Goal: Information Seeking & Learning: Learn about a topic

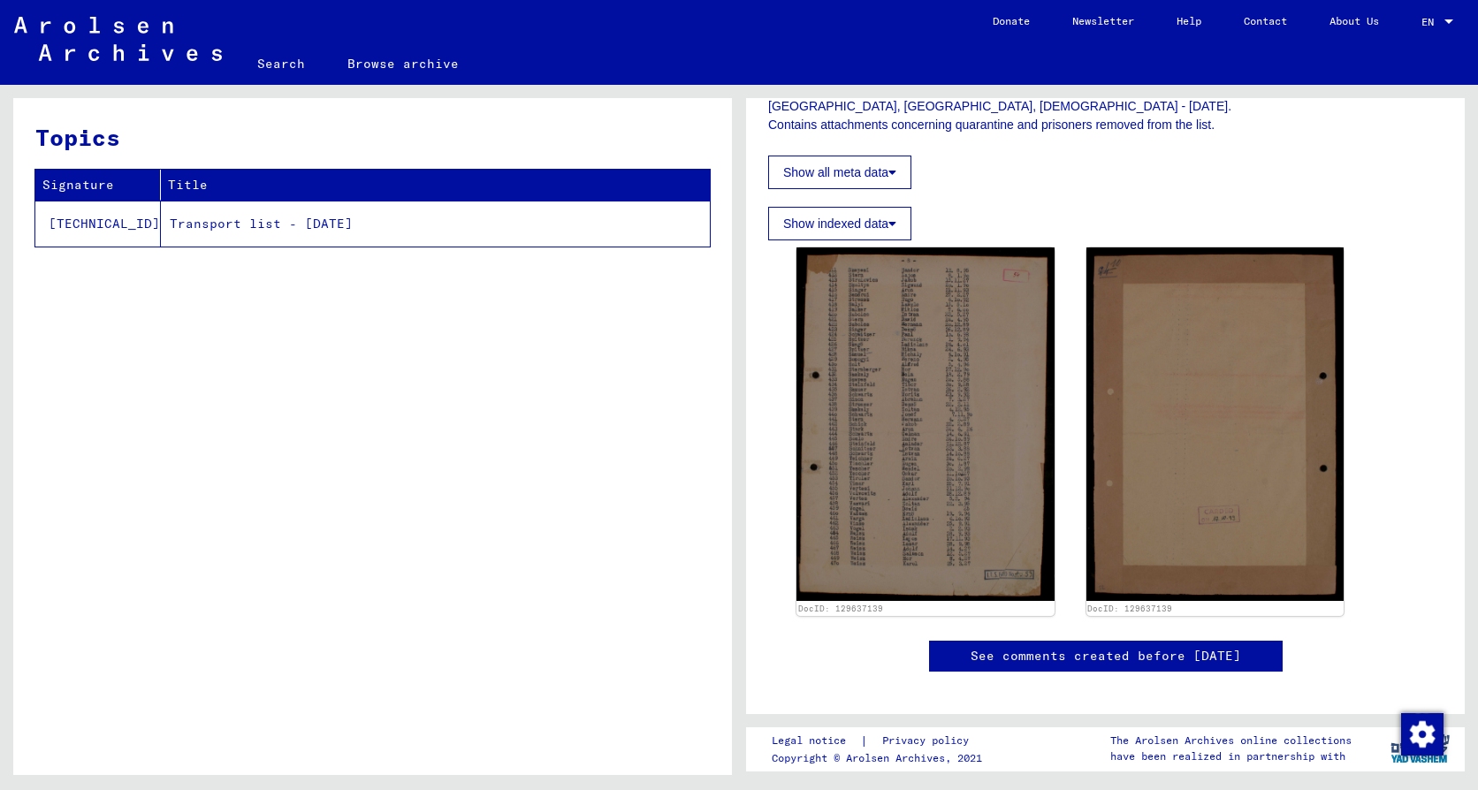
scroll to position [354, 0]
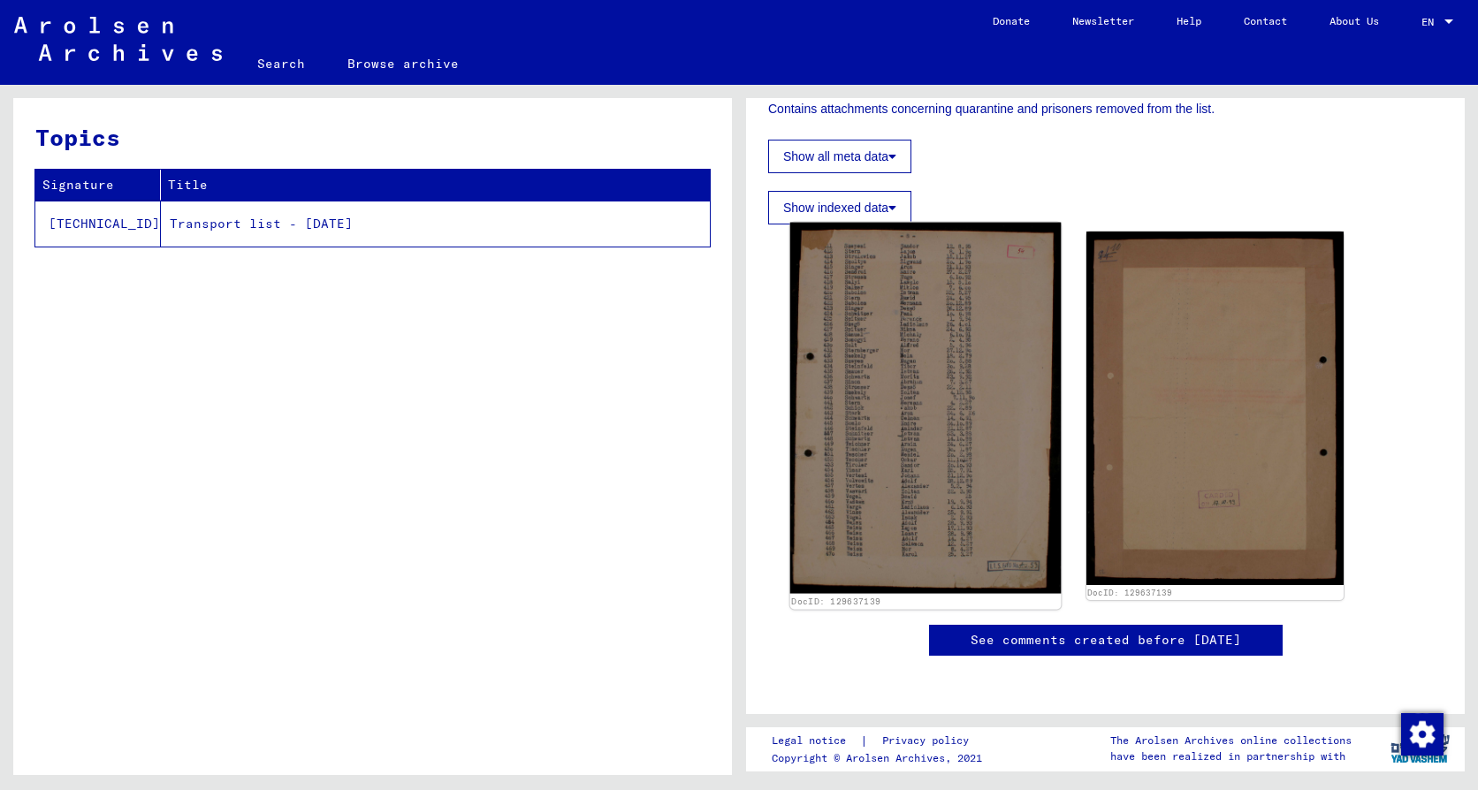
click at [829, 462] on img at bounding box center [925, 408] width 271 height 371
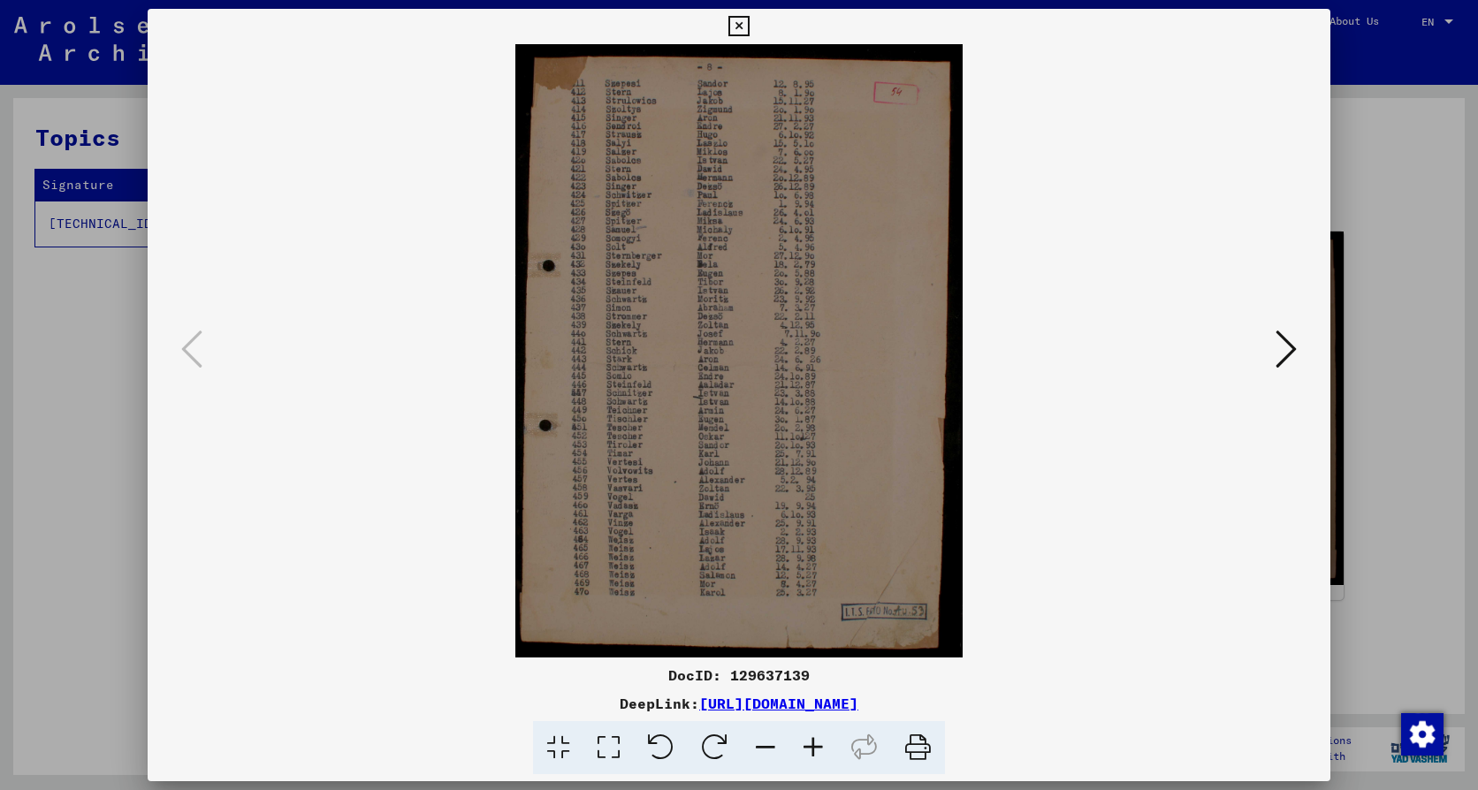
click at [740, 27] on icon at bounding box center [738, 26] width 20 height 21
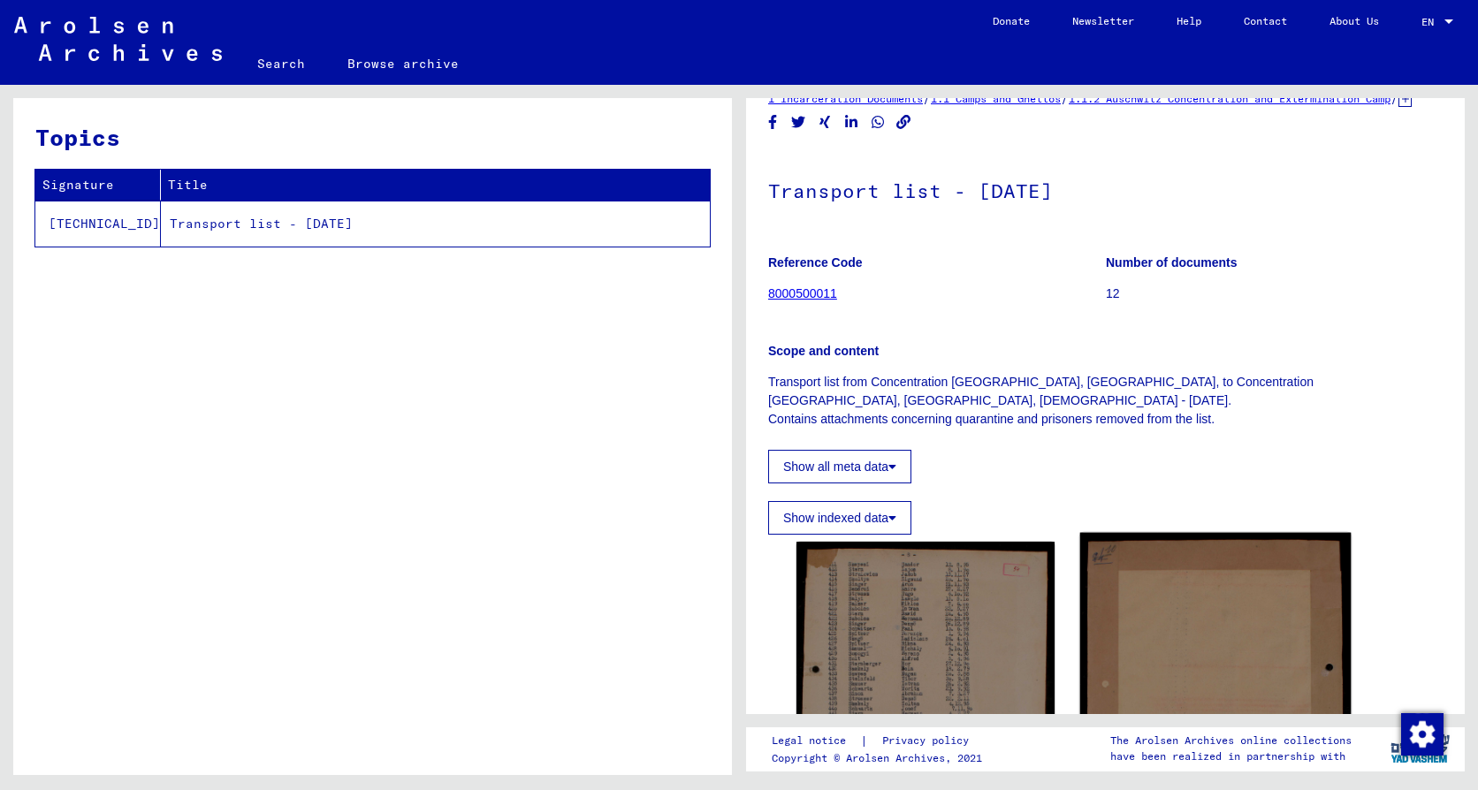
scroll to position [0, 0]
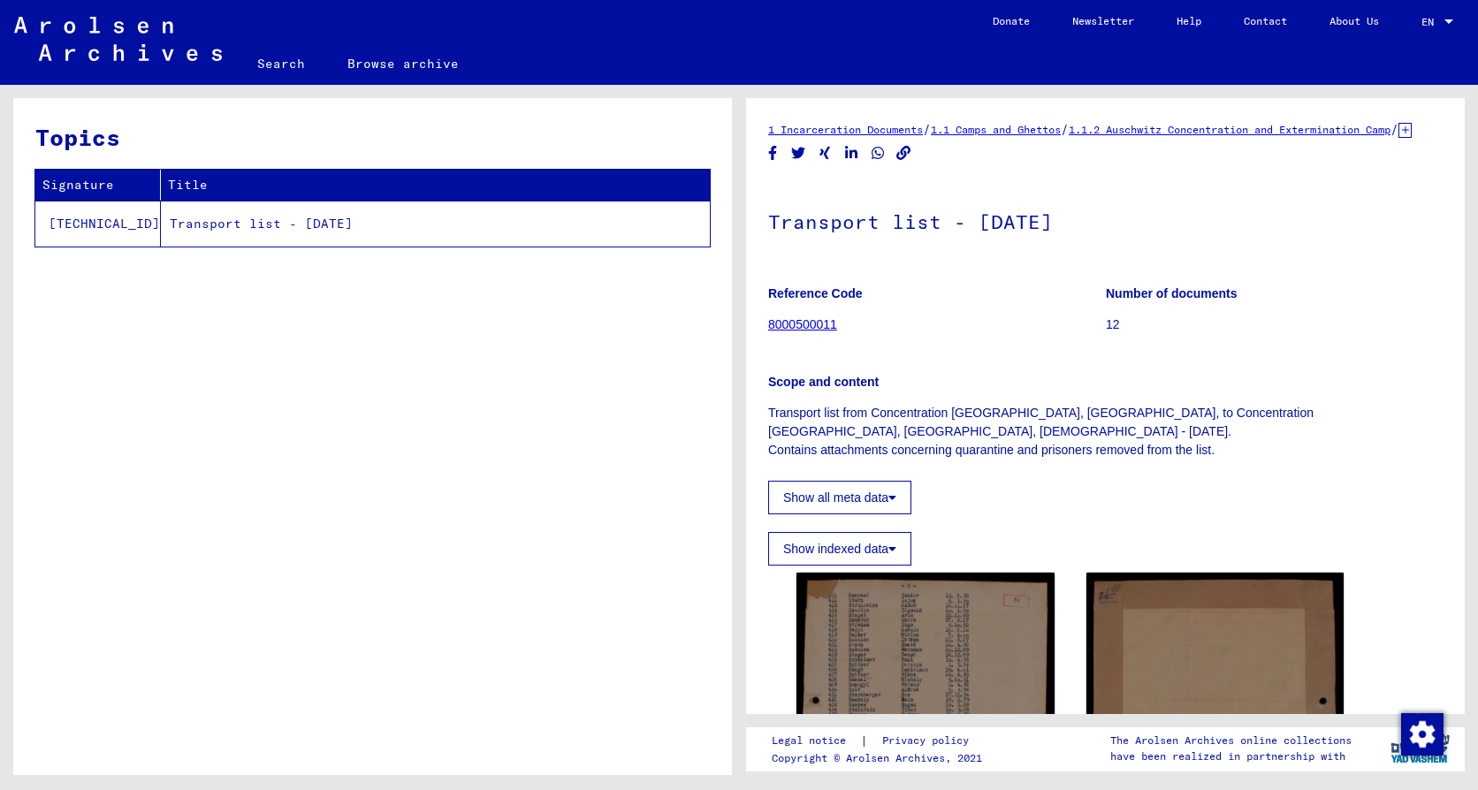
click at [789, 332] on link "8000500011" at bounding box center [802, 324] width 69 height 14
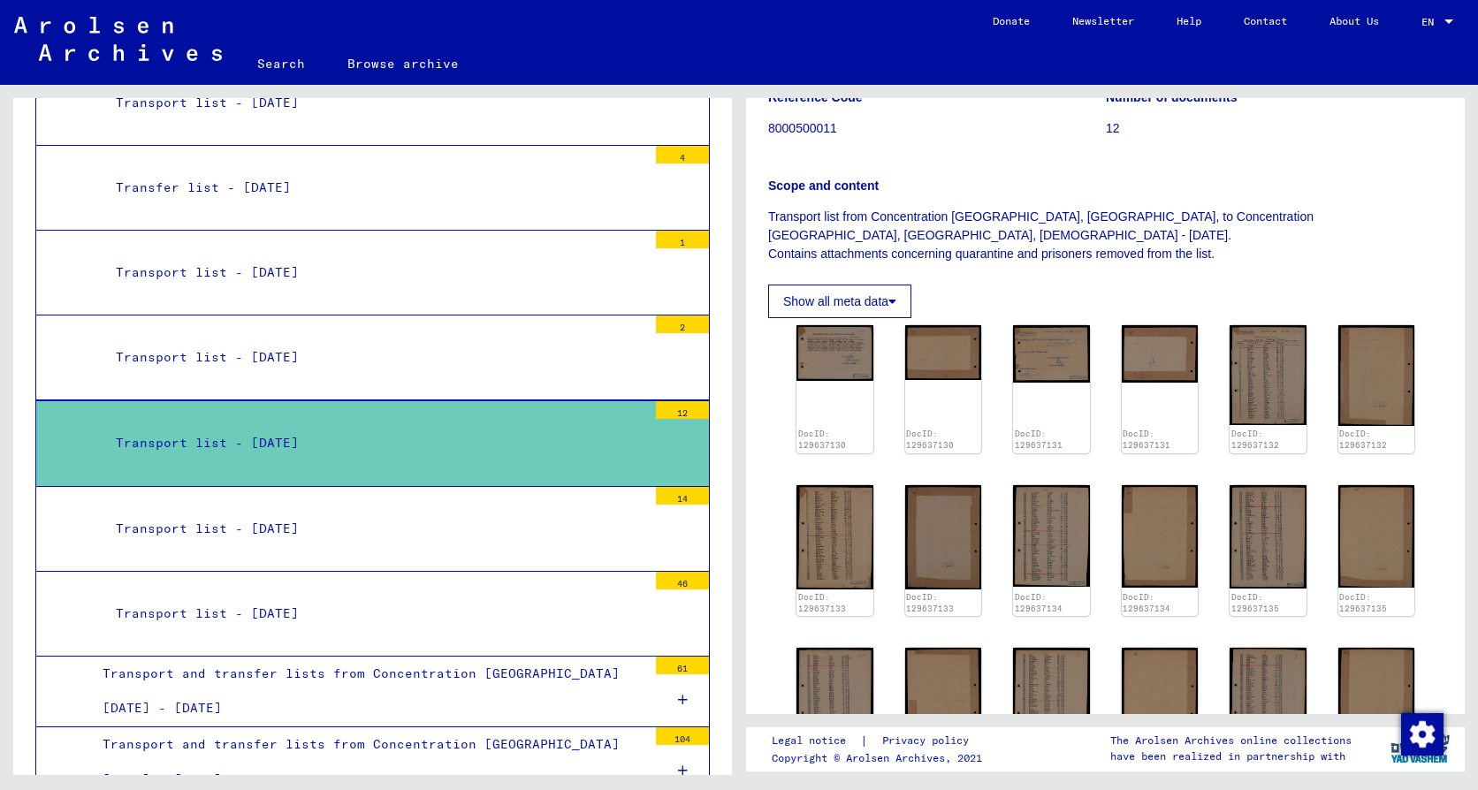
scroll to position [265, 0]
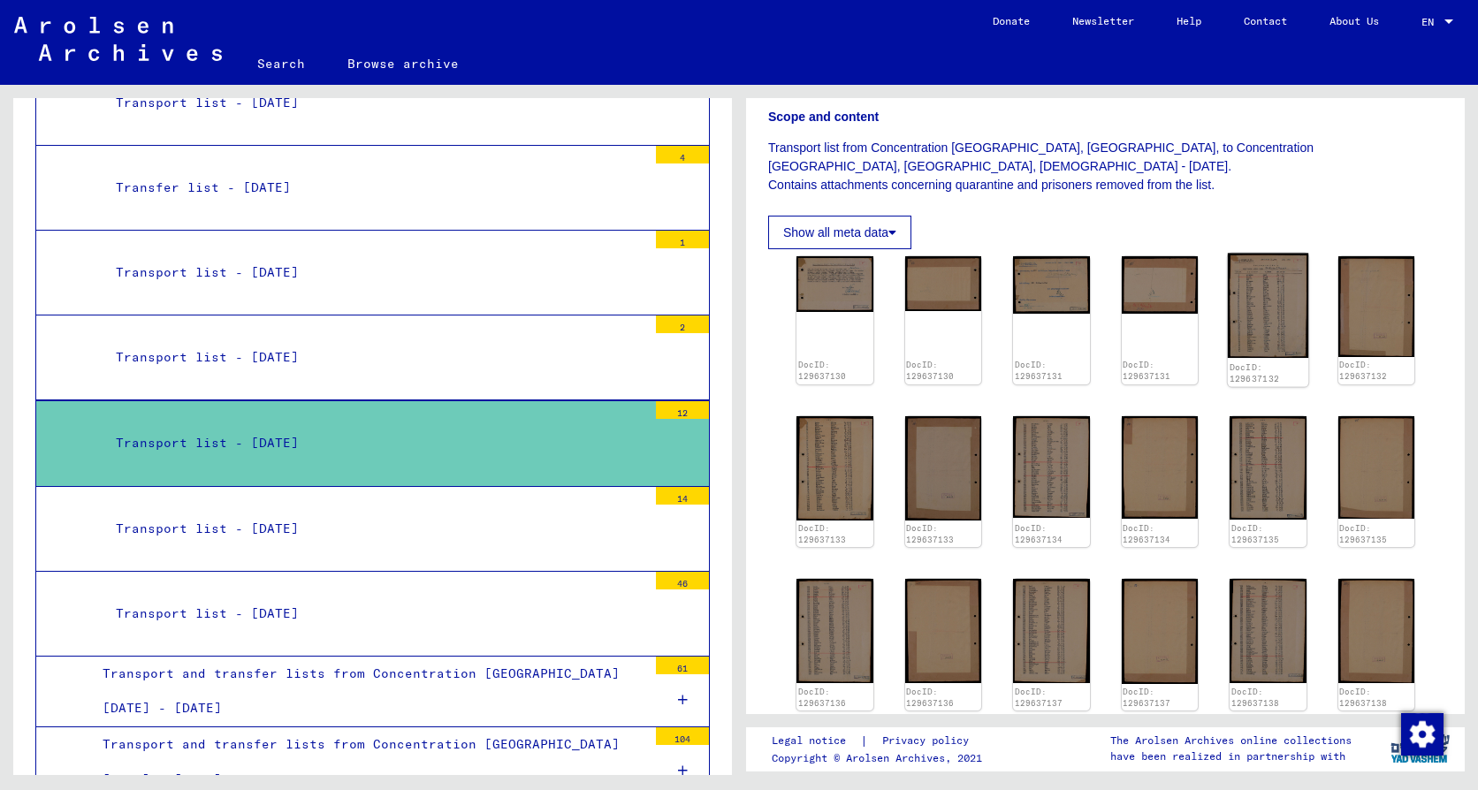
click at [1257, 325] on img at bounding box center [1268, 306] width 80 height 105
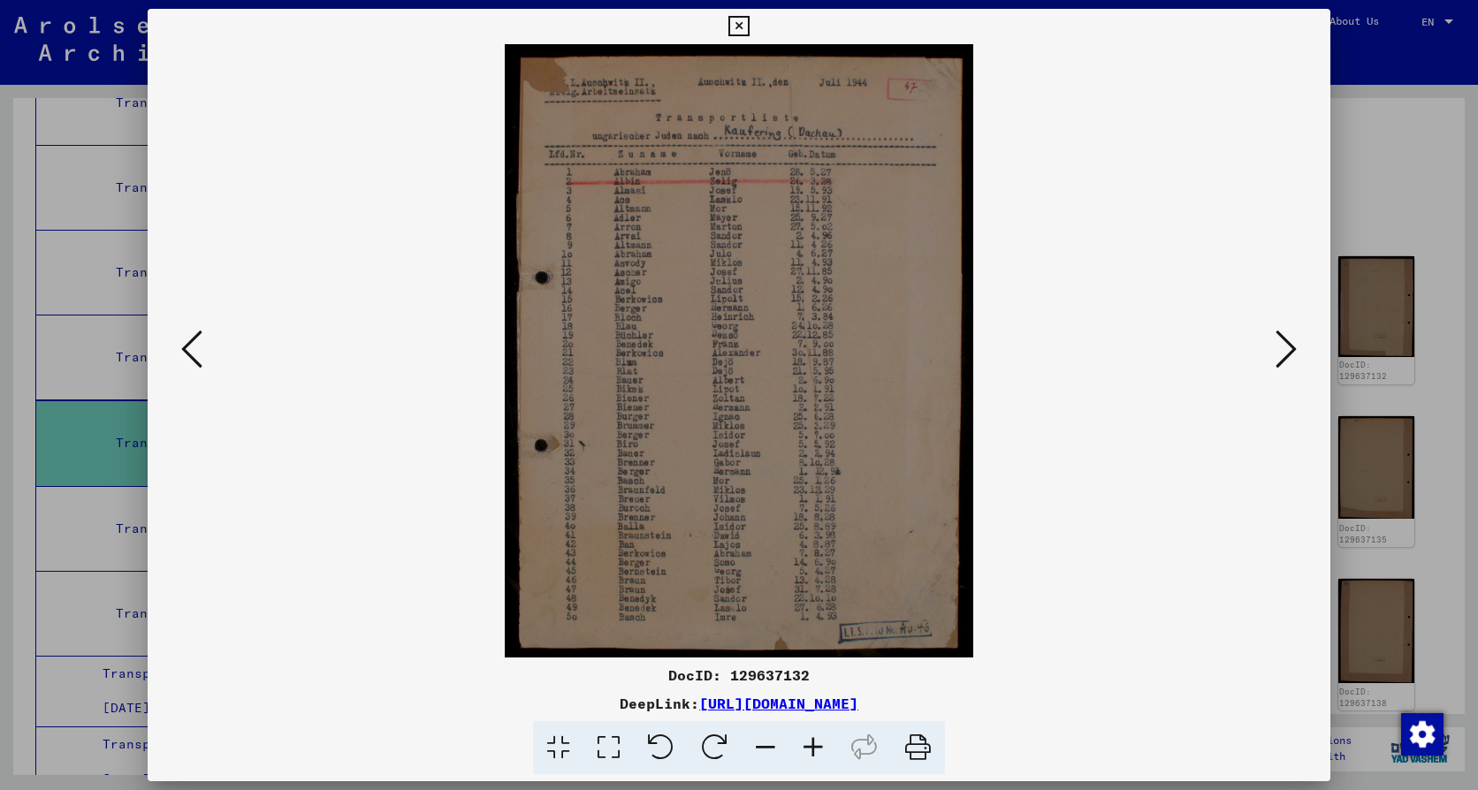
click at [1292, 350] on icon at bounding box center [1286, 349] width 21 height 42
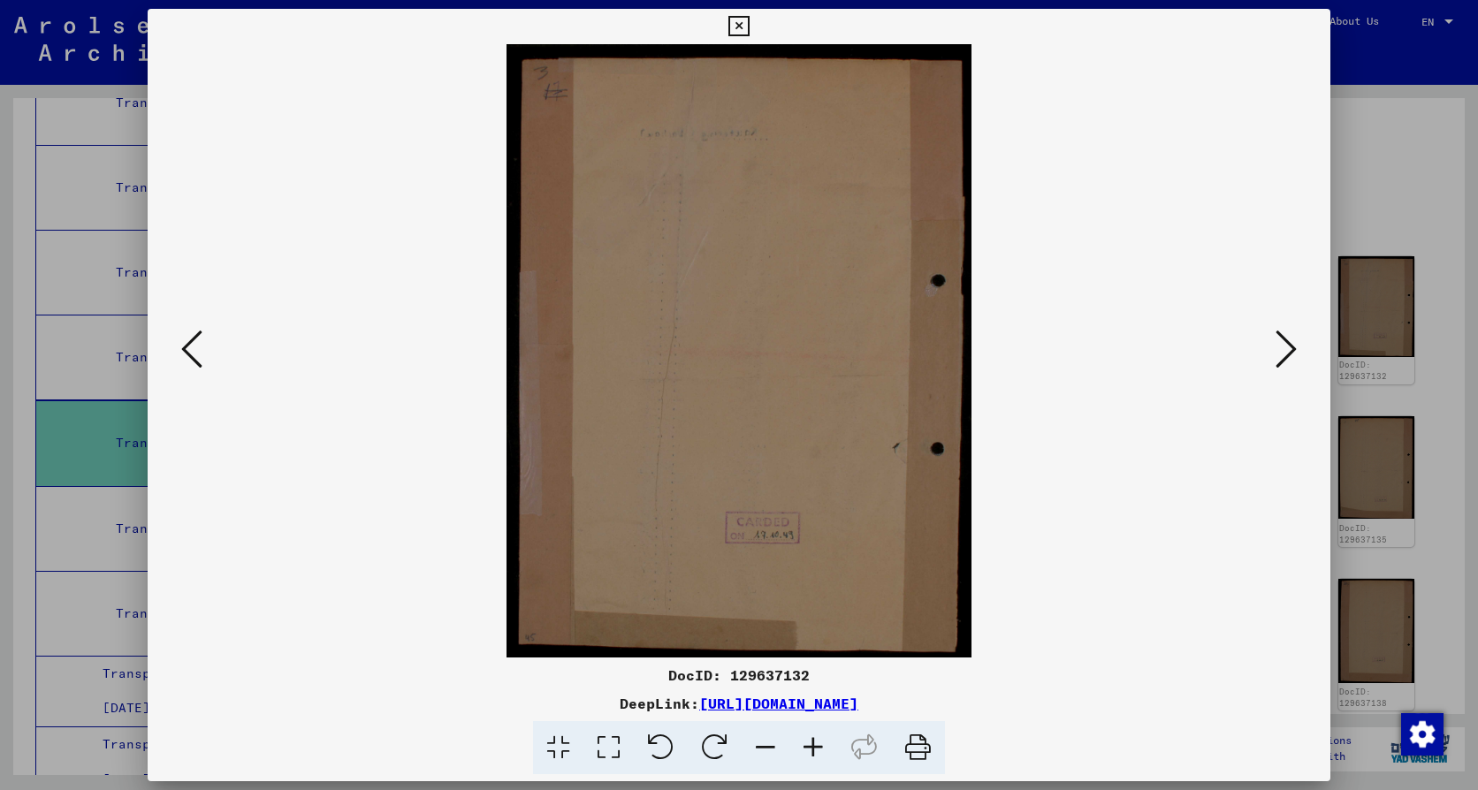
click at [1292, 350] on icon at bounding box center [1286, 349] width 21 height 42
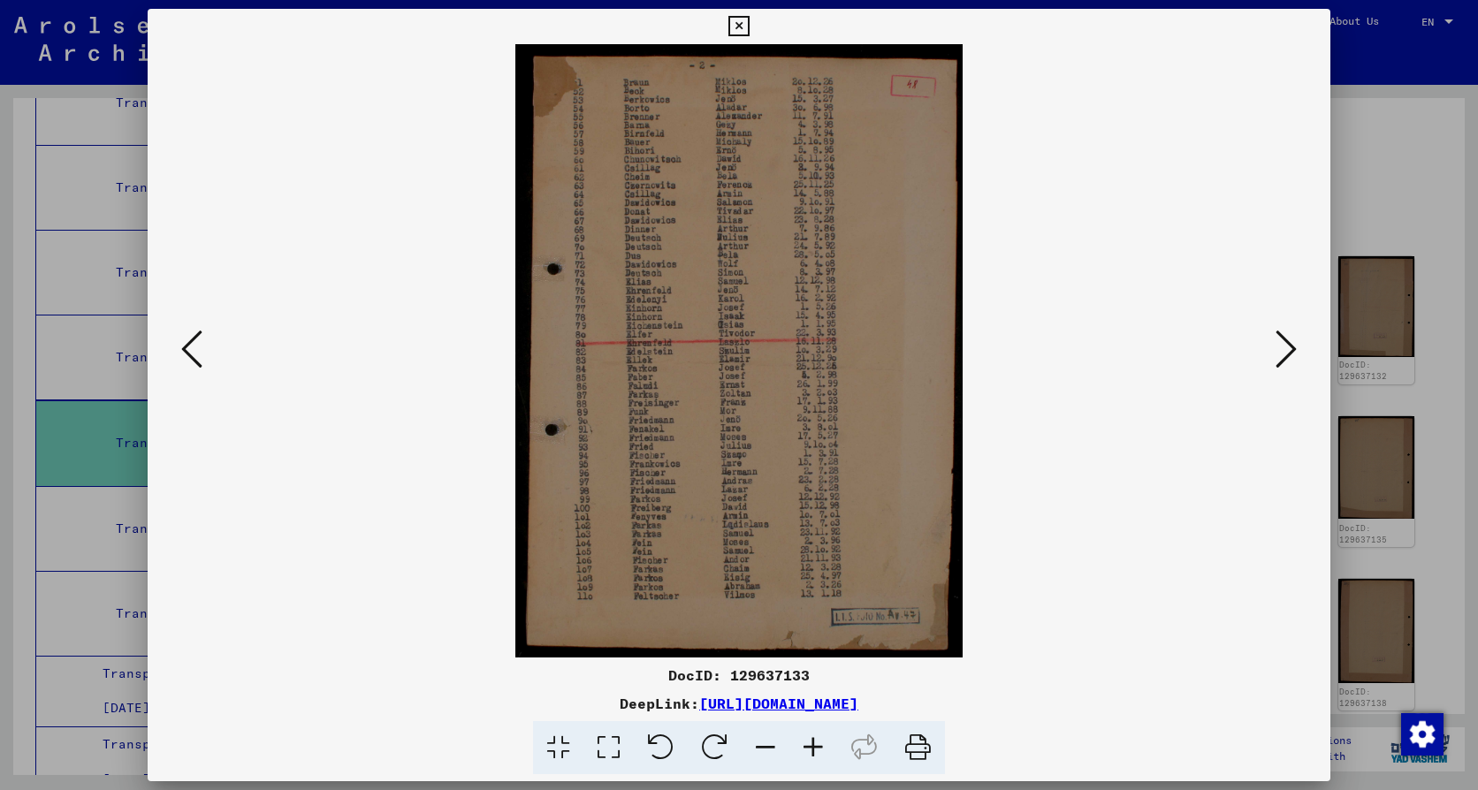
click at [1292, 350] on icon at bounding box center [1286, 349] width 21 height 42
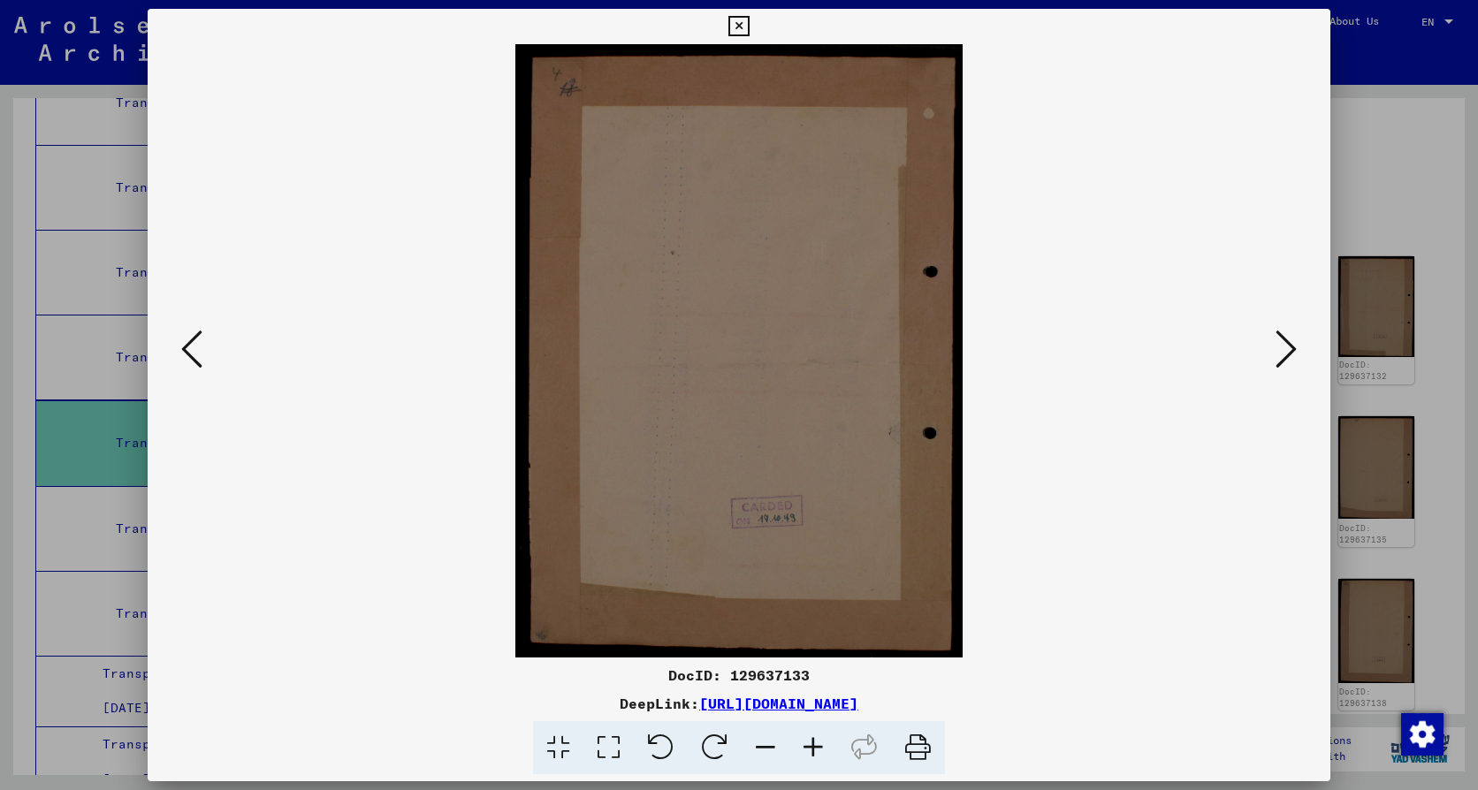
click at [741, 31] on icon at bounding box center [738, 26] width 20 height 21
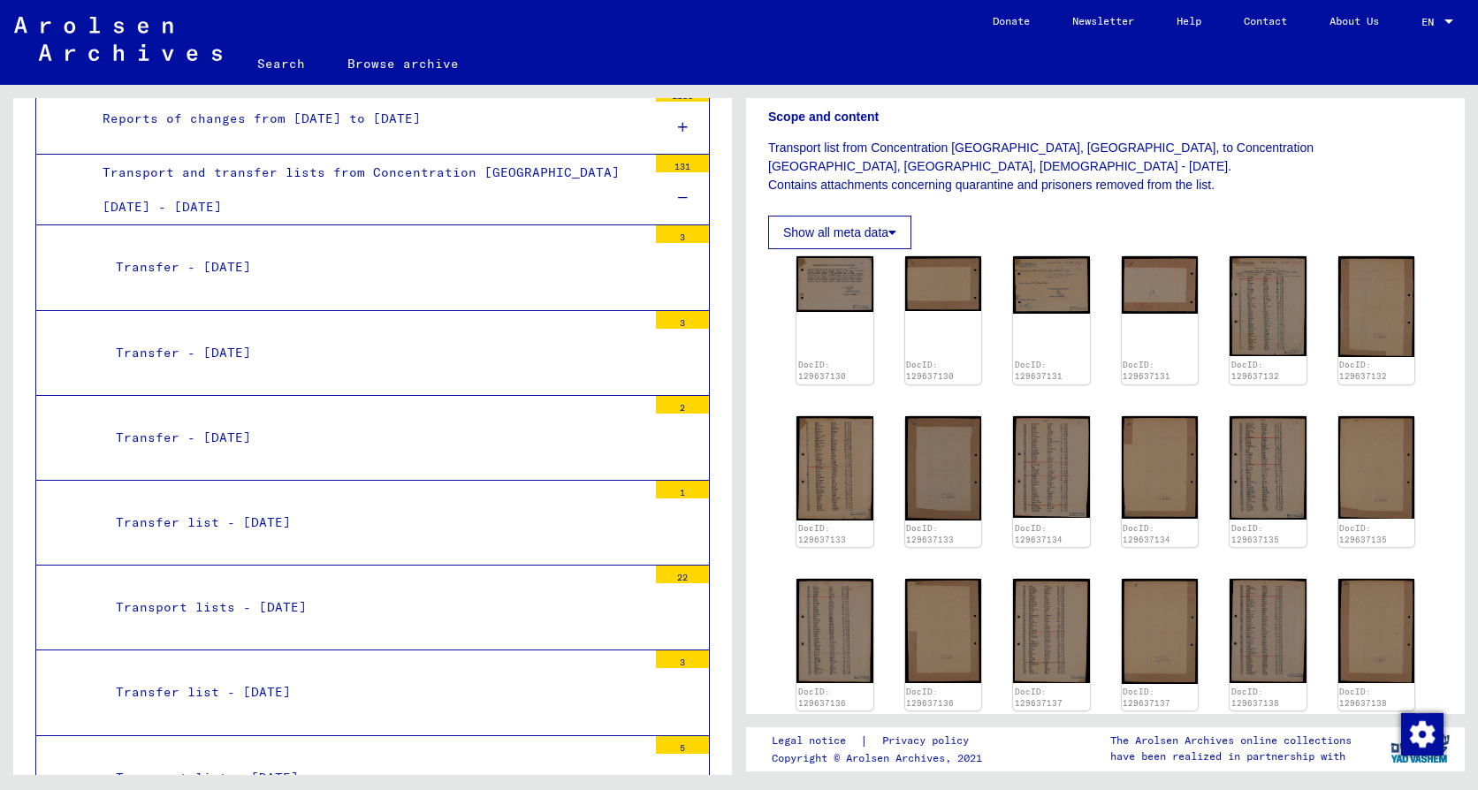
scroll to position [641, 0]
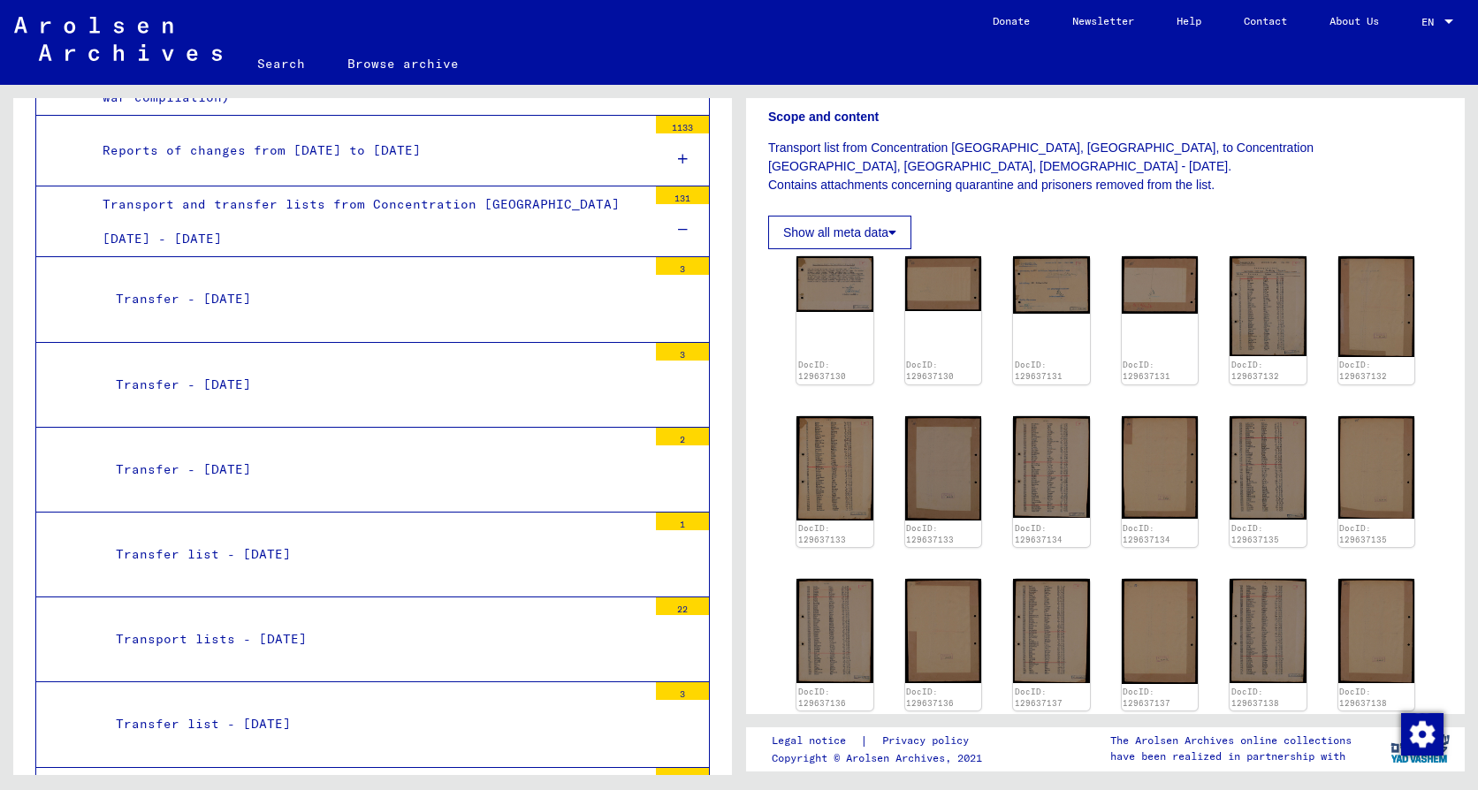
click at [247, 300] on div "Transfer - [DATE]" at bounding box center [375, 299] width 545 height 34
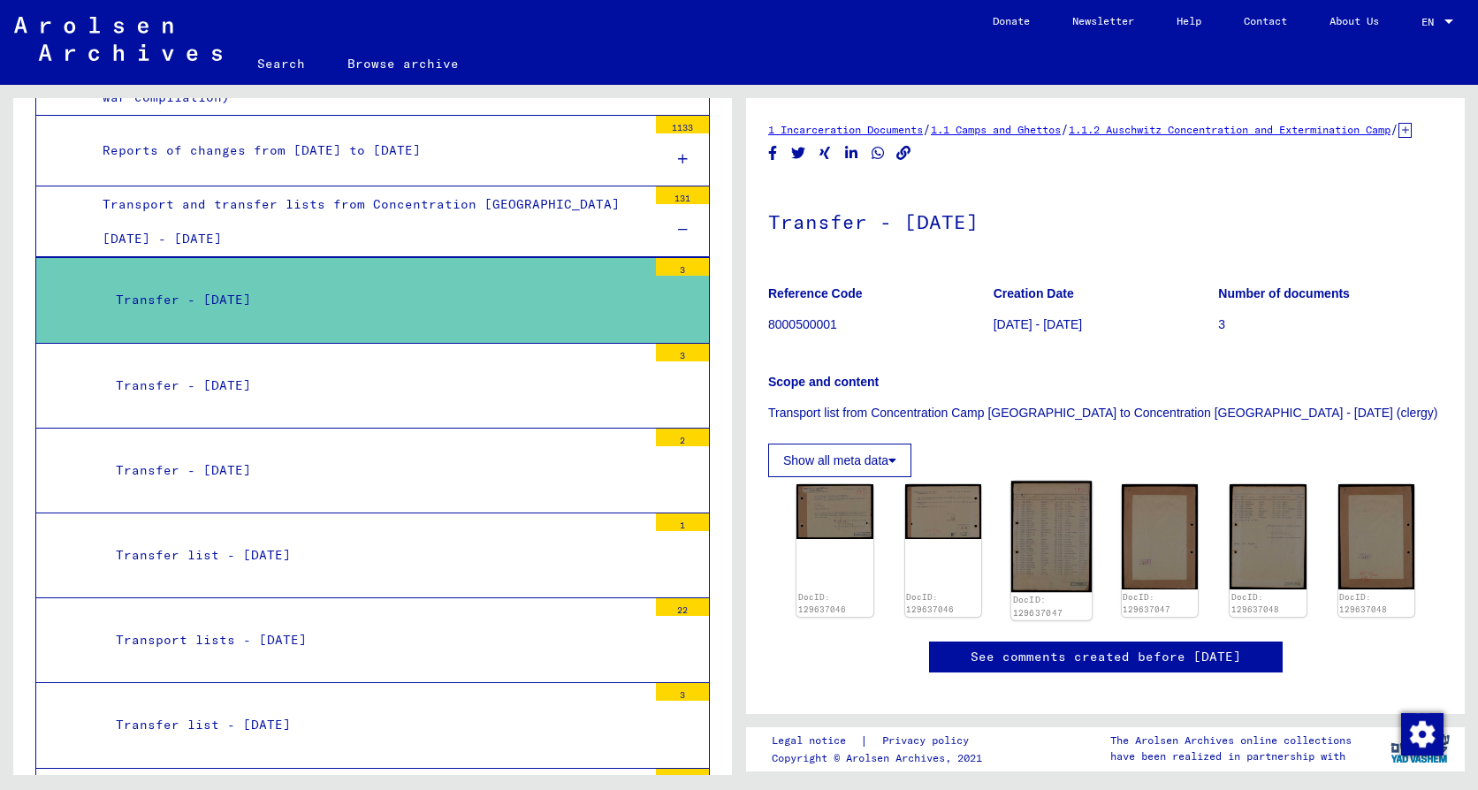
click at [1057, 553] on img at bounding box center [1051, 536] width 80 height 111
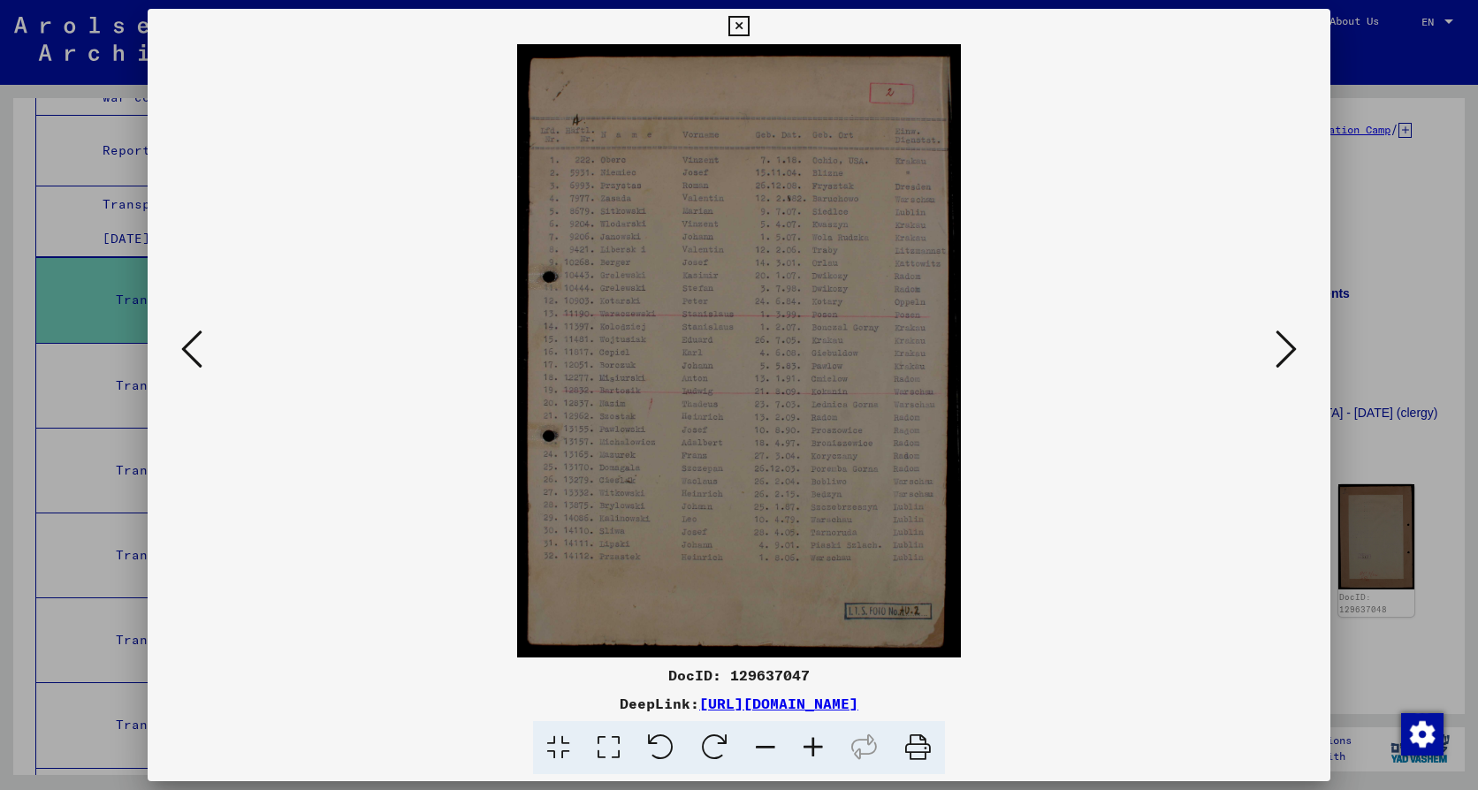
click at [182, 346] on icon at bounding box center [191, 349] width 21 height 42
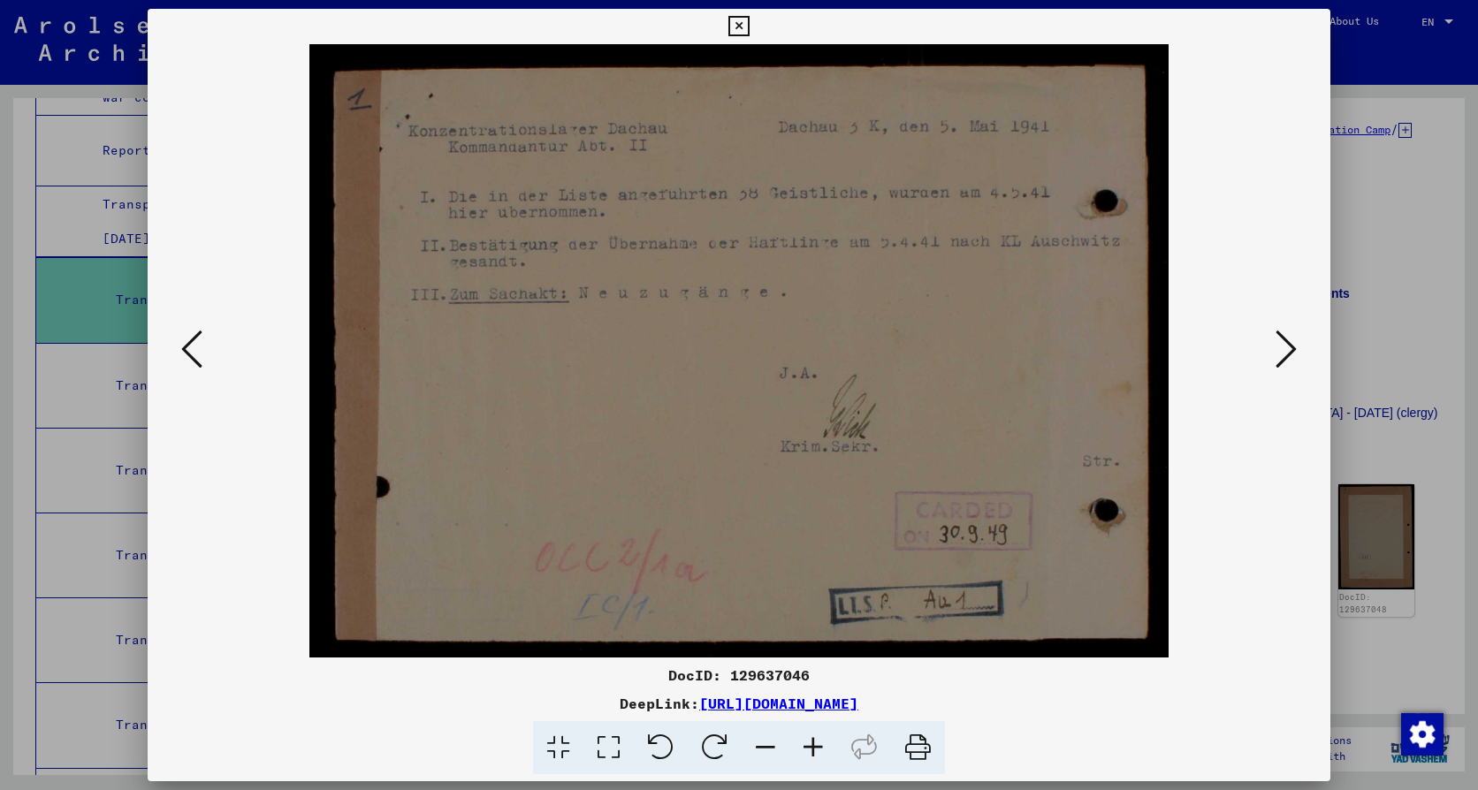
click at [732, 27] on icon at bounding box center [738, 26] width 20 height 21
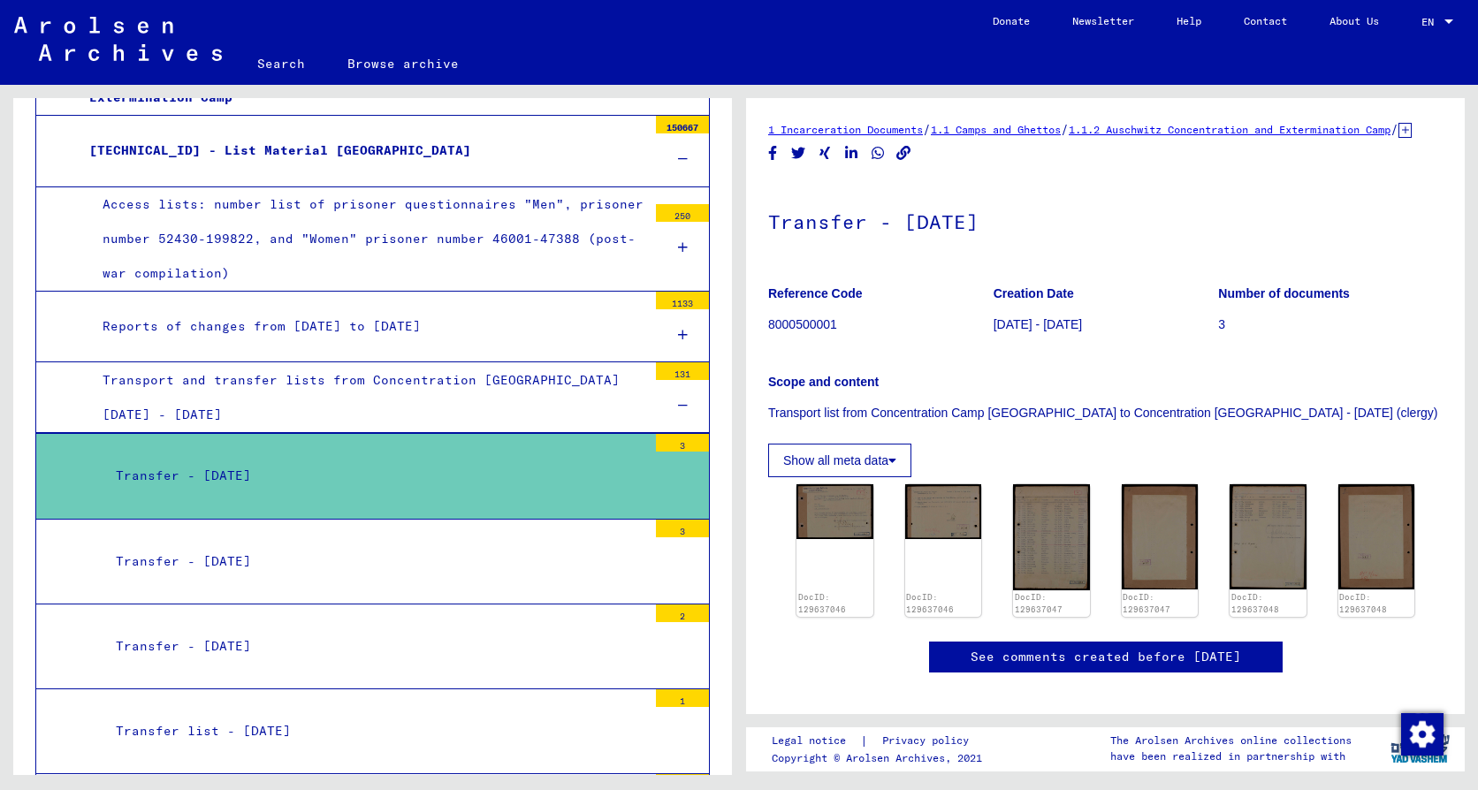
scroll to position [464, 0]
click at [358, 383] on div "Transport and transfer lists from Concentration [GEOGRAPHIC_DATA] [DATE] - [DAT…" at bounding box center [368, 398] width 558 height 69
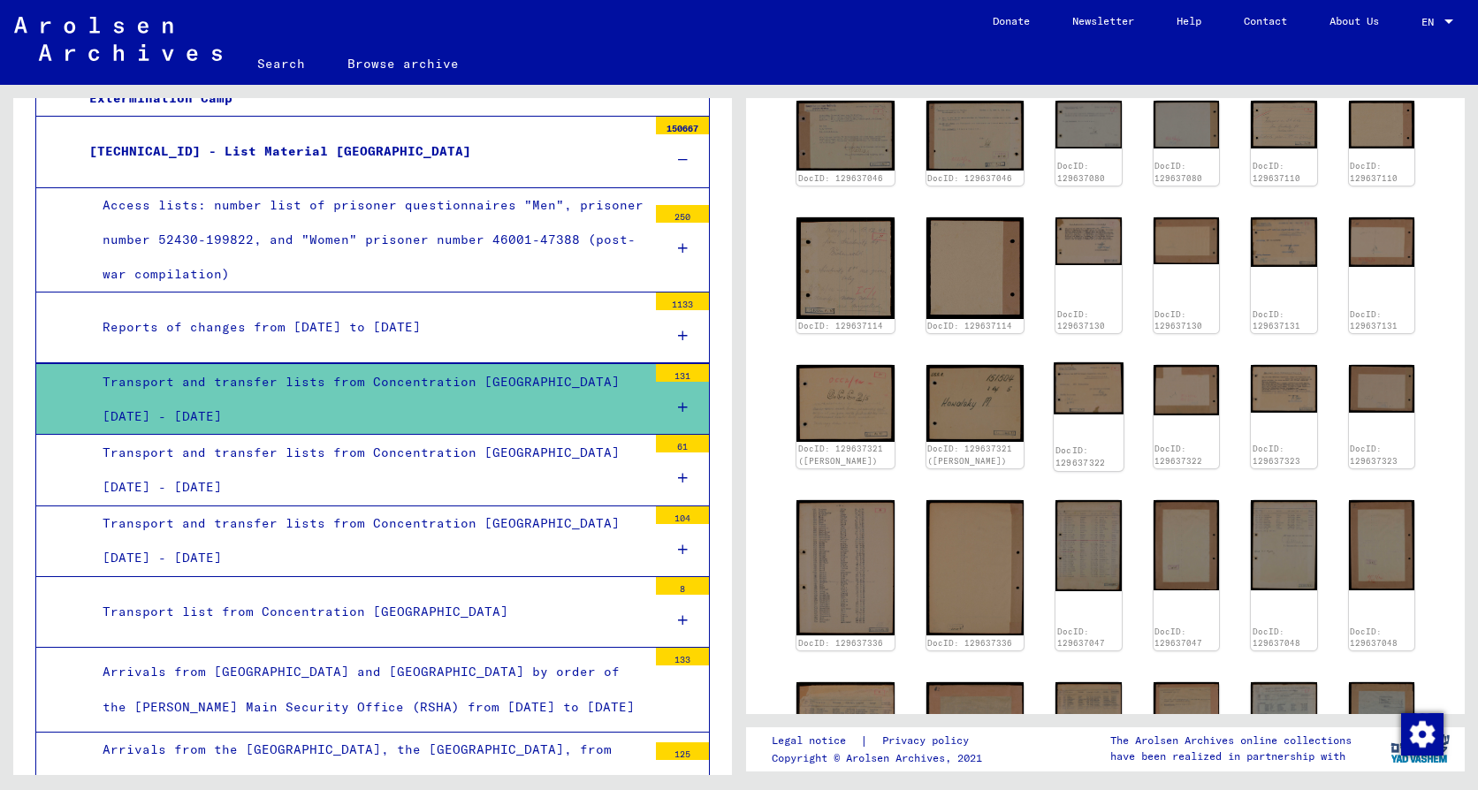
scroll to position [530, 0]
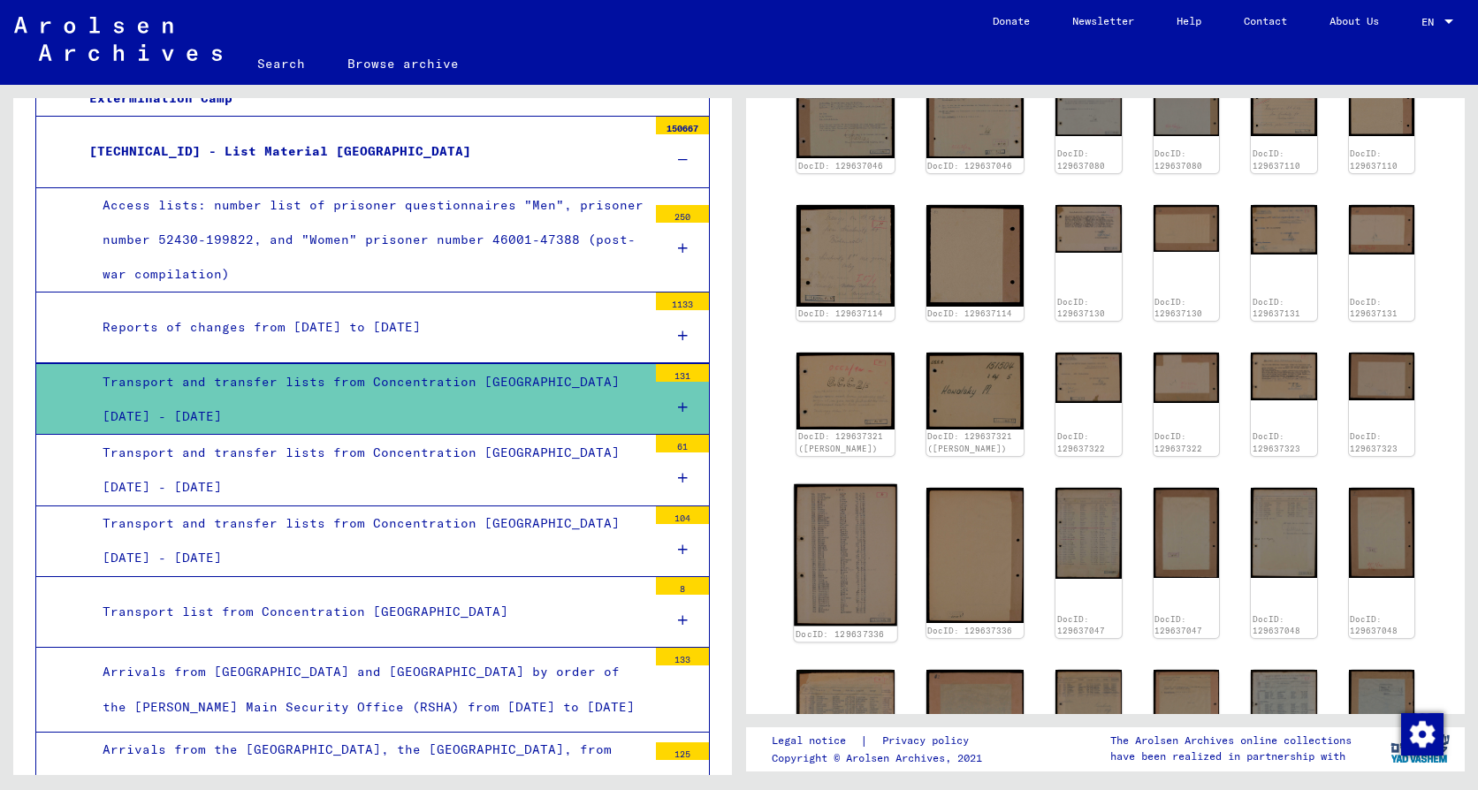
click at [828, 524] on img at bounding box center [845, 555] width 103 height 142
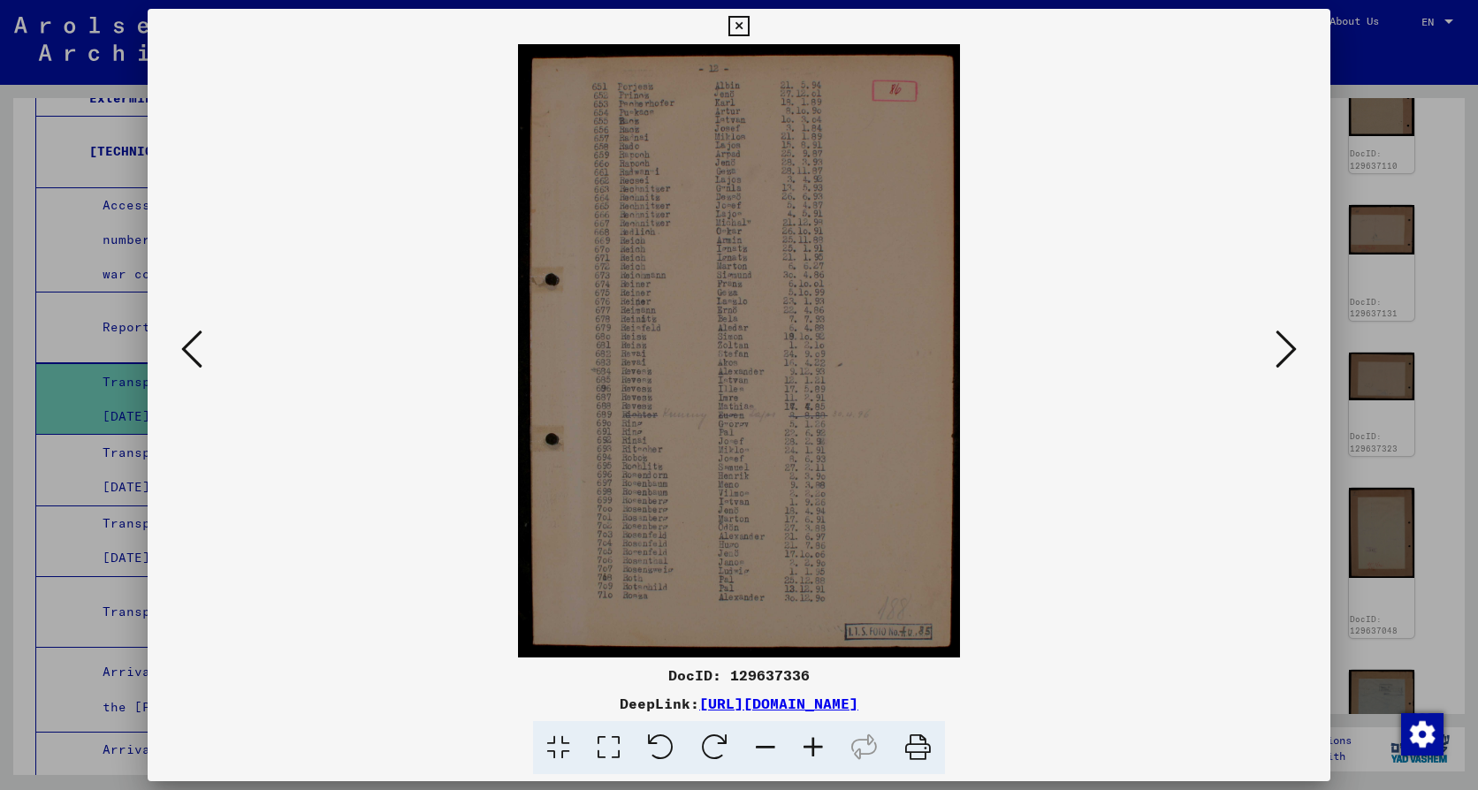
click at [729, 26] on icon at bounding box center [738, 26] width 20 height 21
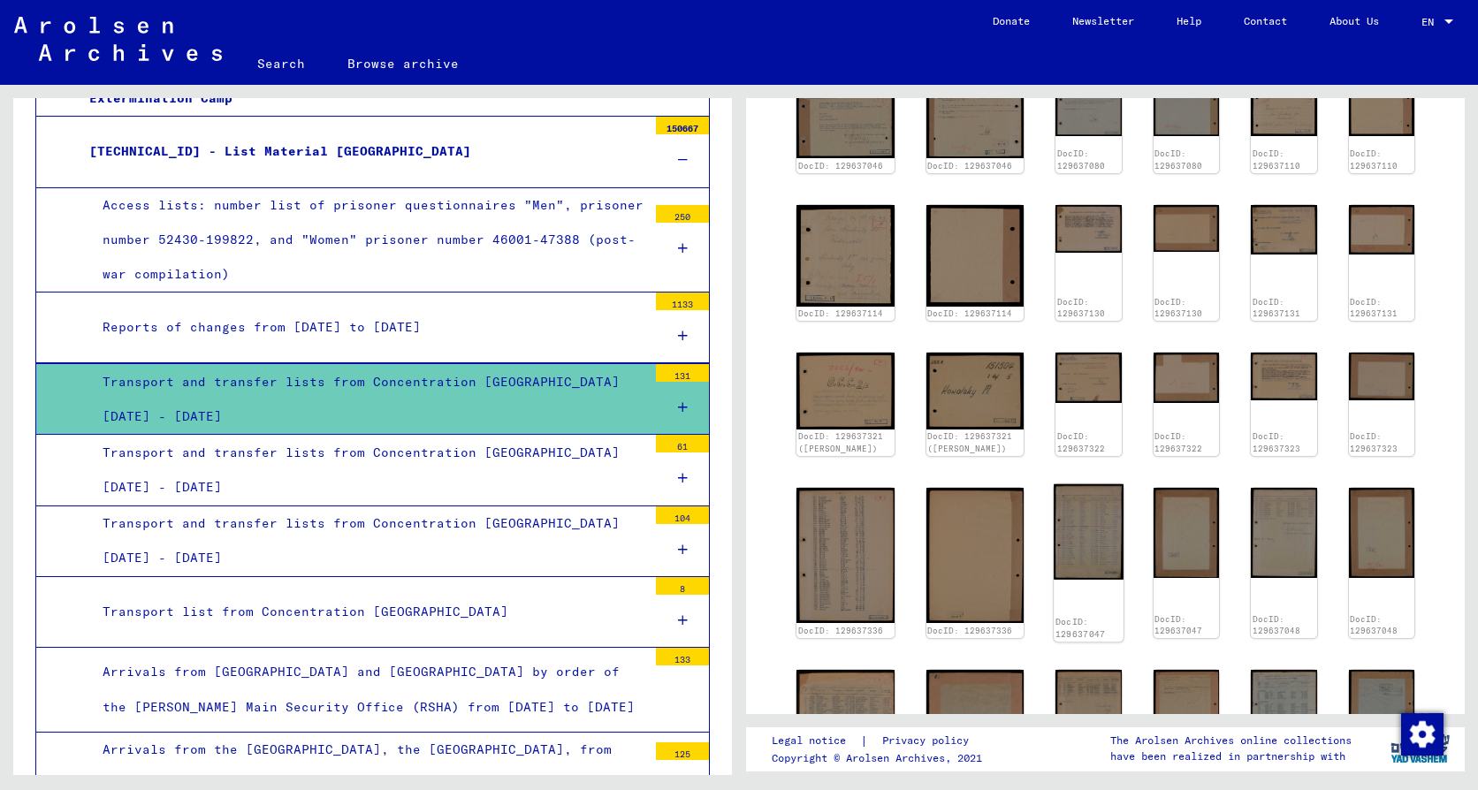
click at [1054, 549] on img at bounding box center [1088, 531] width 69 height 95
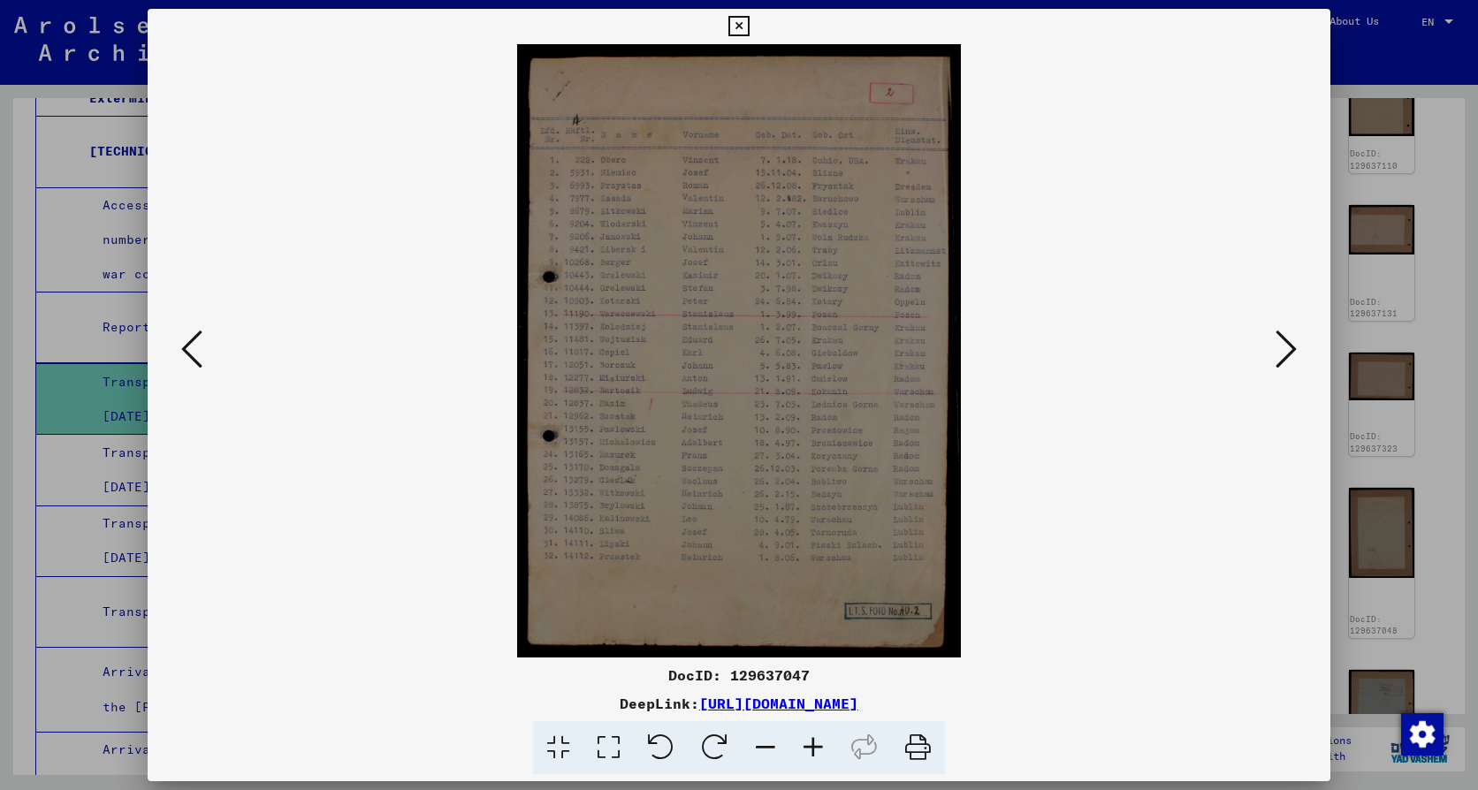
click at [1289, 350] on icon at bounding box center [1286, 349] width 21 height 42
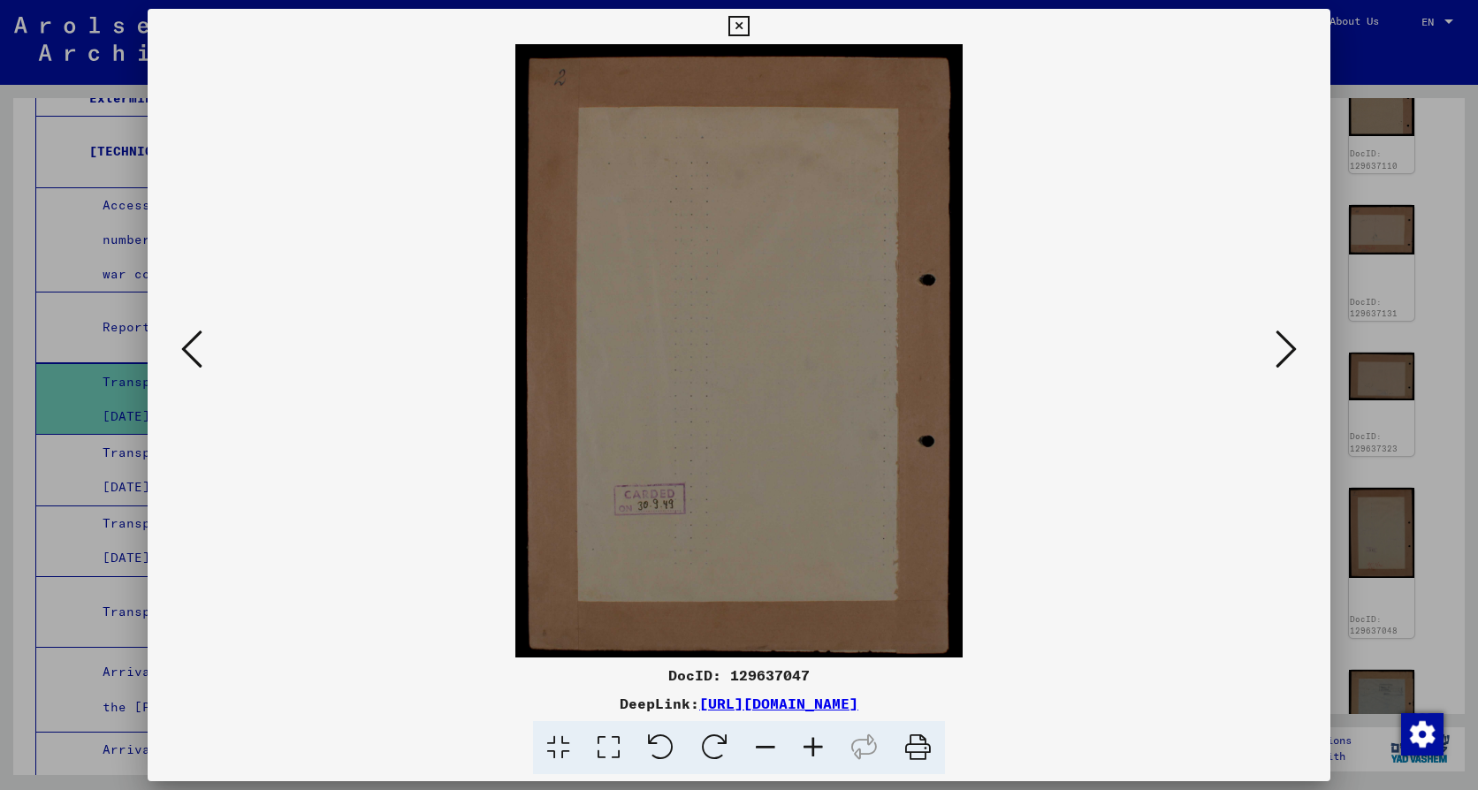
click at [1289, 350] on icon at bounding box center [1286, 349] width 21 height 42
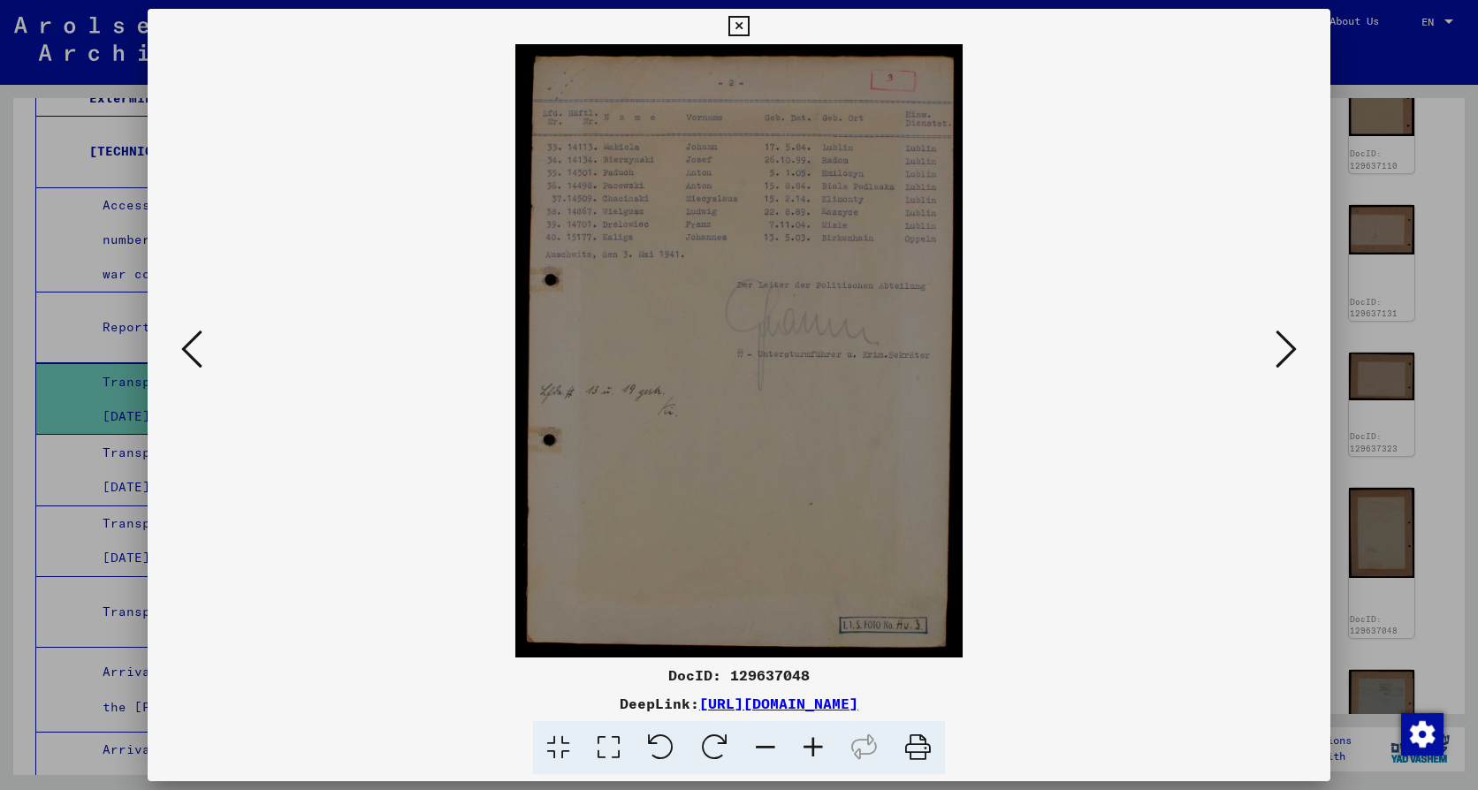
click at [1289, 348] on icon at bounding box center [1286, 349] width 21 height 42
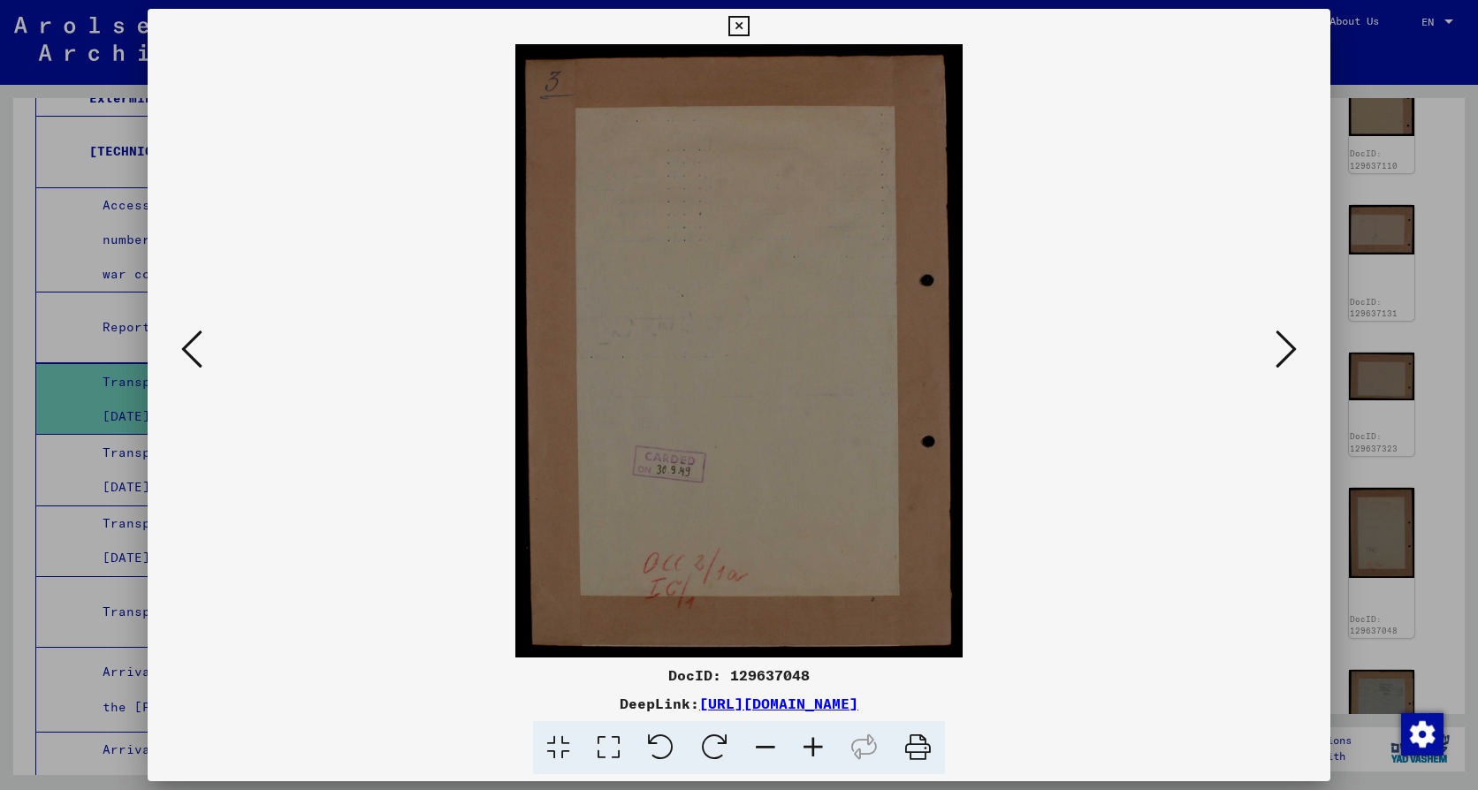
click at [1289, 347] on icon at bounding box center [1286, 349] width 21 height 42
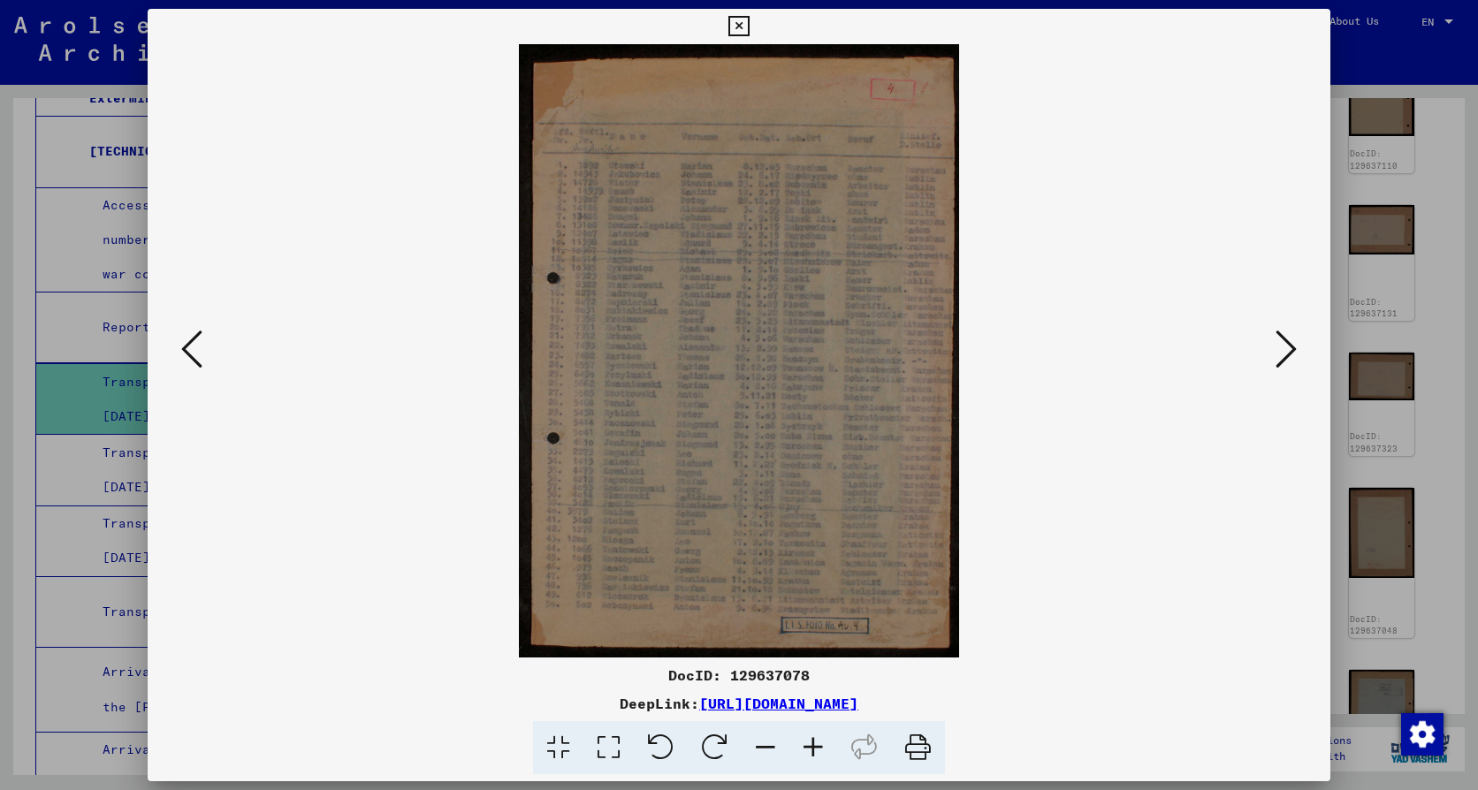
click at [1289, 347] on icon at bounding box center [1286, 349] width 21 height 42
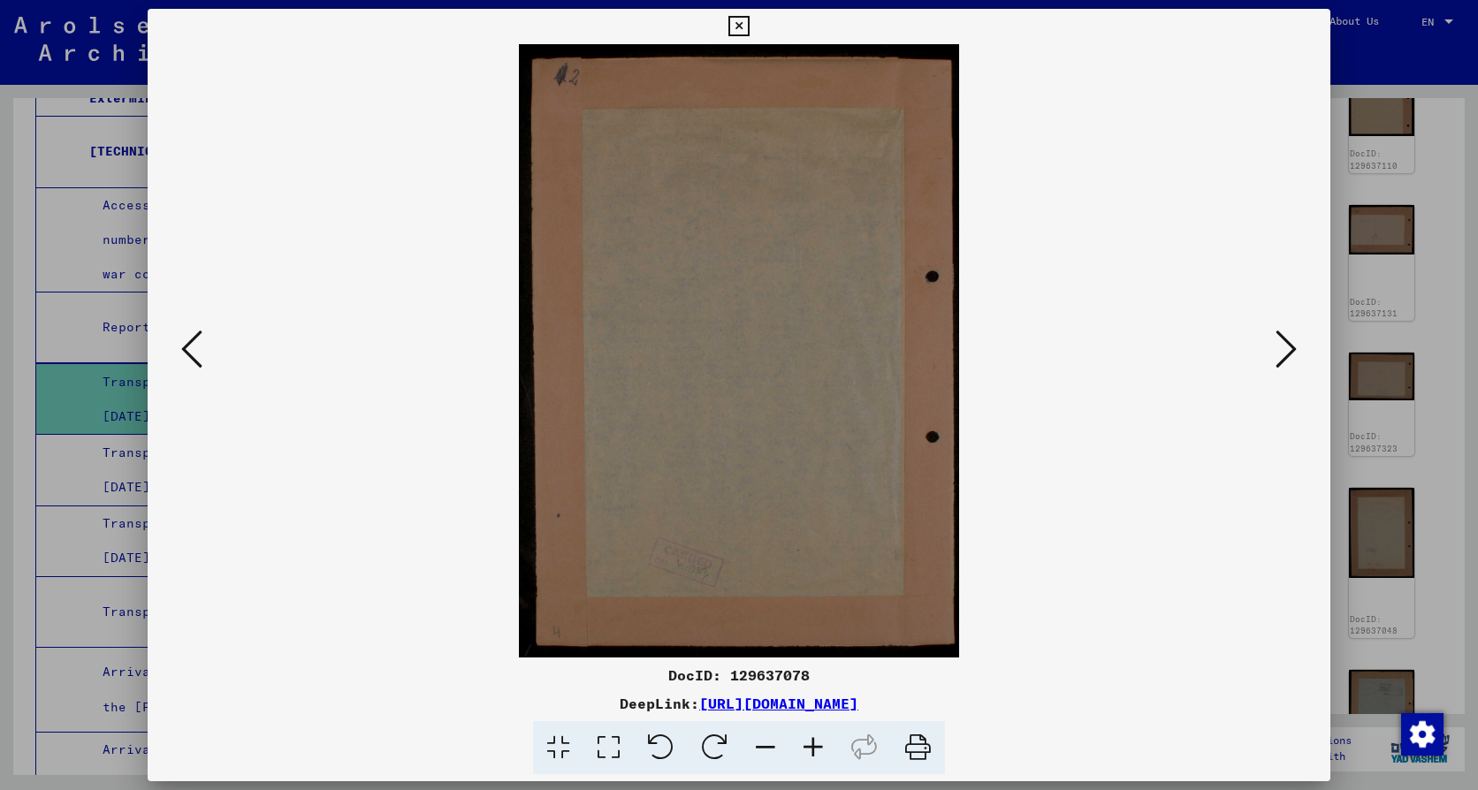
click at [1289, 347] on icon at bounding box center [1286, 349] width 21 height 42
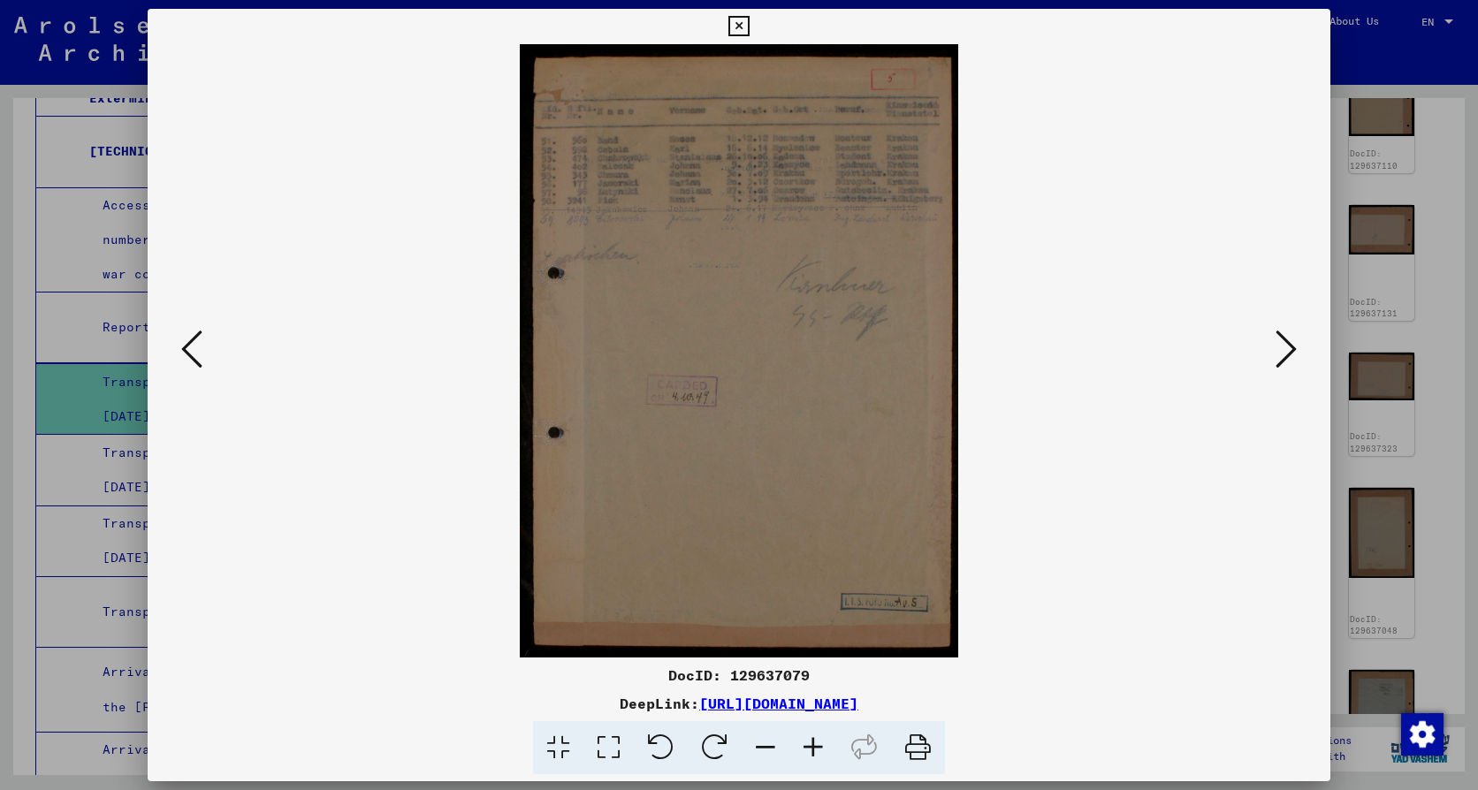
click at [1289, 347] on icon at bounding box center [1286, 349] width 21 height 42
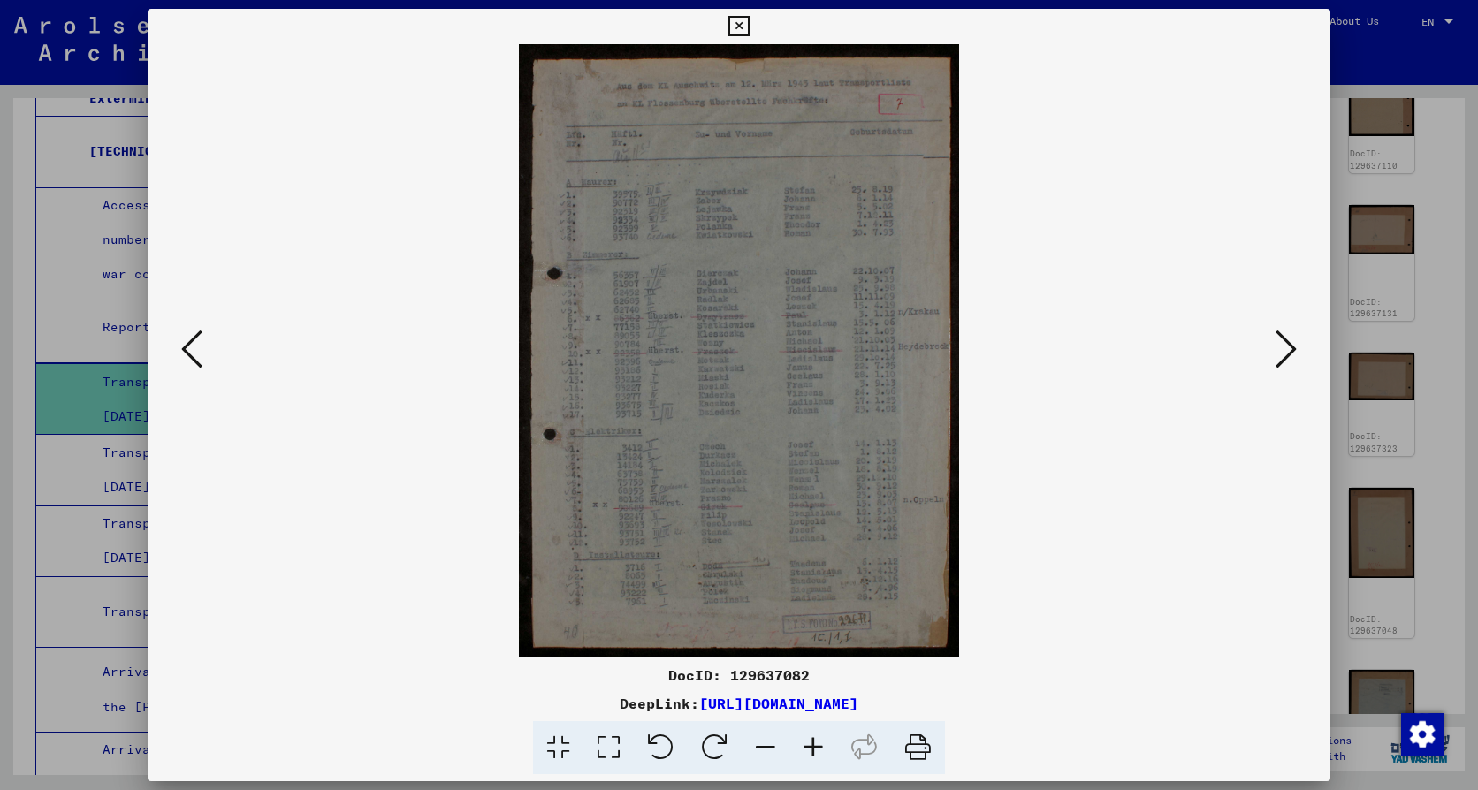
click at [736, 35] on icon at bounding box center [738, 26] width 20 height 21
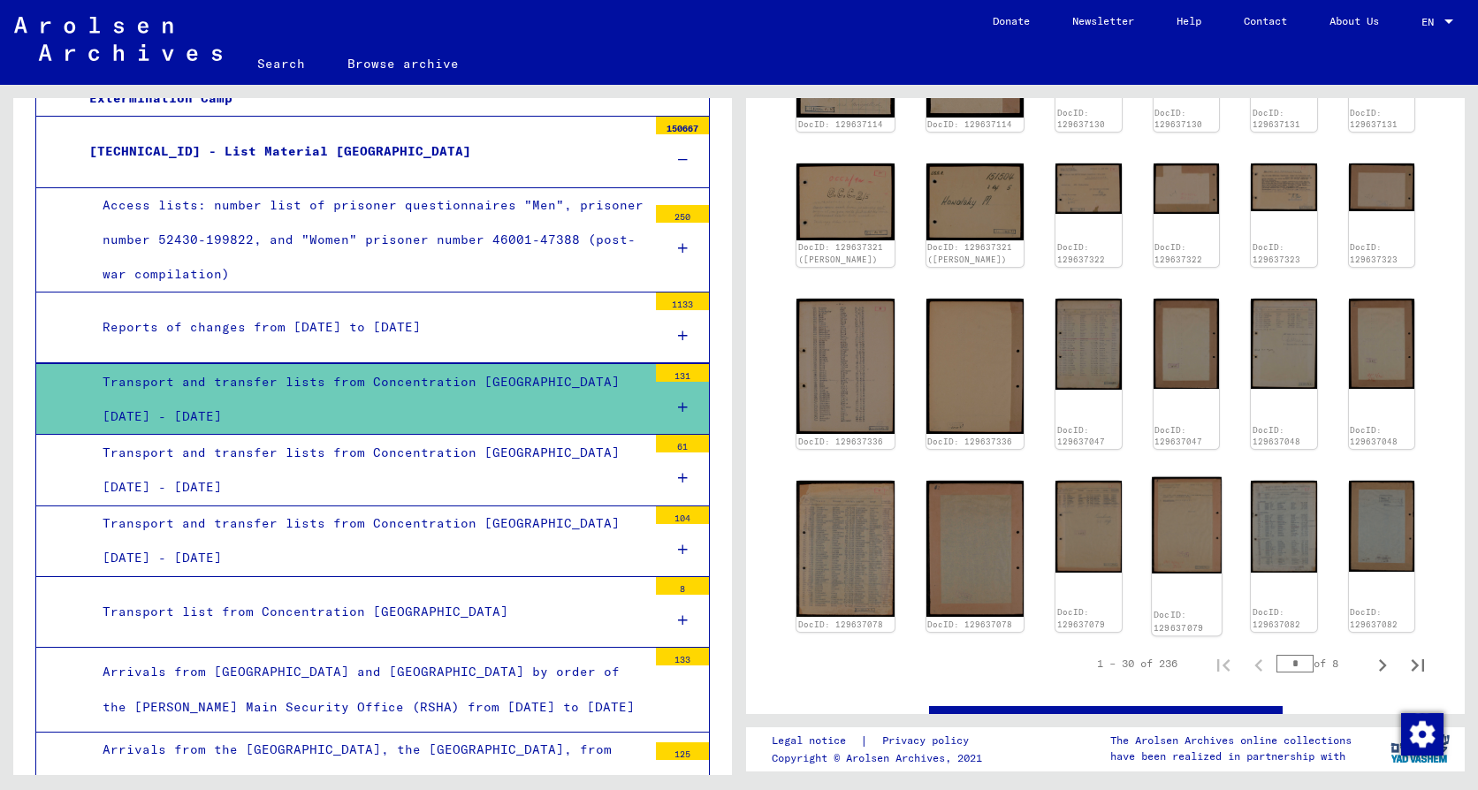
scroll to position [796, 0]
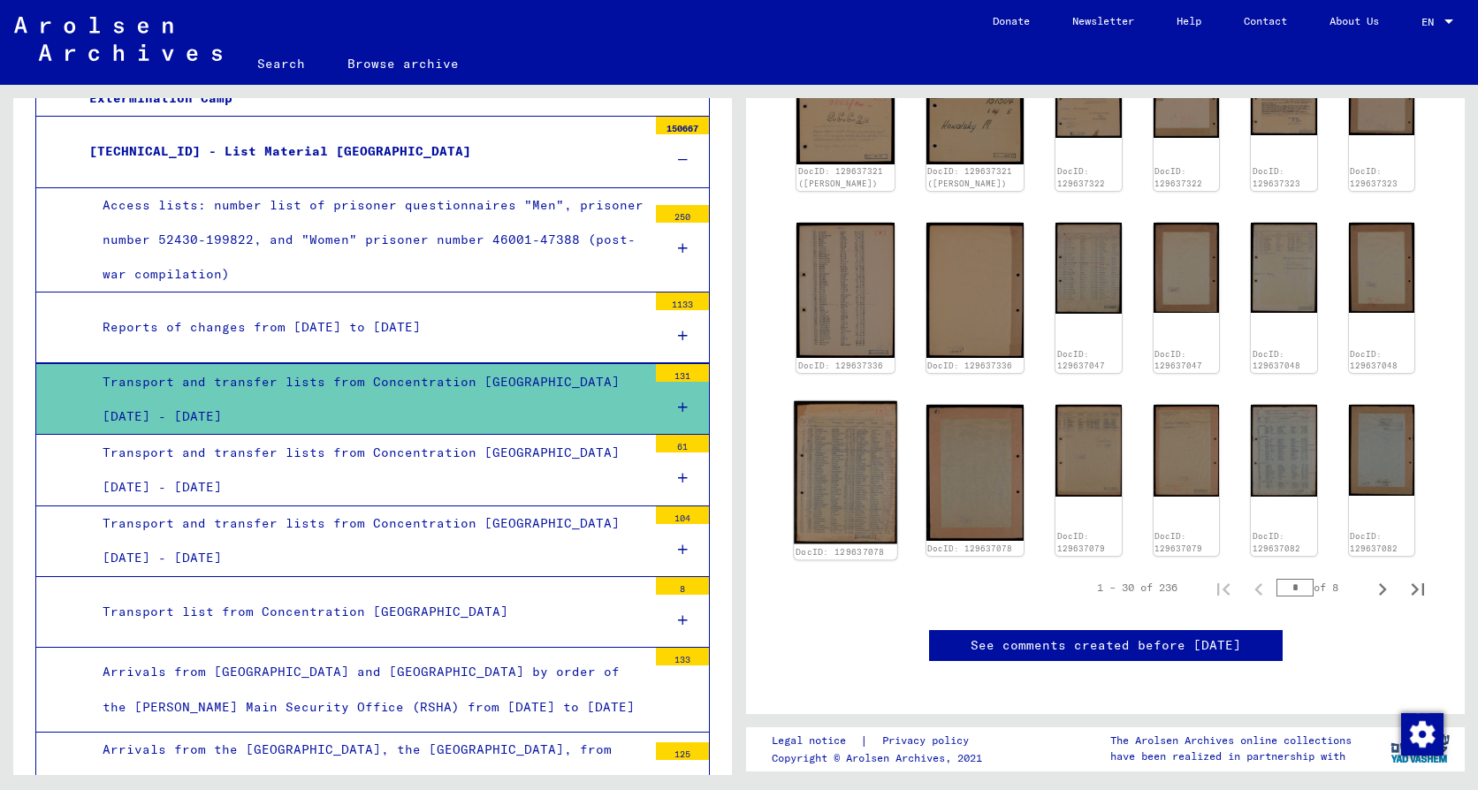
click at [829, 439] on img at bounding box center [845, 472] width 103 height 143
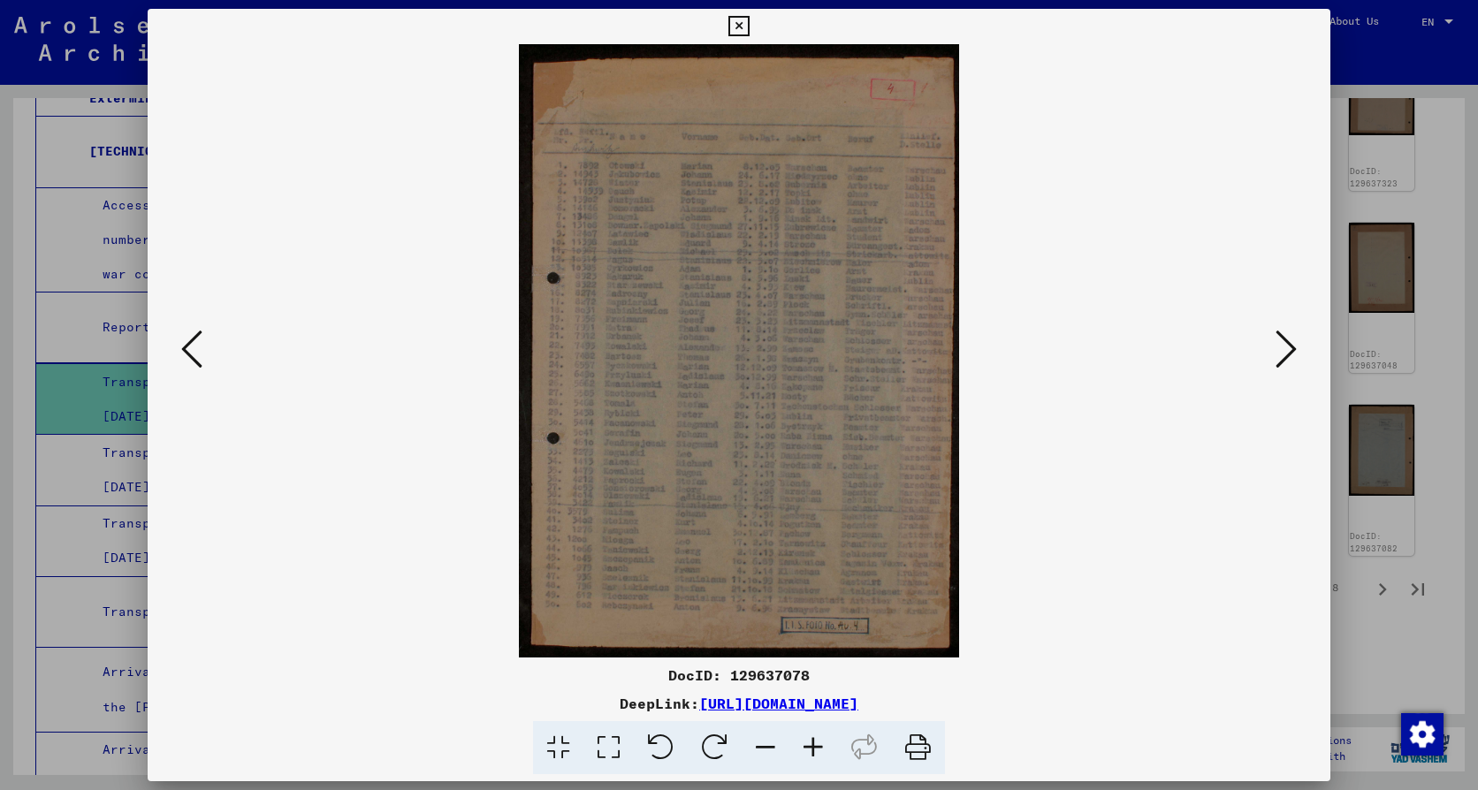
click at [736, 28] on icon at bounding box center [738, 26] width 20 height 21
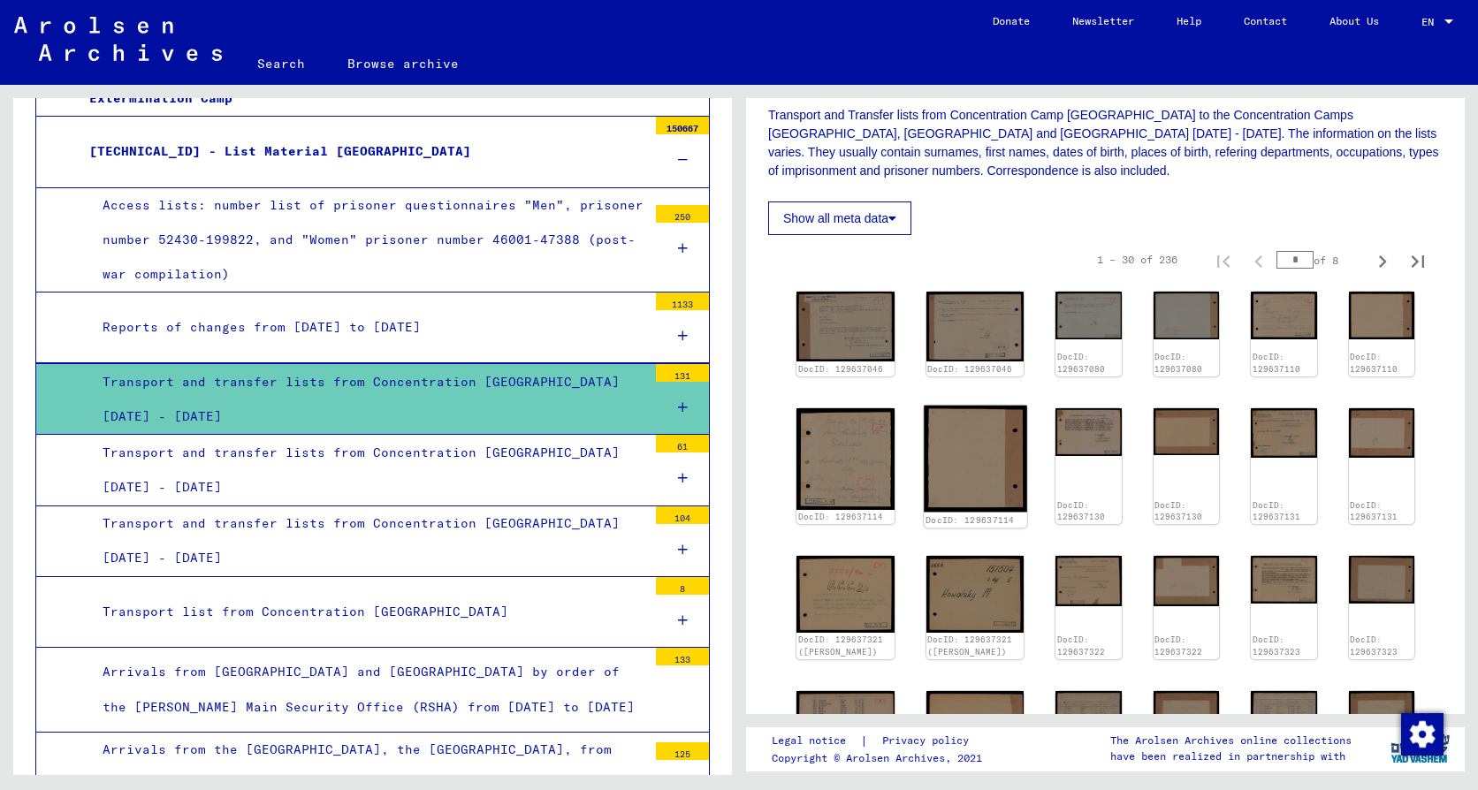
scroll to position [265, 0]
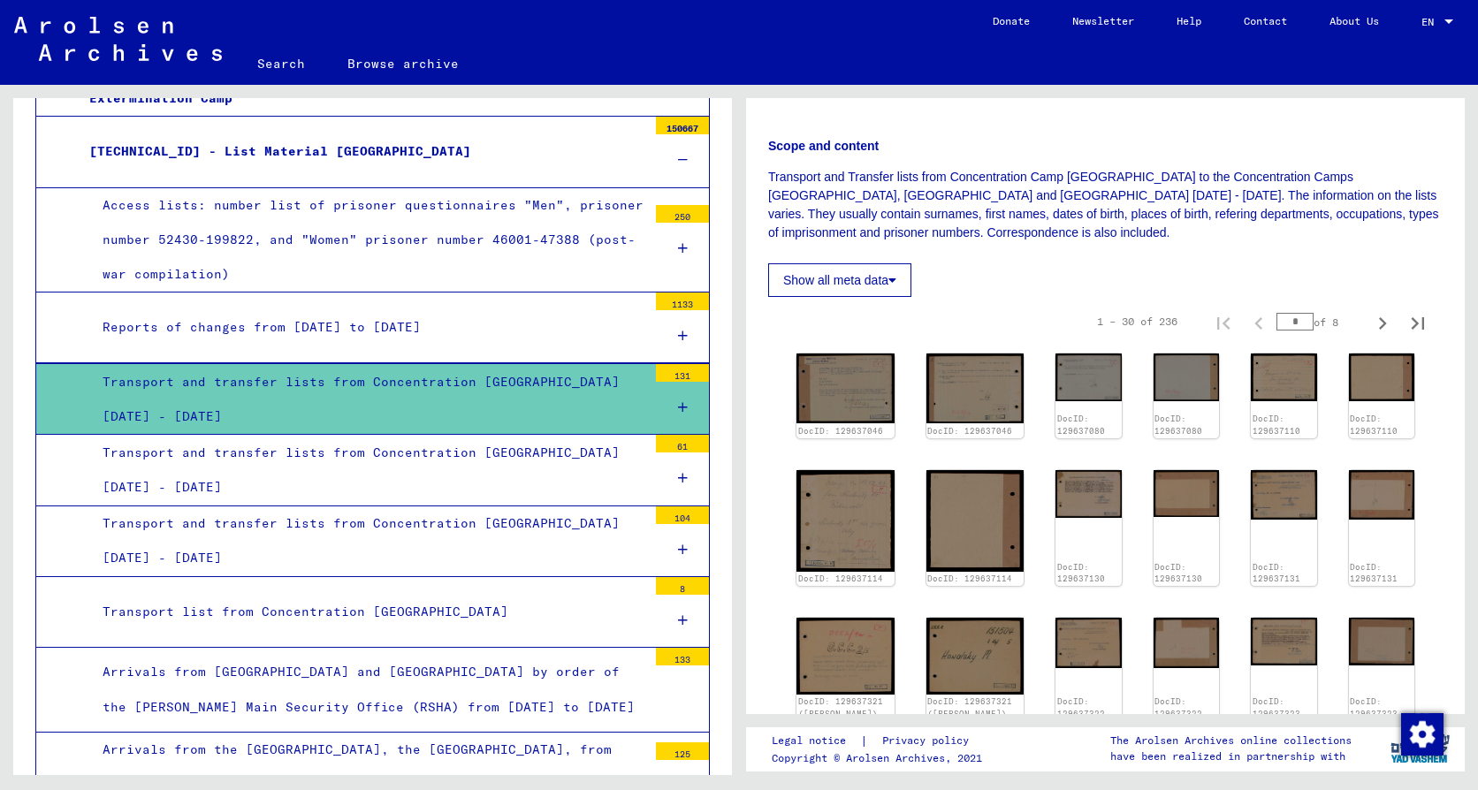
click at [183, 322] on div "Reports of changes from [DATE] to [DATE]" at bounding box center [368, 327] width 558 height 34
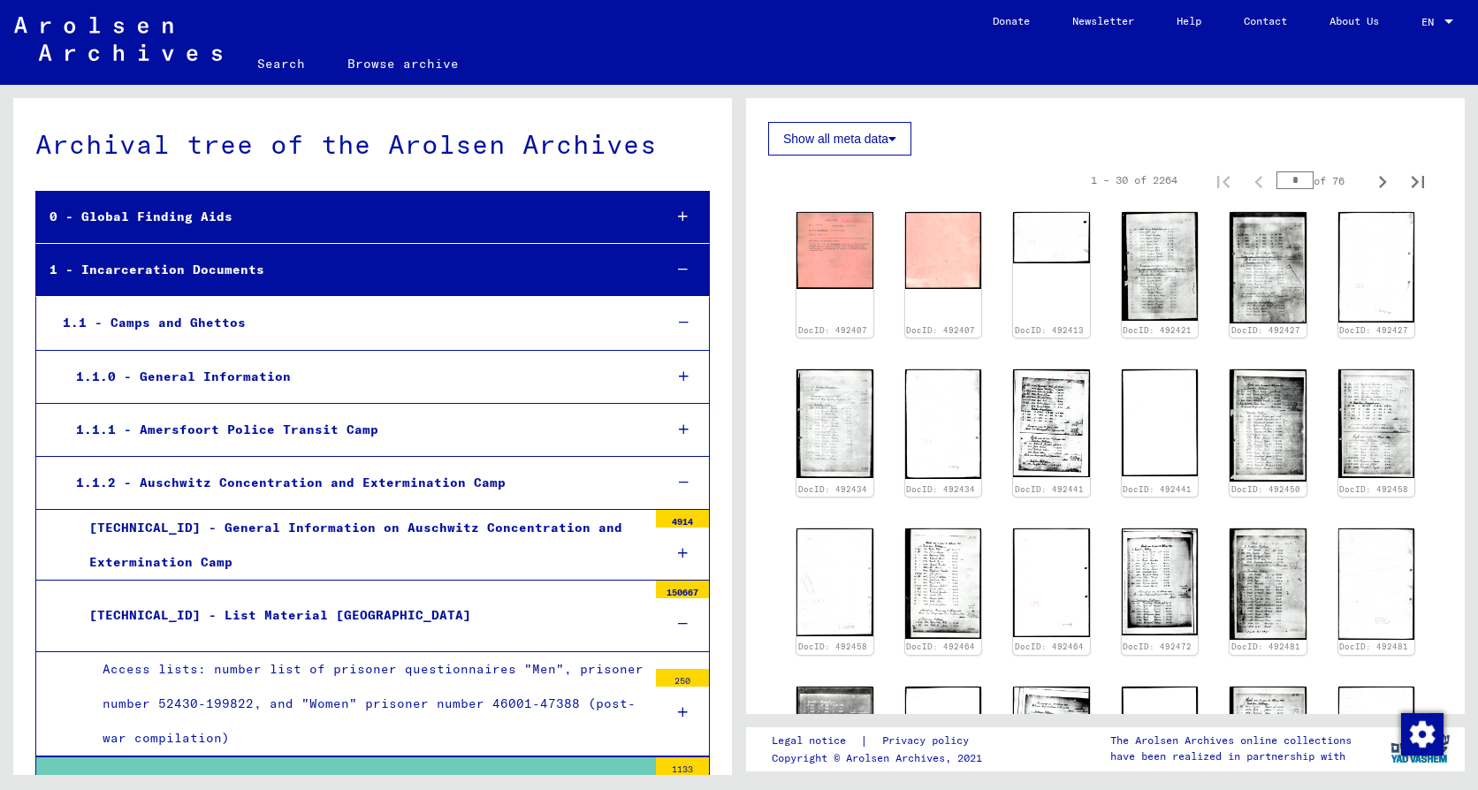
click at [158, 217] on div "0 - Global Finding Aids" at bounding box center [342, 217] width 613 height 34
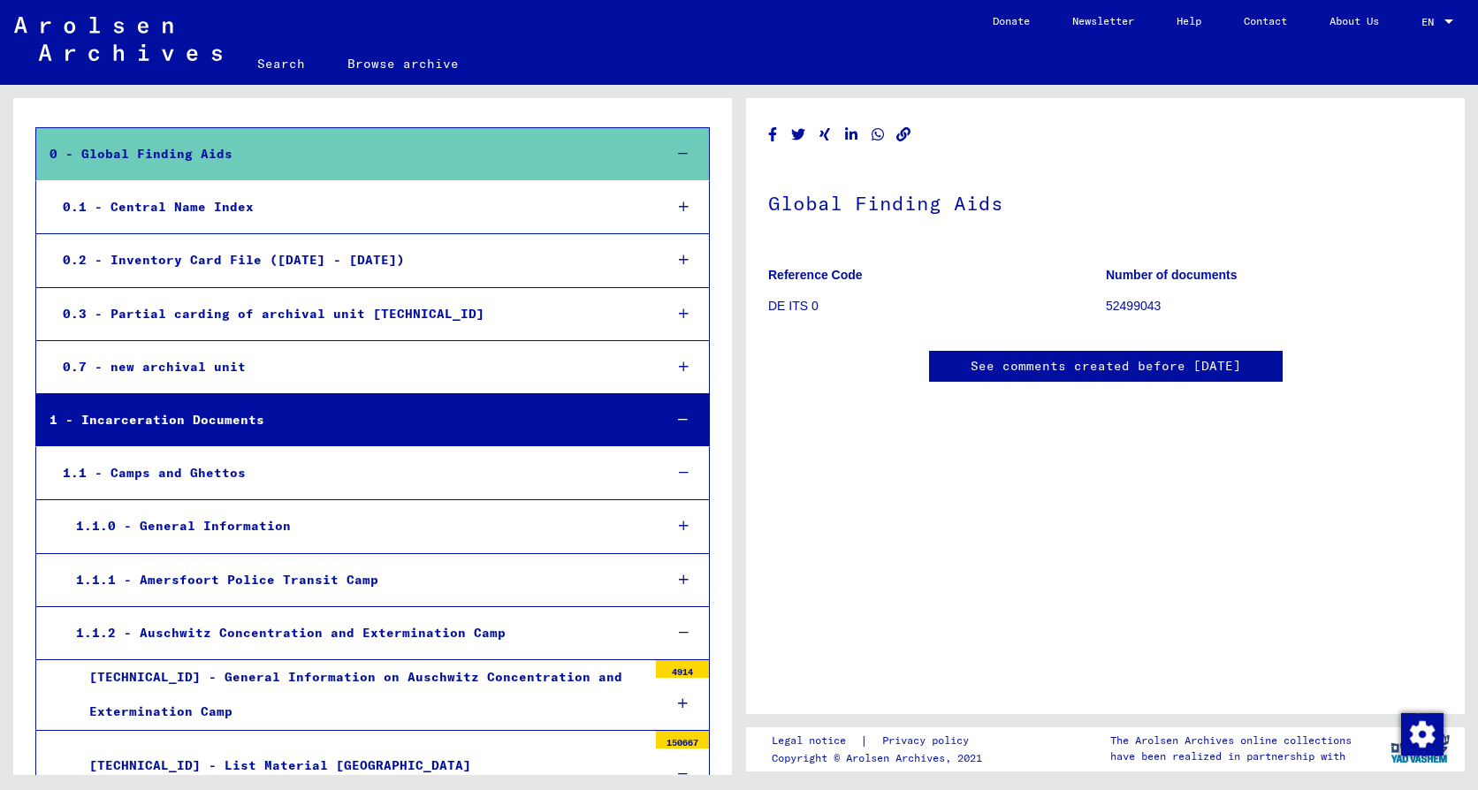
scroll to position [265, 0]
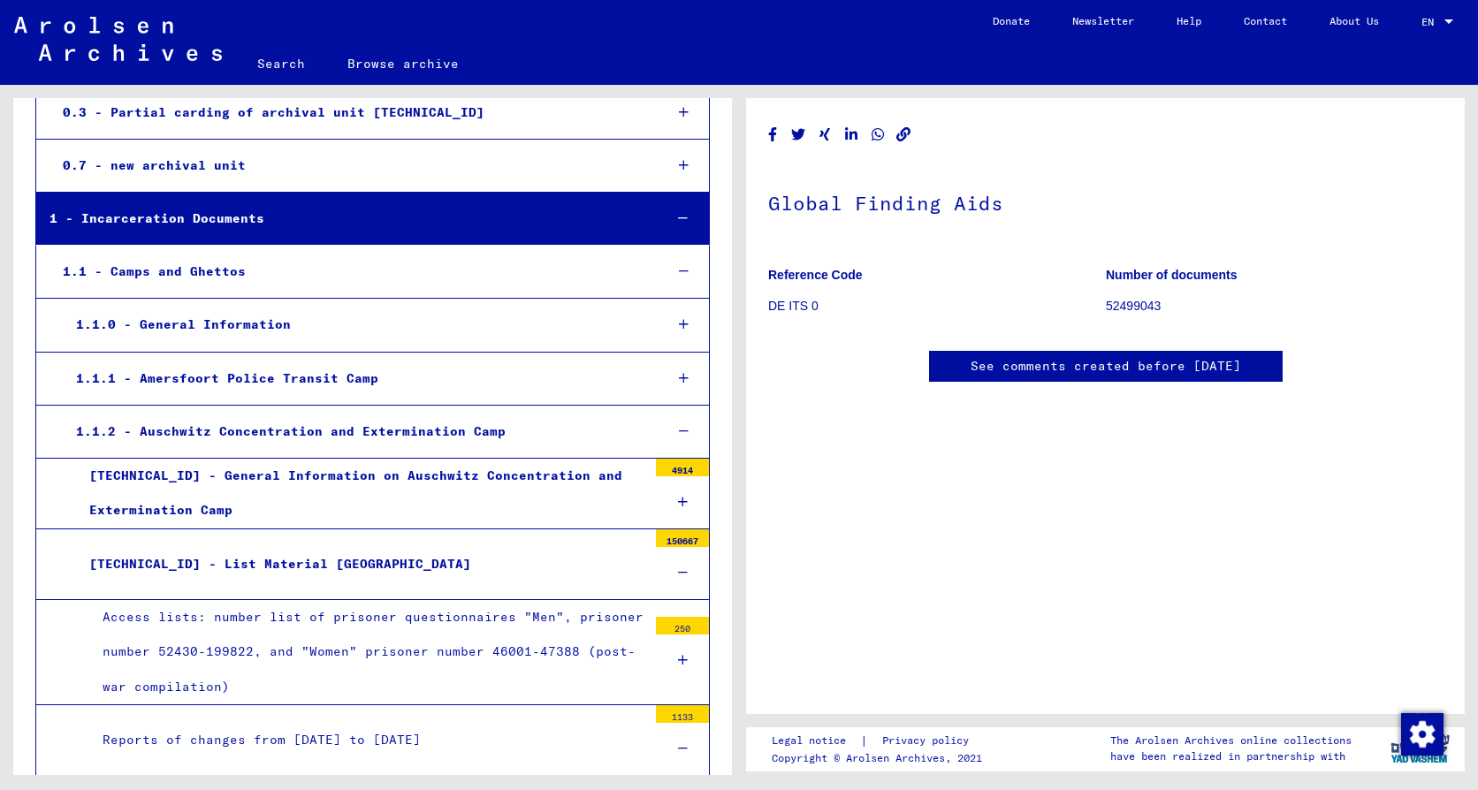
click at [475, 612] on div "Access lists: number list of prisoner questionnaires "Men", prisoner number 524…" at bounding box center [368, 652] width 558 height 104
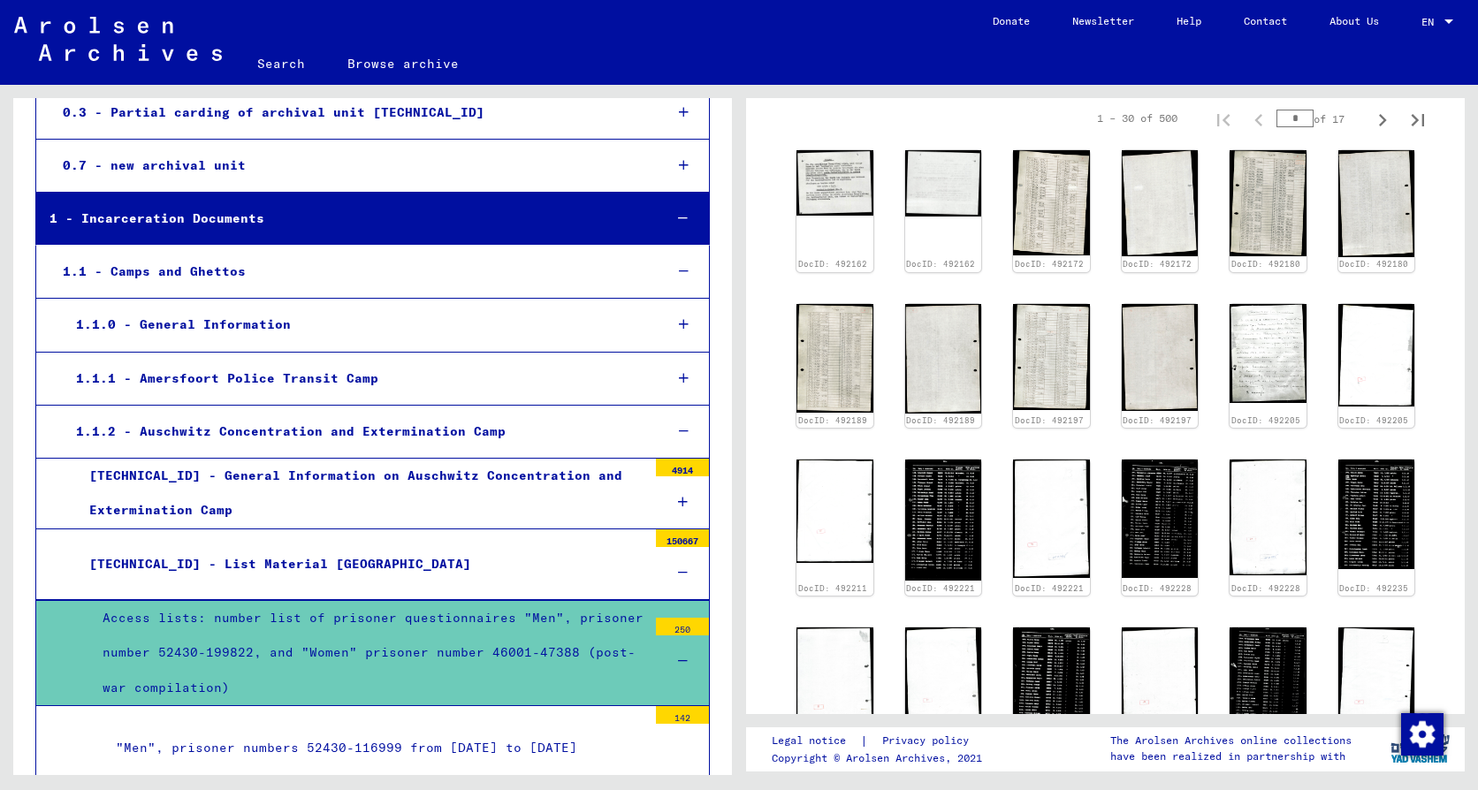
scroll to position [884, 0]
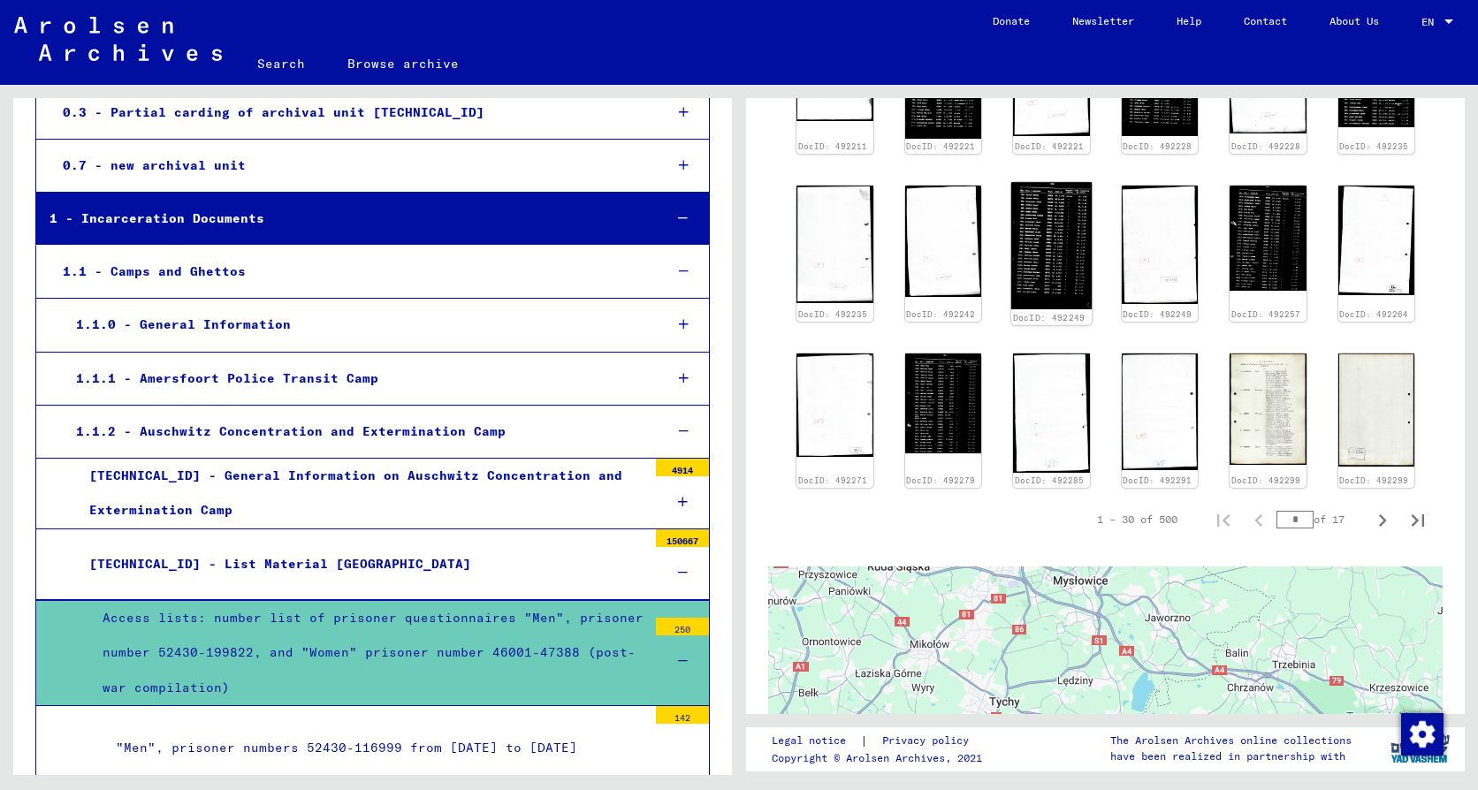
click at [1035, 262] on img at bounding box center [1051, 245] width 80 height 127
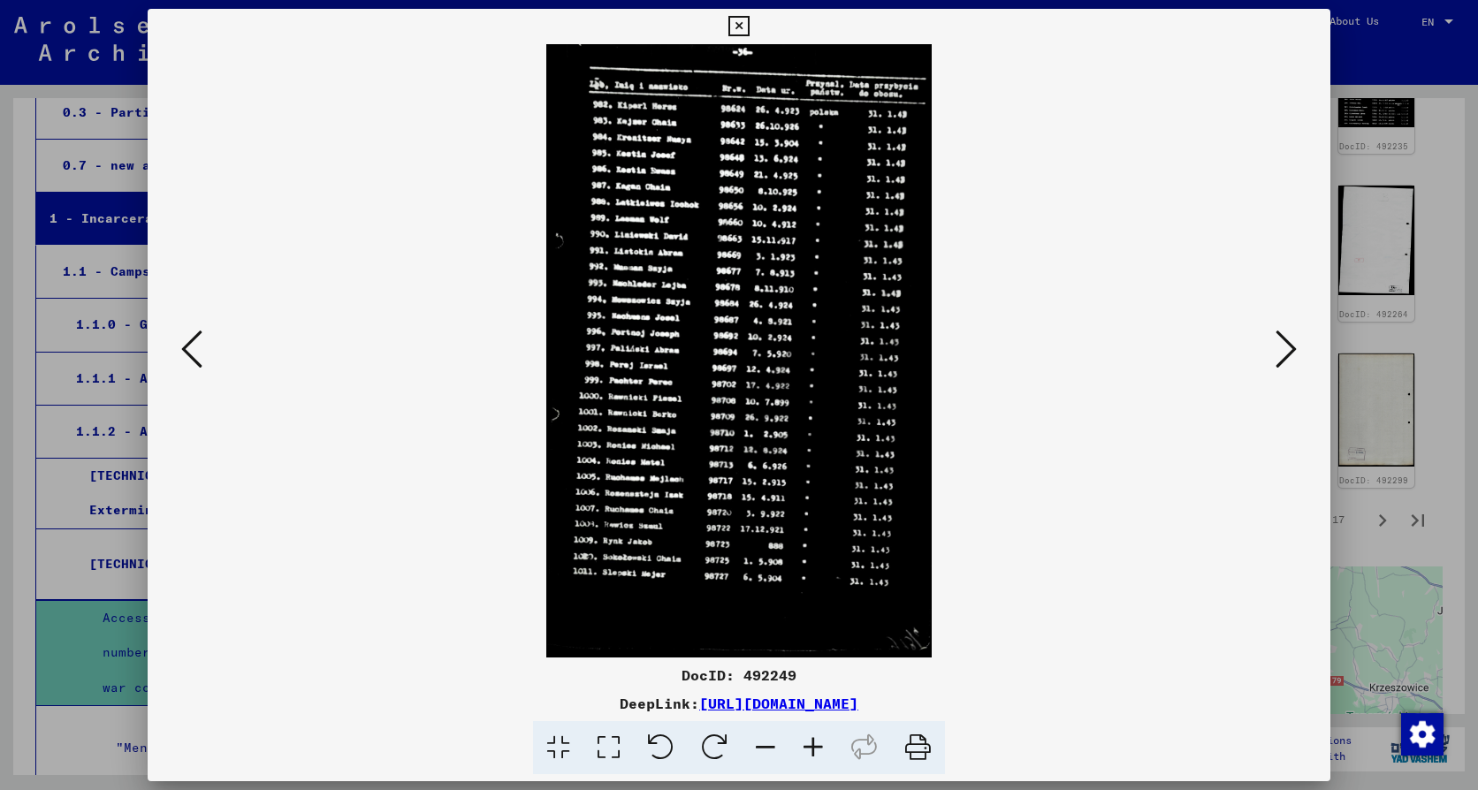
click at [739, 21] on icon at bounding box center [738, 26] width 20 height 21
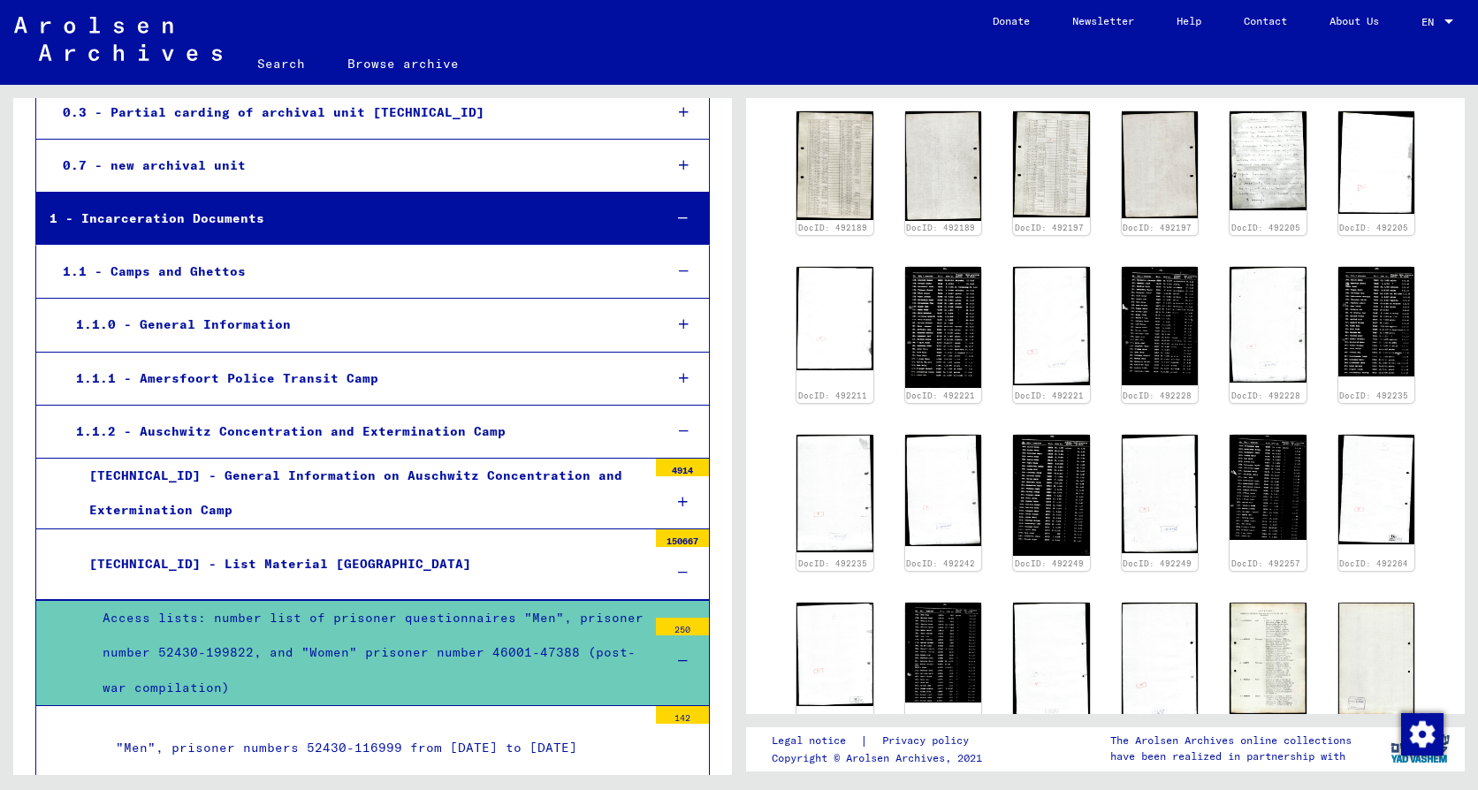
scroll to position [530, 0]
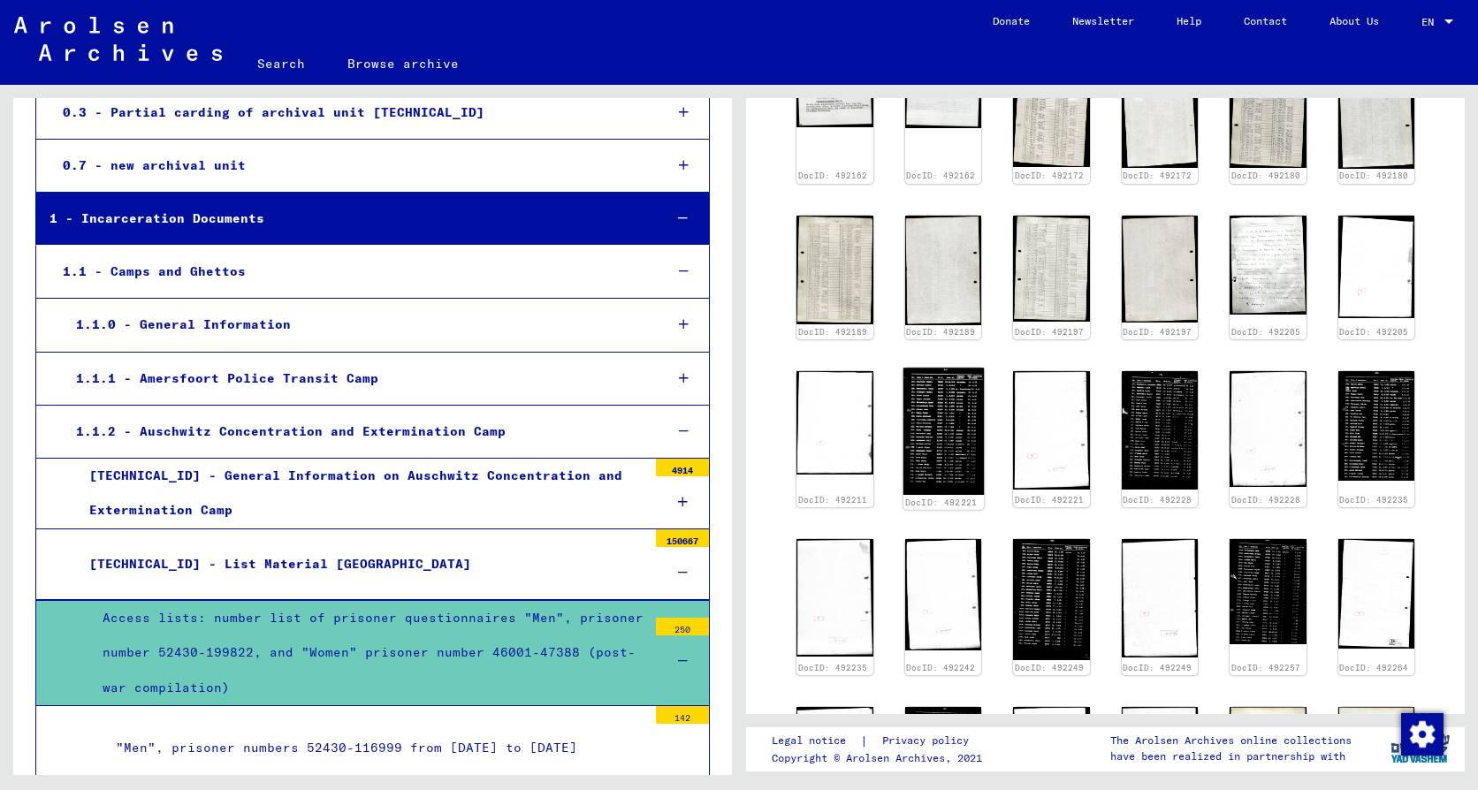
click at [939, 475] on img at bounding box center [943, 432] width 80 height 127
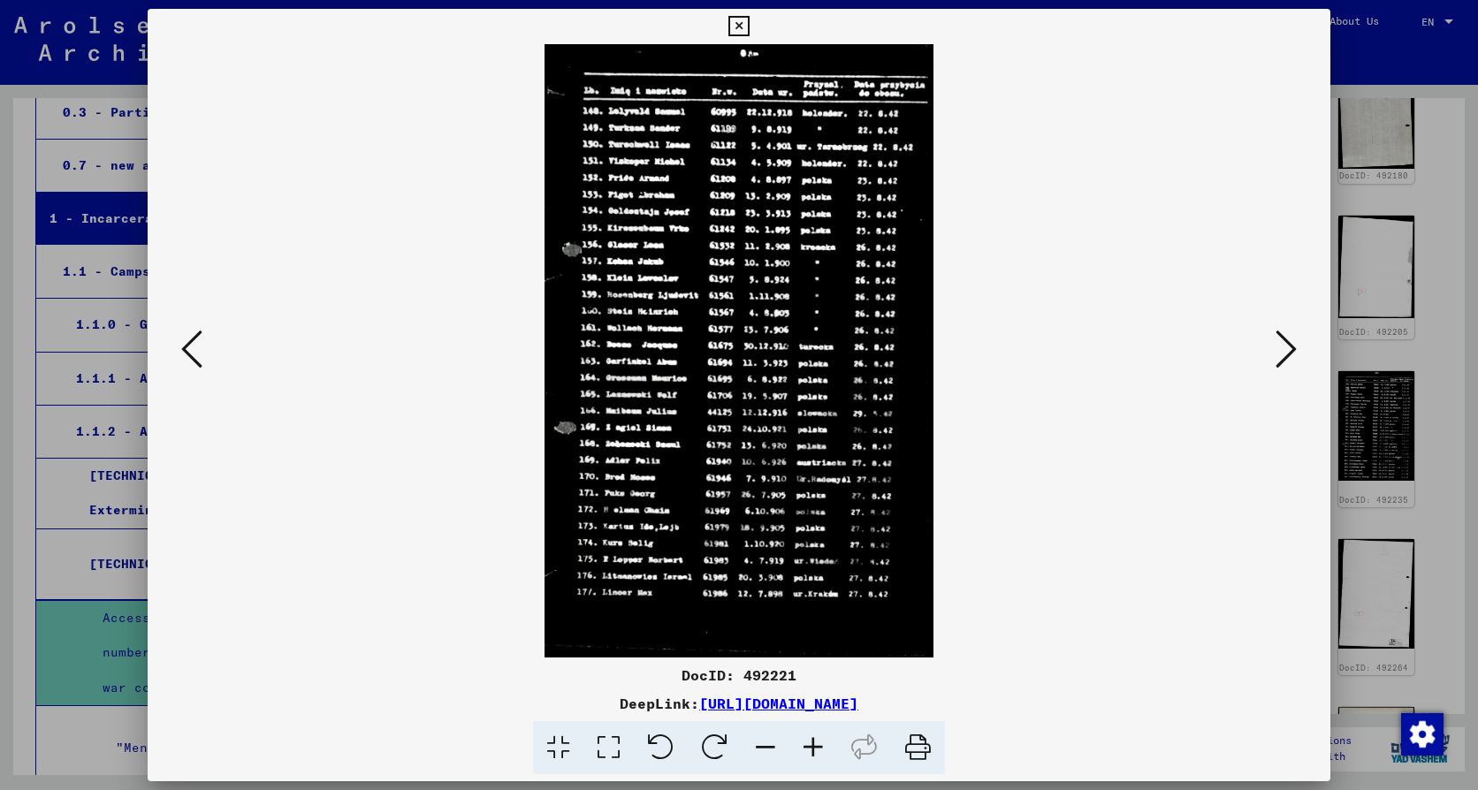
click at [729, 29] on icon at bounding box center [738, 26] width 20 height 21
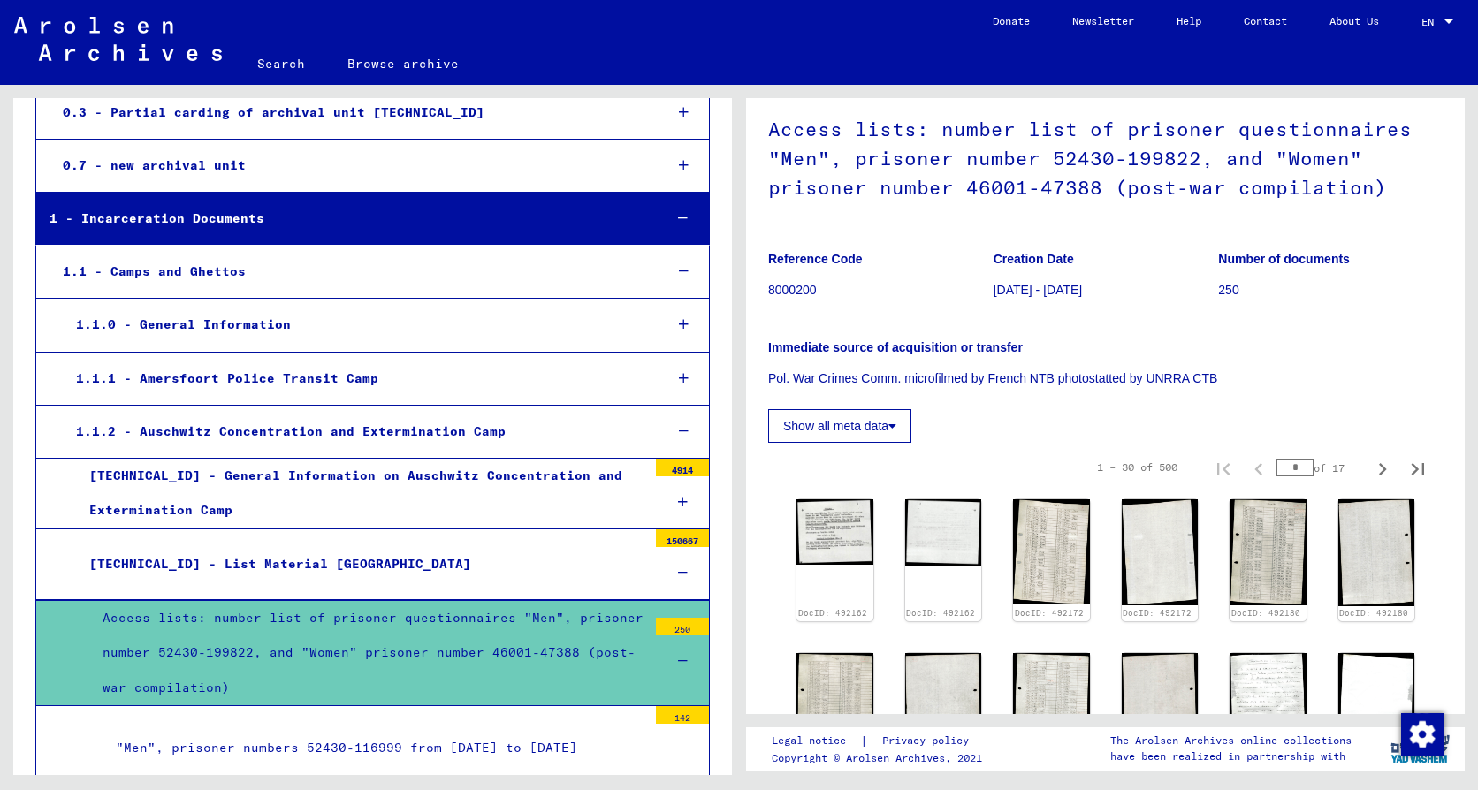
scroll to position [88, 0]
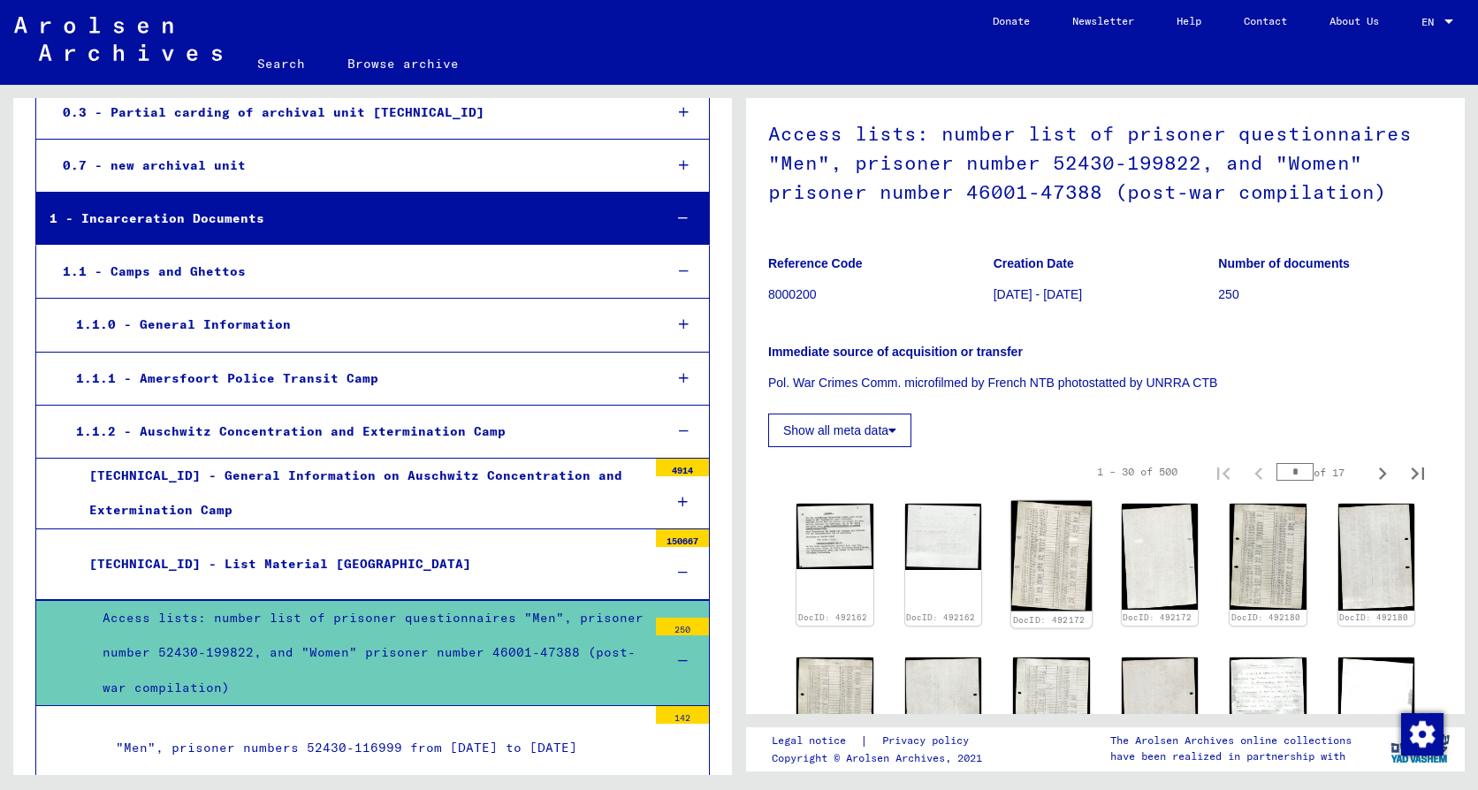
click at [1034, 612] on img at bounding box center [1051, 556] width 80 height 111
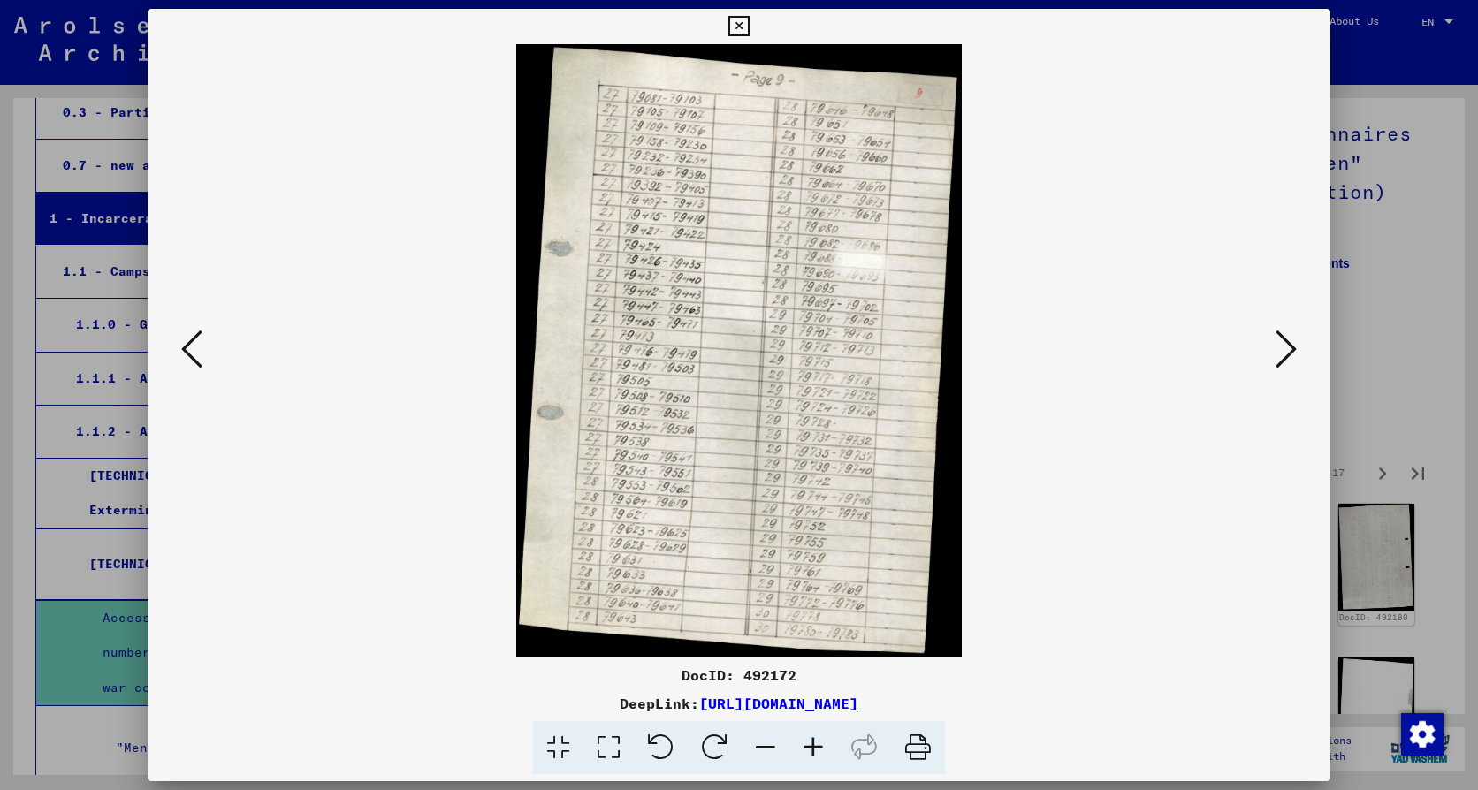
click at [736, 20] on icon at bounding box center [738, 26] width 20 height 21
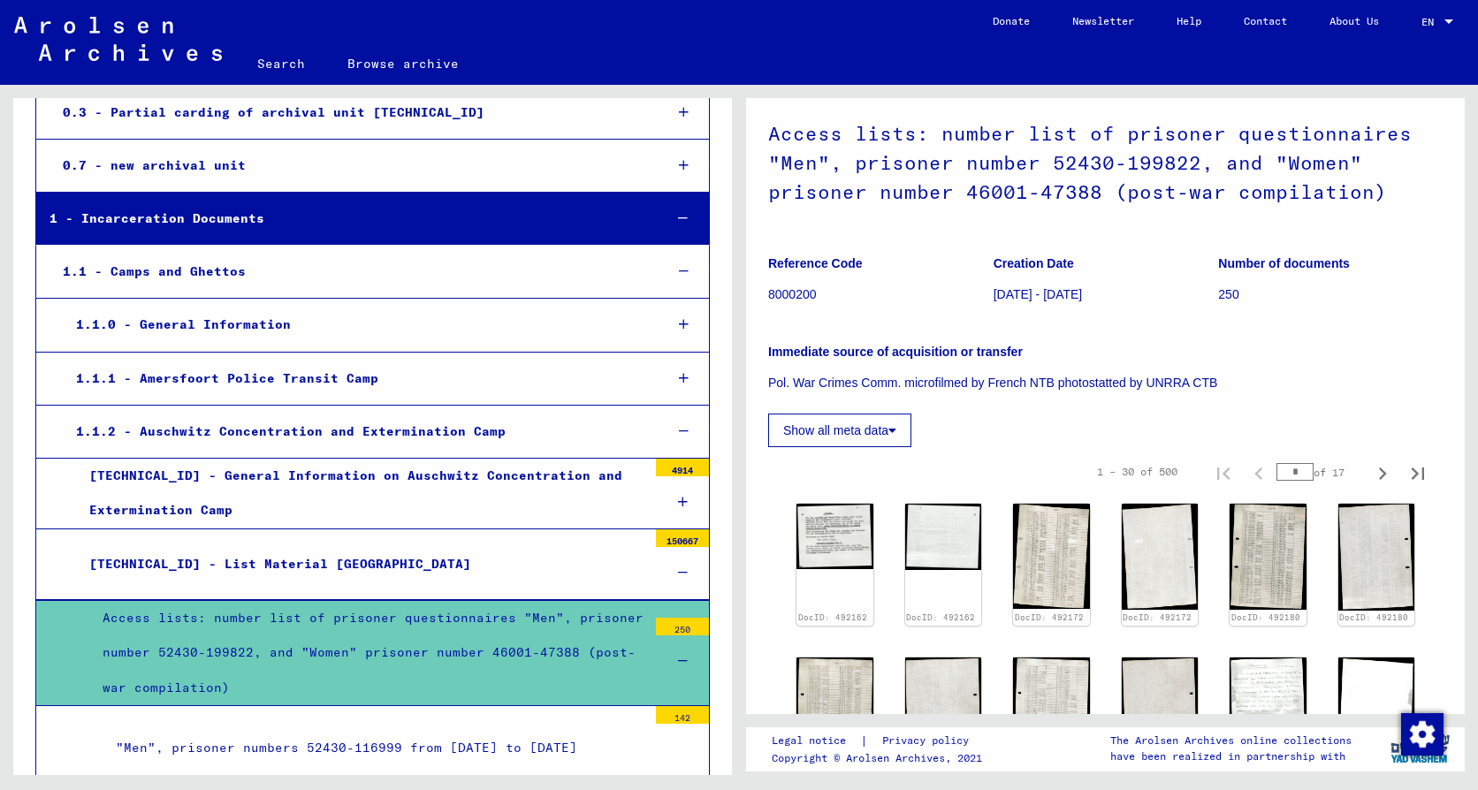
click at [347, 557] on div "[TECHNICAL_ID] - List Material [GEOGRAPHIC_DATA]" at bounding box center [361, 564] width 571 height 34
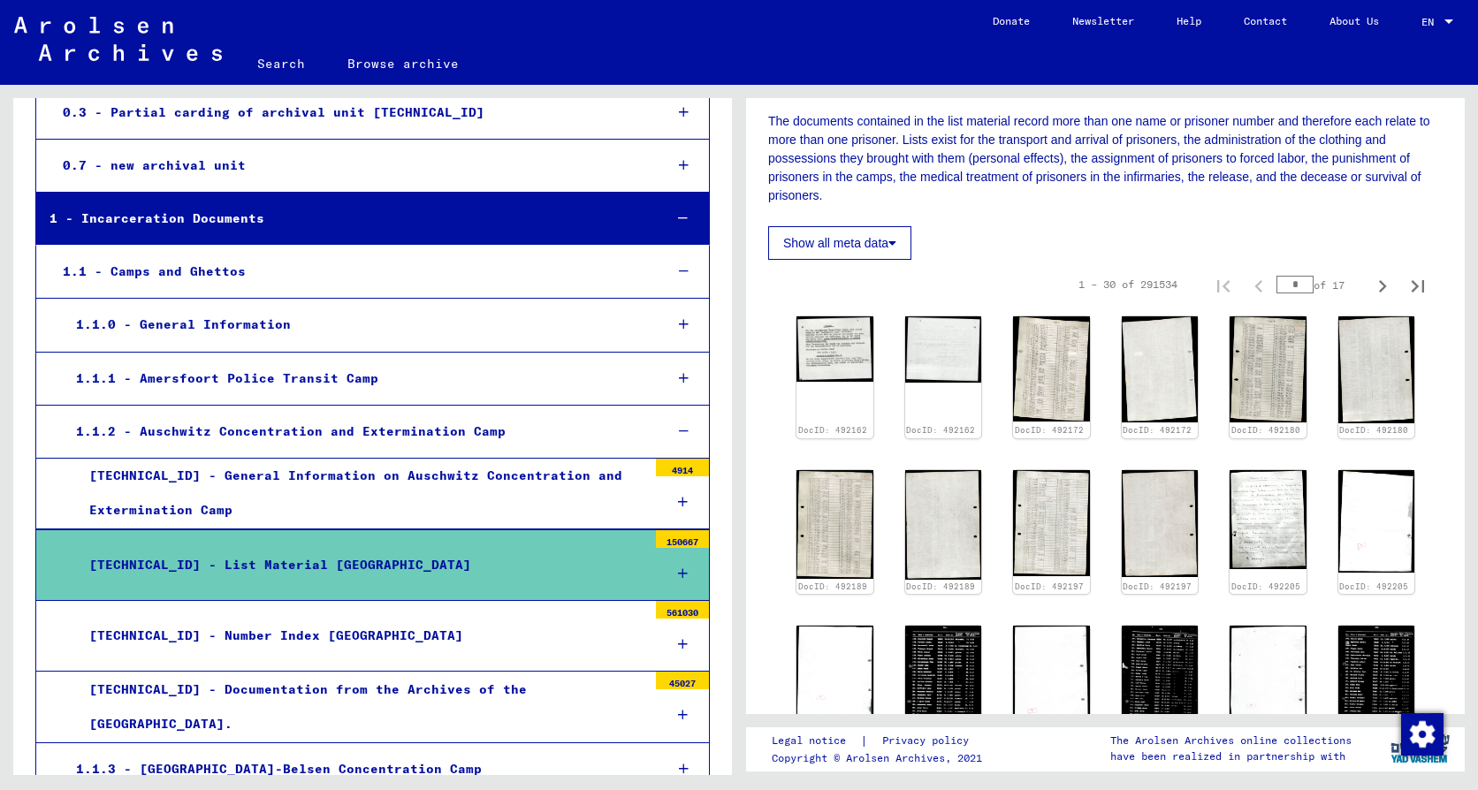
scroll to position [265, 0]
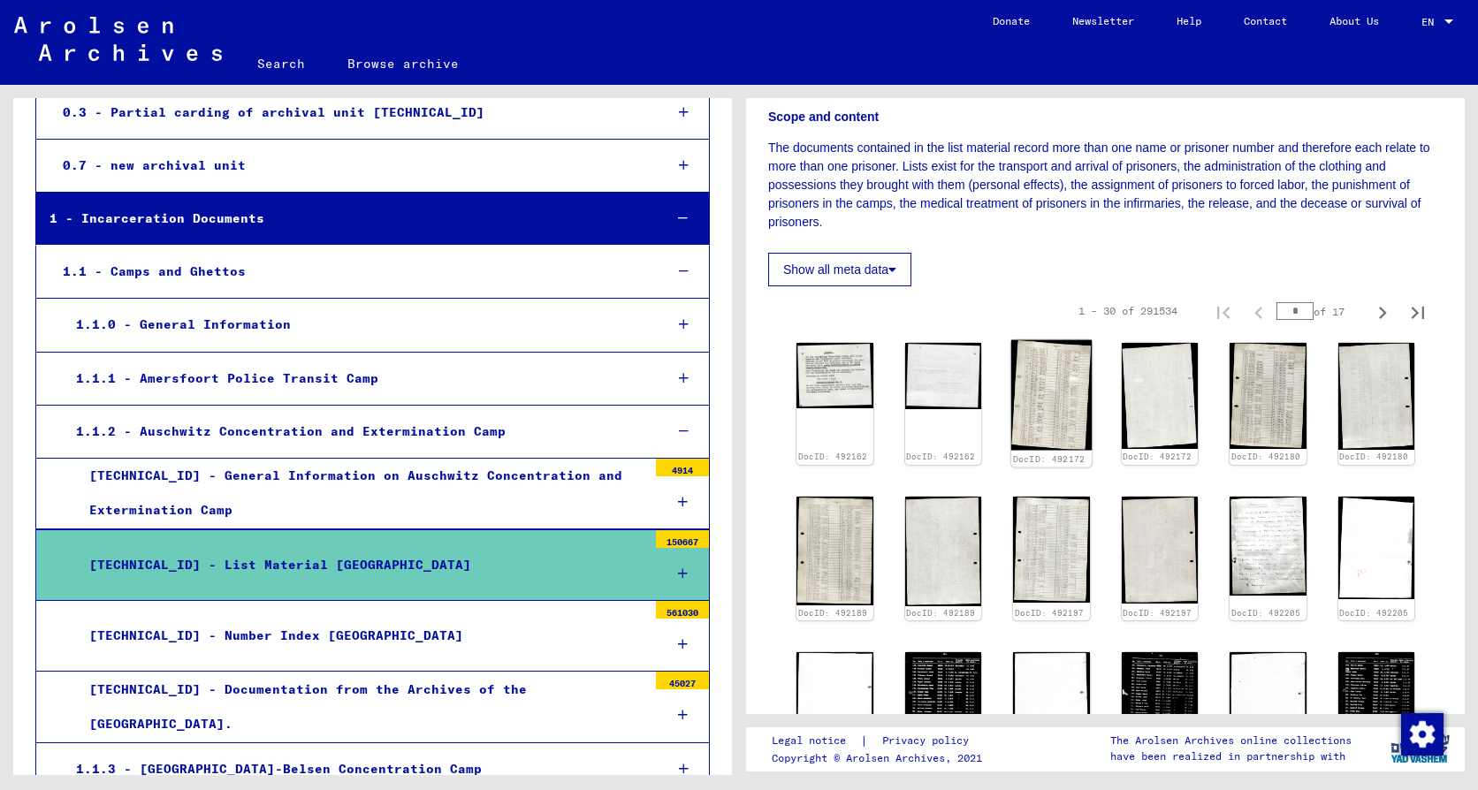
click at [1033, 399] on img at bounding box center [1051, 395] width 80 height 111
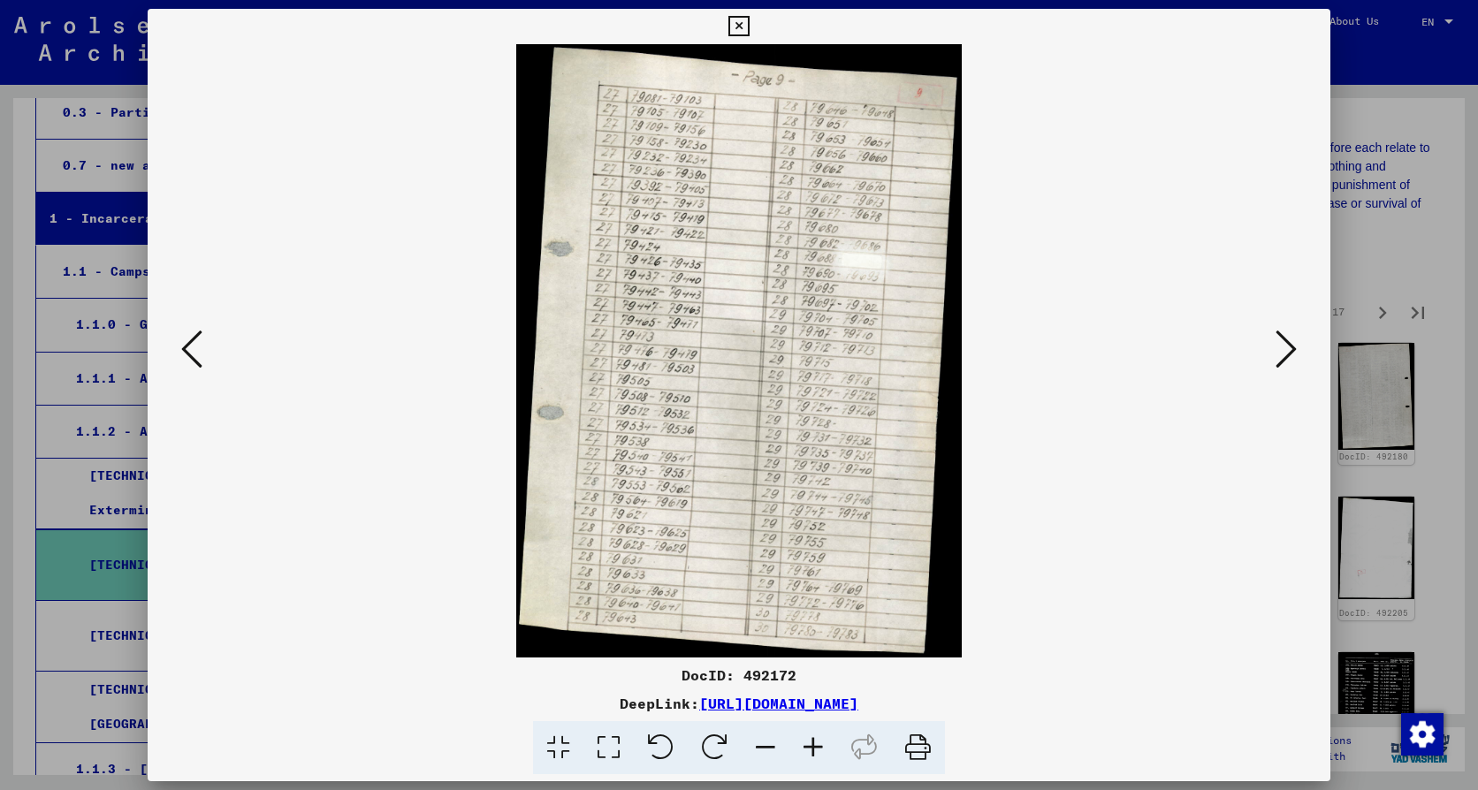
click at [742, 26] on icon at bounding box center [738, 26] width 20 height 21
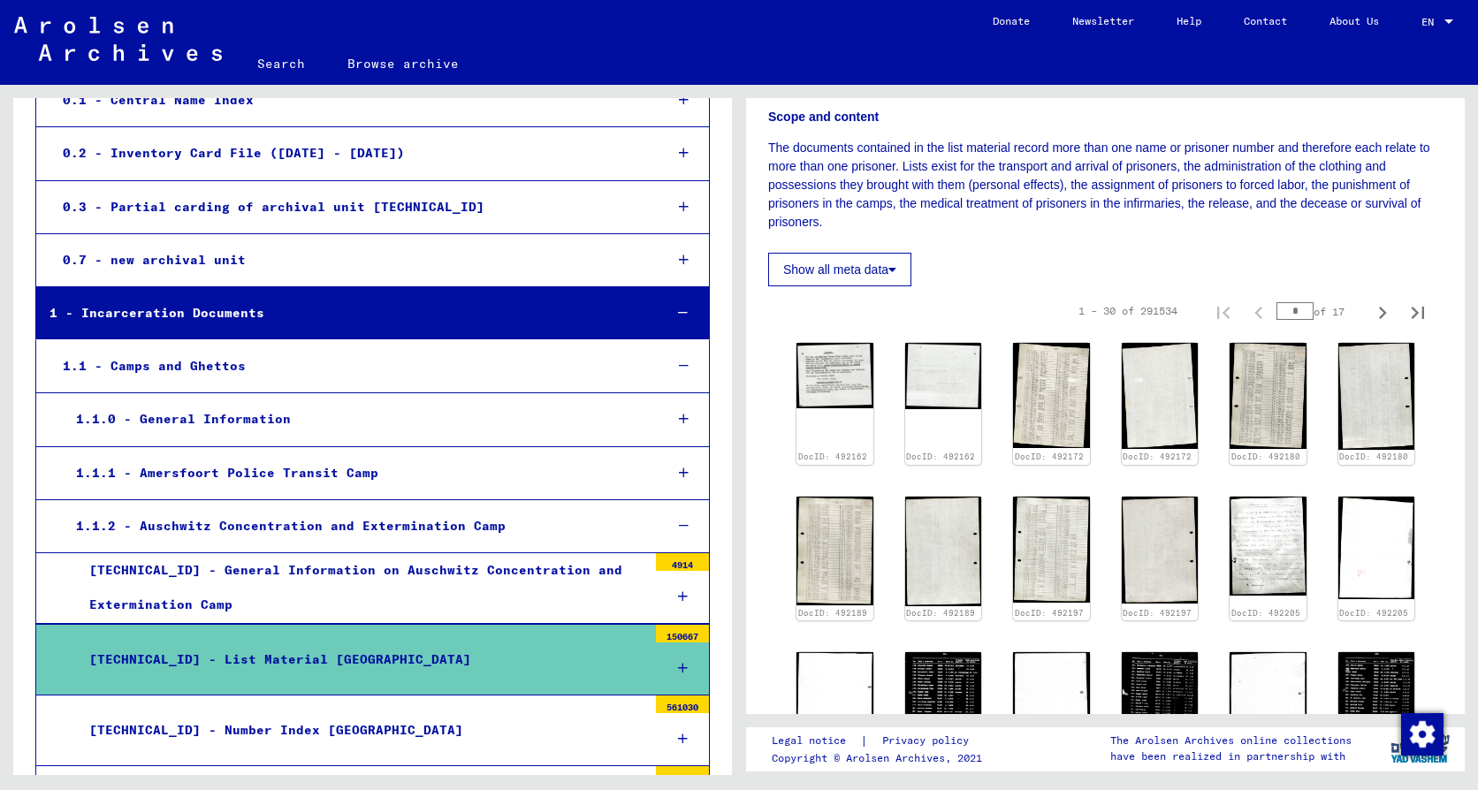
scroll to position [177, 0]
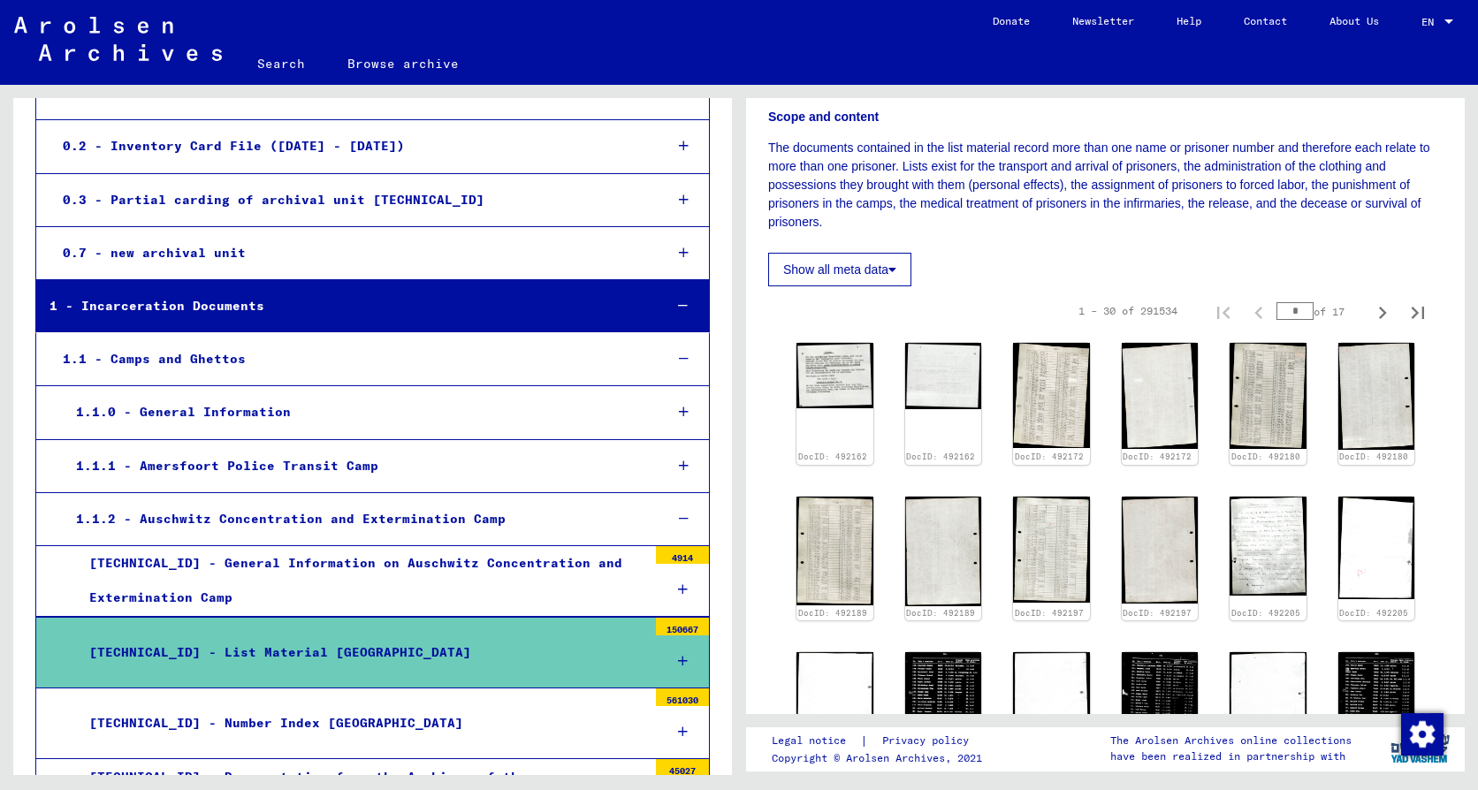
click at [360, 567] on div "[TECHNICAL_ID] - General Information on Auschwitz Concentration and Exterminati…" at bounding box center [361, 580] width 571 height 69
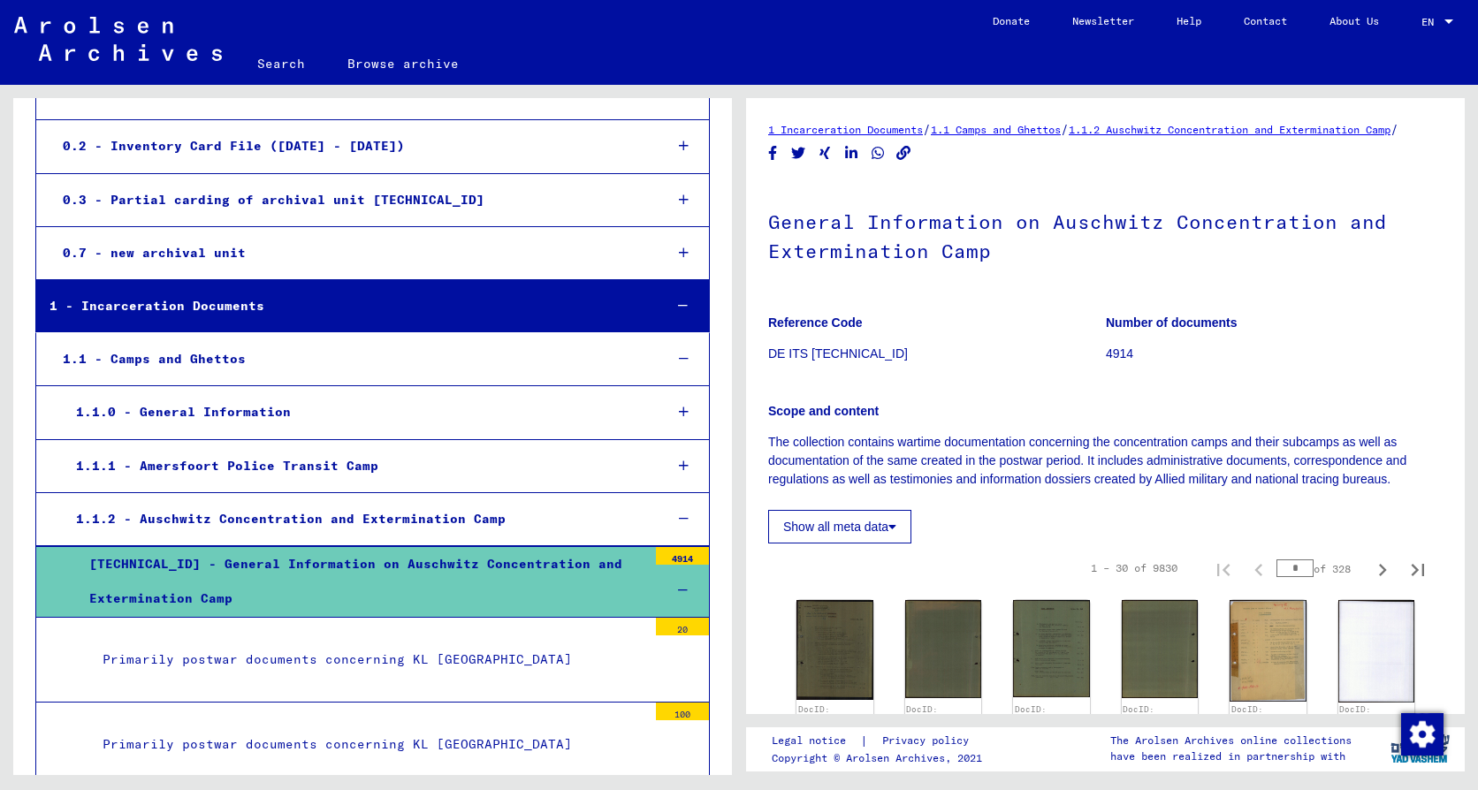
click at [360, 567] on div "[TECHNICAL_ID] - General Information on Auschwitz Concentration and Exterminati…" at bounding box center [361, 581] width 571 height 69
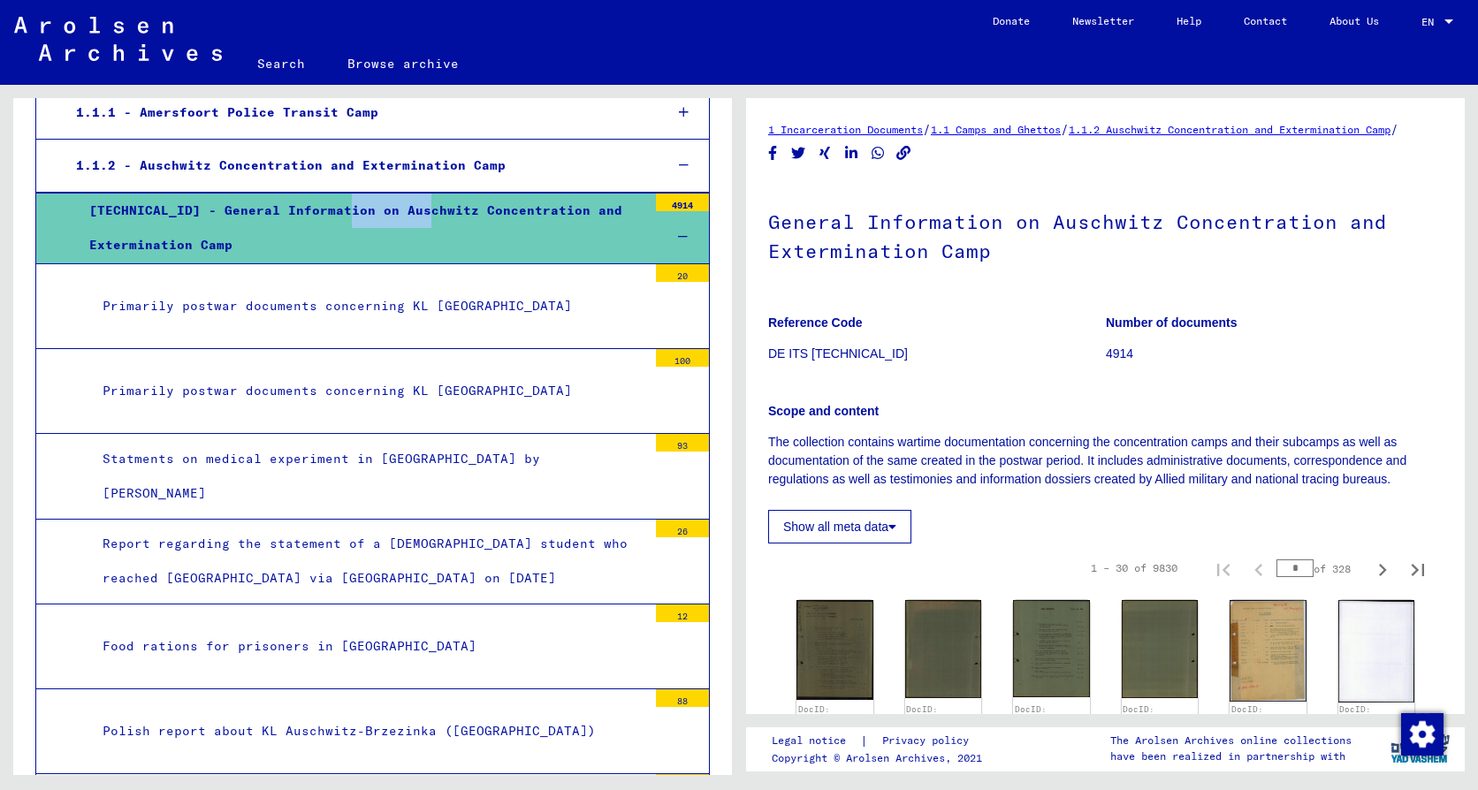
scroll to position [619, 0]
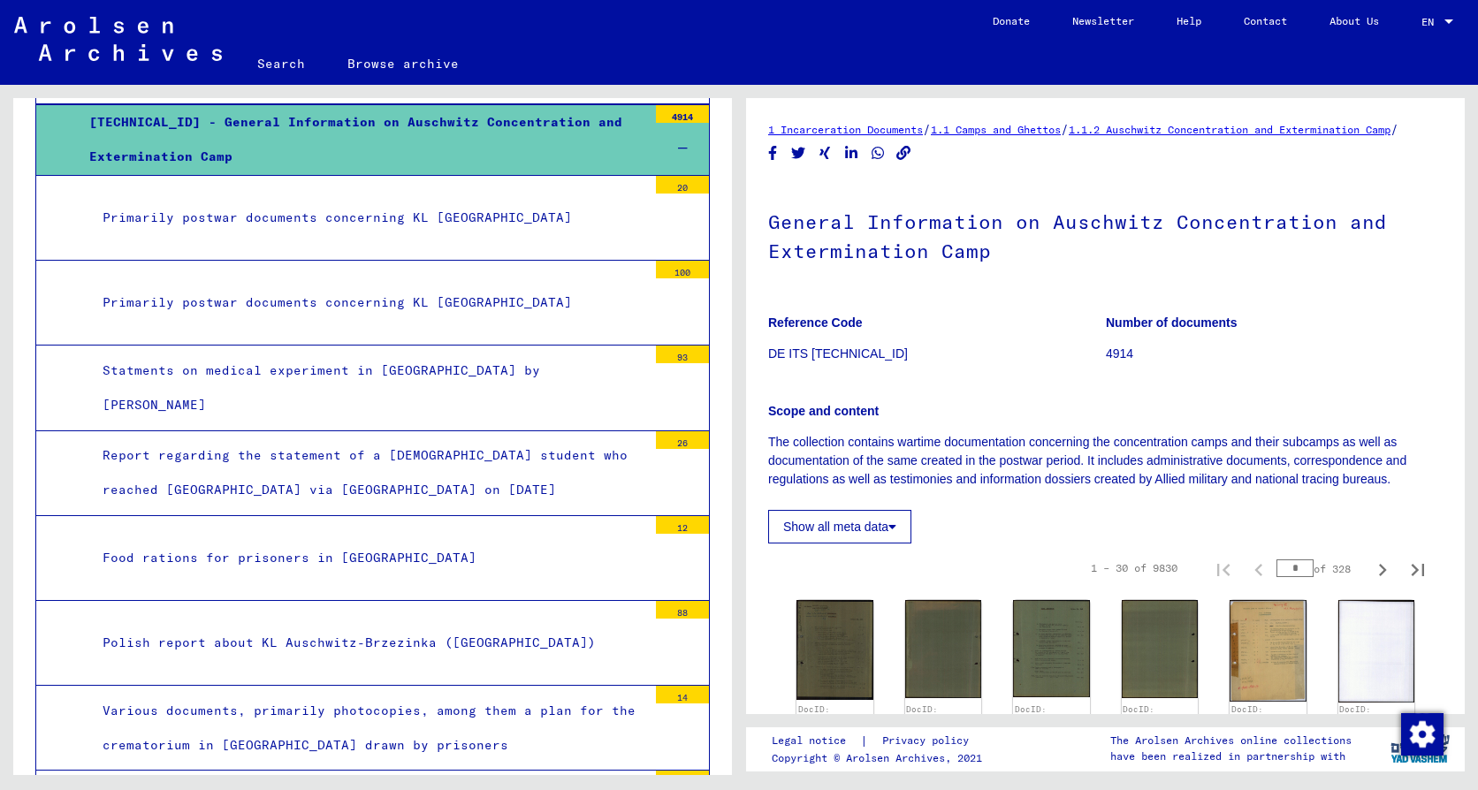
click at [365, 382] on div "Statments on medical experiment in [GEOGRAPHIC_DATA] by [PERSON_NAME]" at bounding box center [368, 388] width 558 height 69
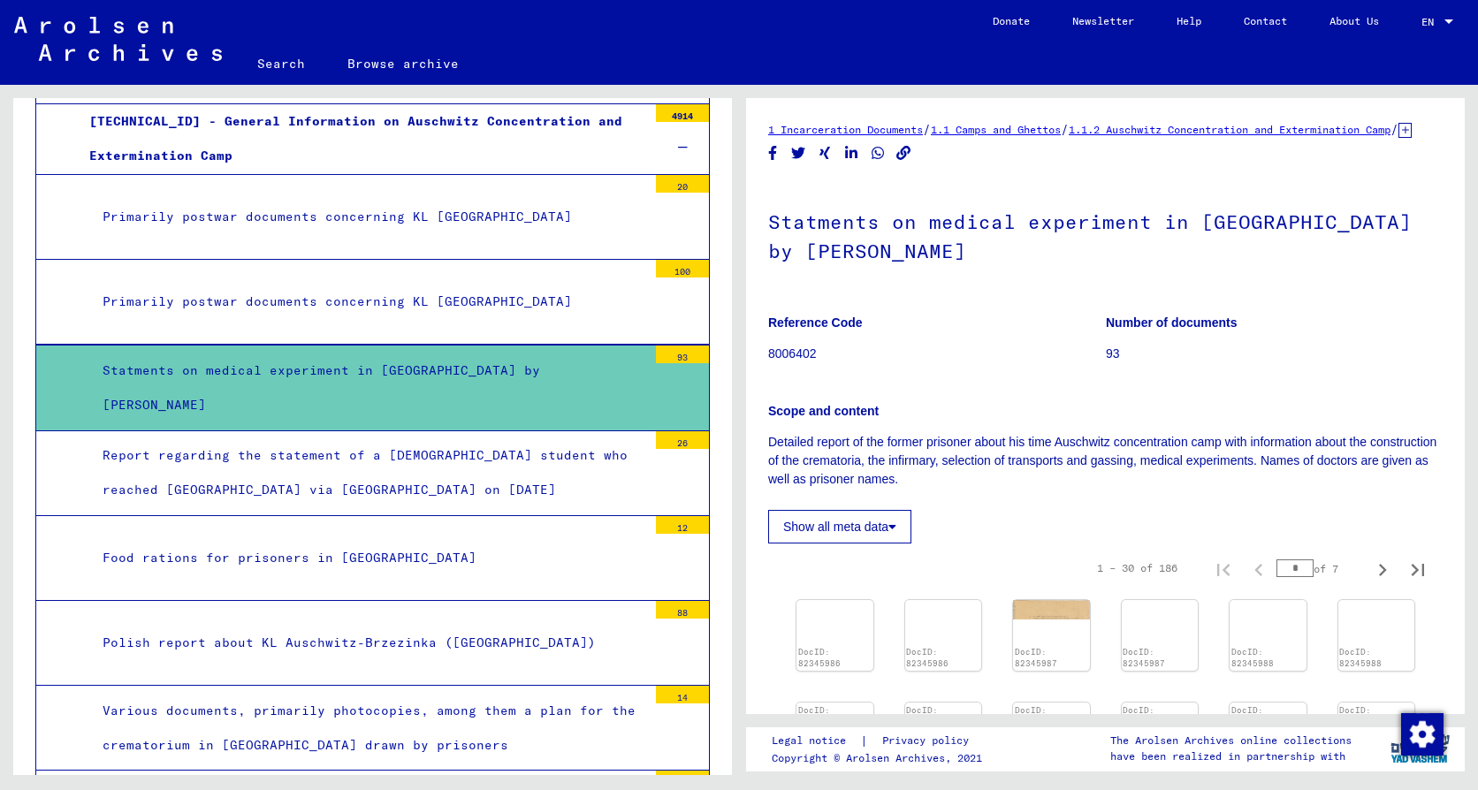
scroll to position [707, 0]
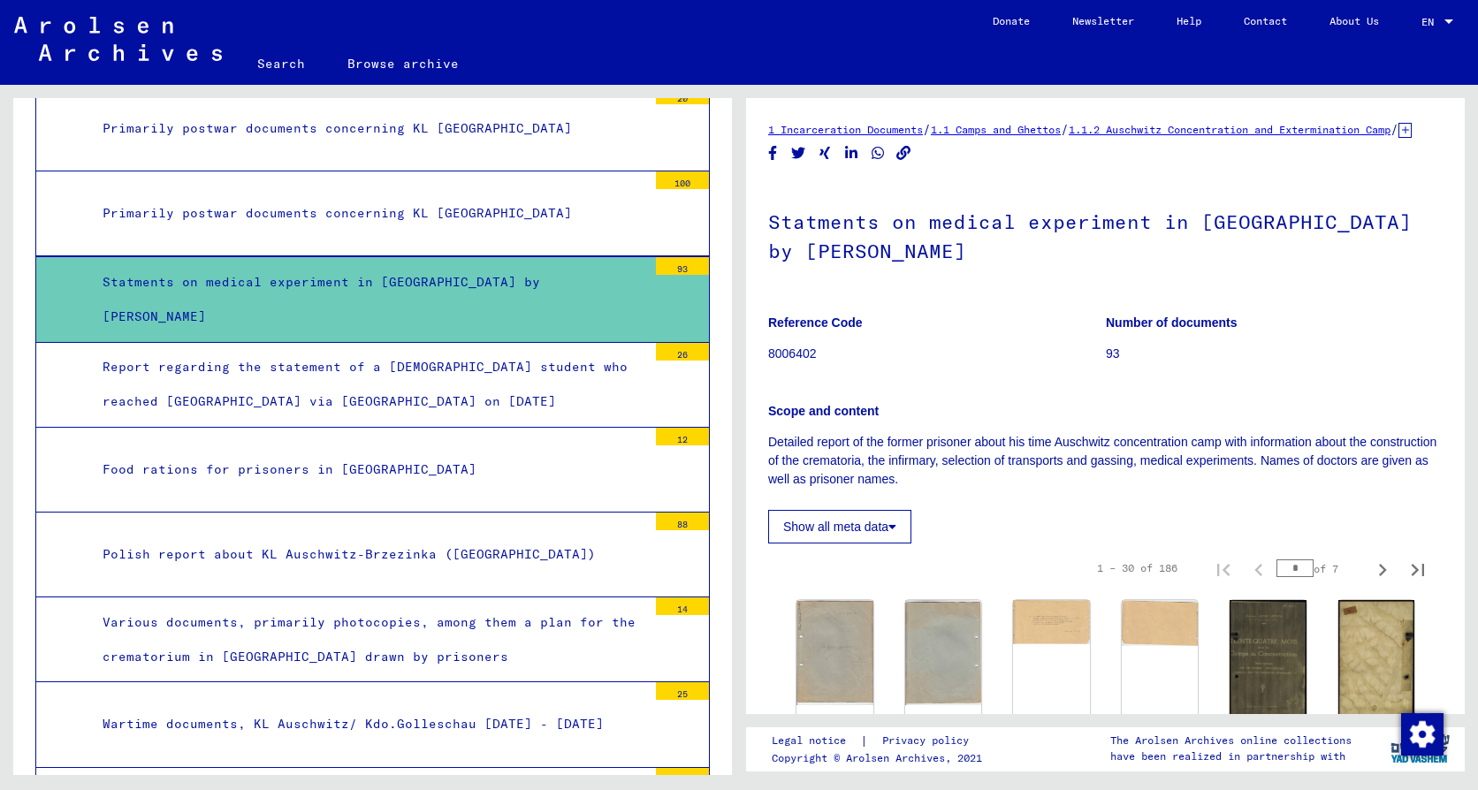
click at [437, 467] on div "Food rations for prisoners in [GEOGRAPHIC_DATA]" at bounding box center [368, 470] width 558 height 34
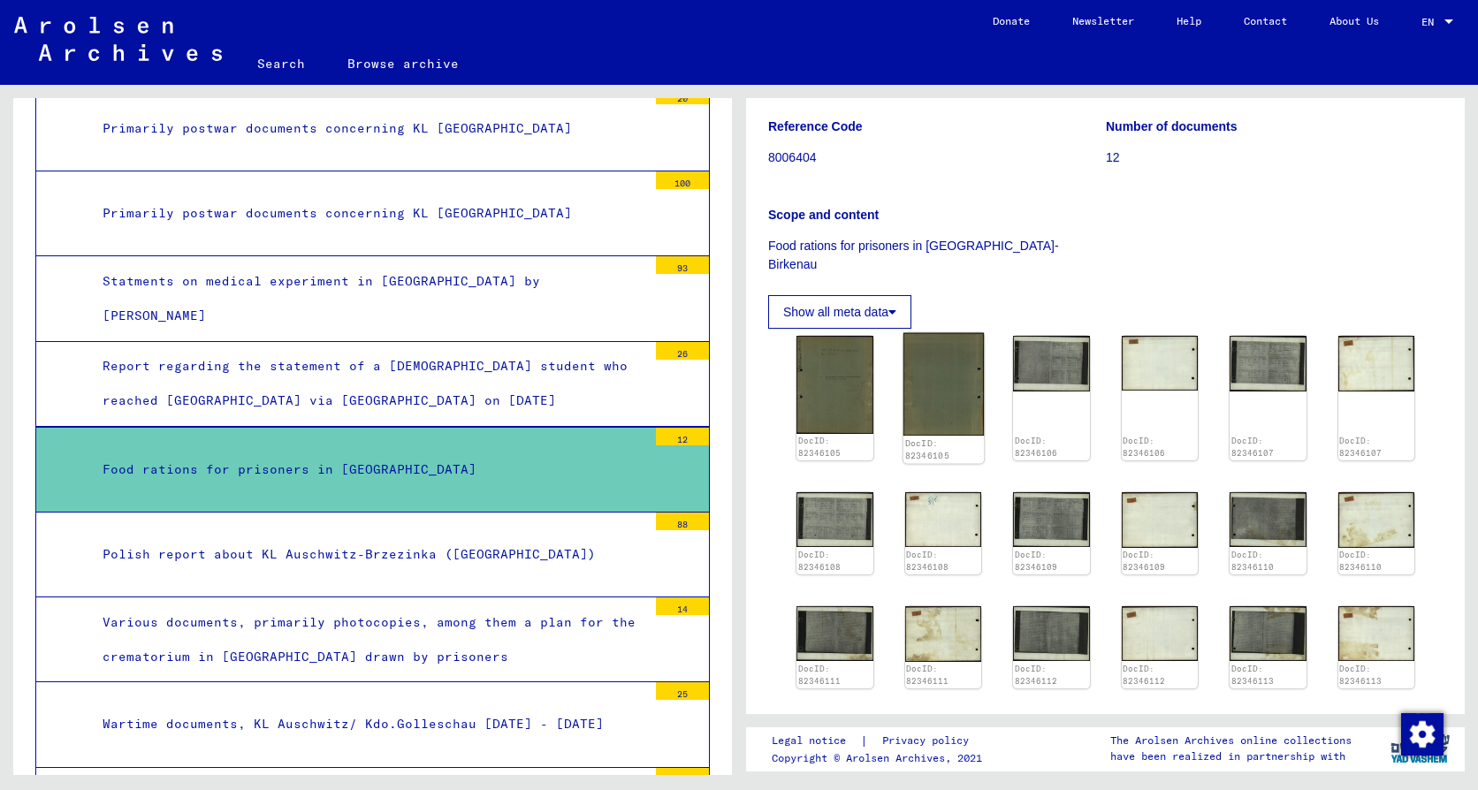
scroll to position [265, 0]
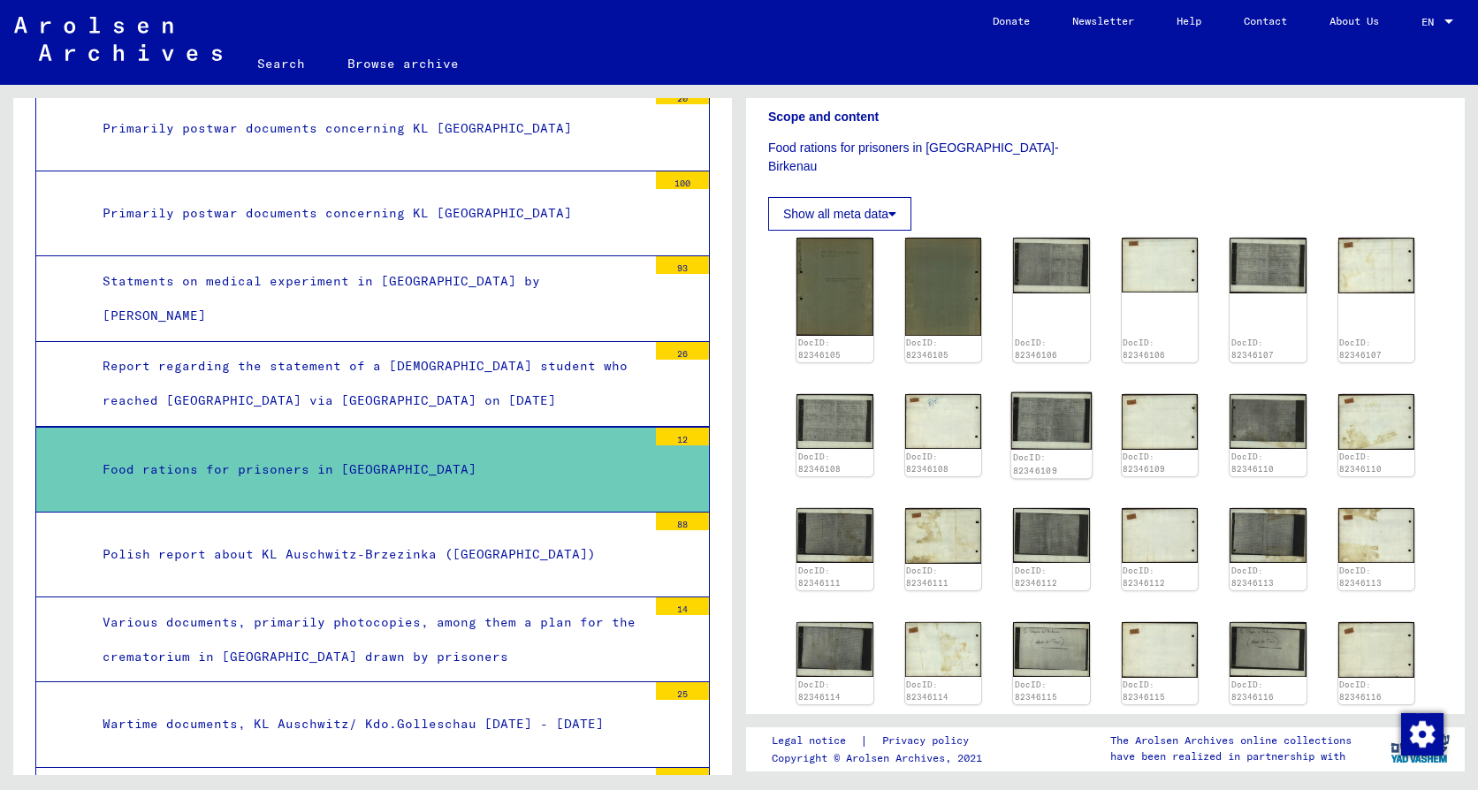
click at [1062, 418] on img at bounding box center [1051, 421] width 80 height 57
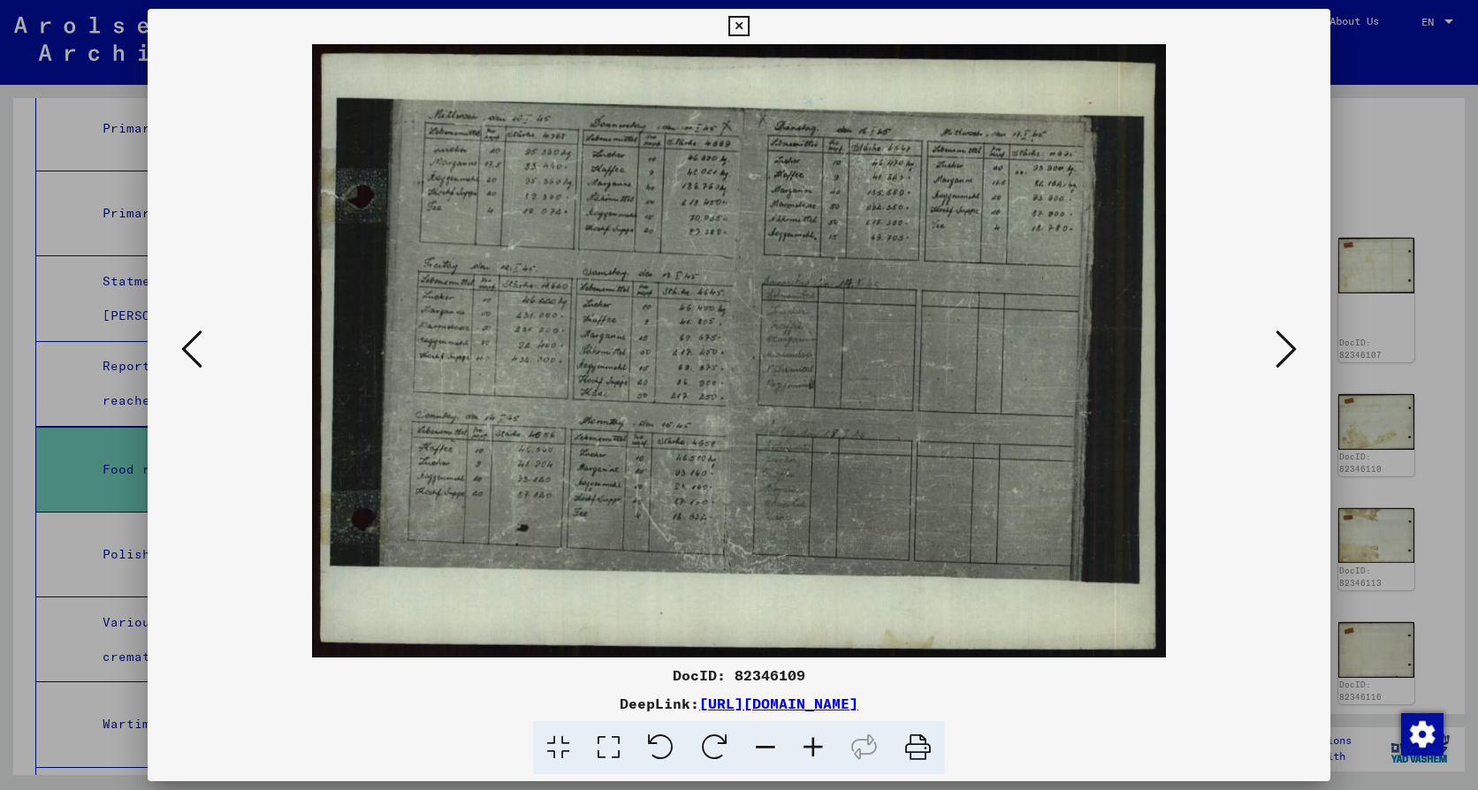
click at [736, 32] on icon at bounding box center [738, 26] width 20 height 21
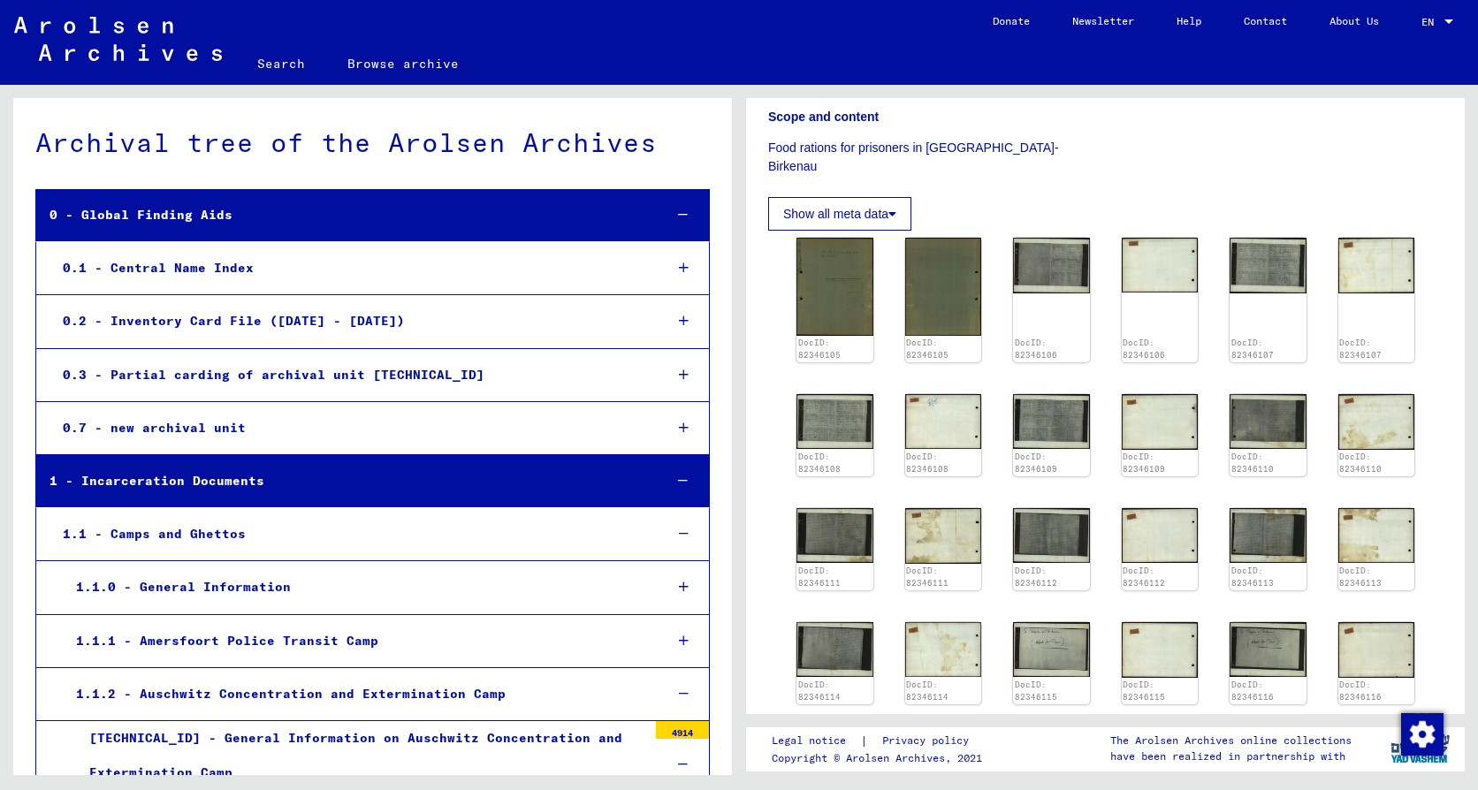
scroll to position [0, 0]
